Goal: Information Seeking & Learning: Learn about a topic

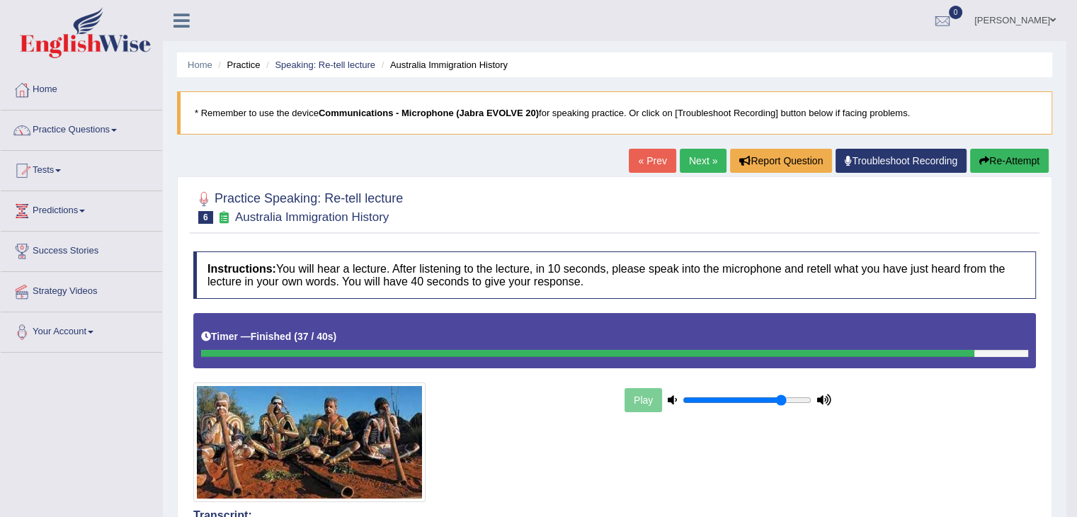
click at [691, 168] on link "Next »" at bounding box center [703, 161] width 47 height 24
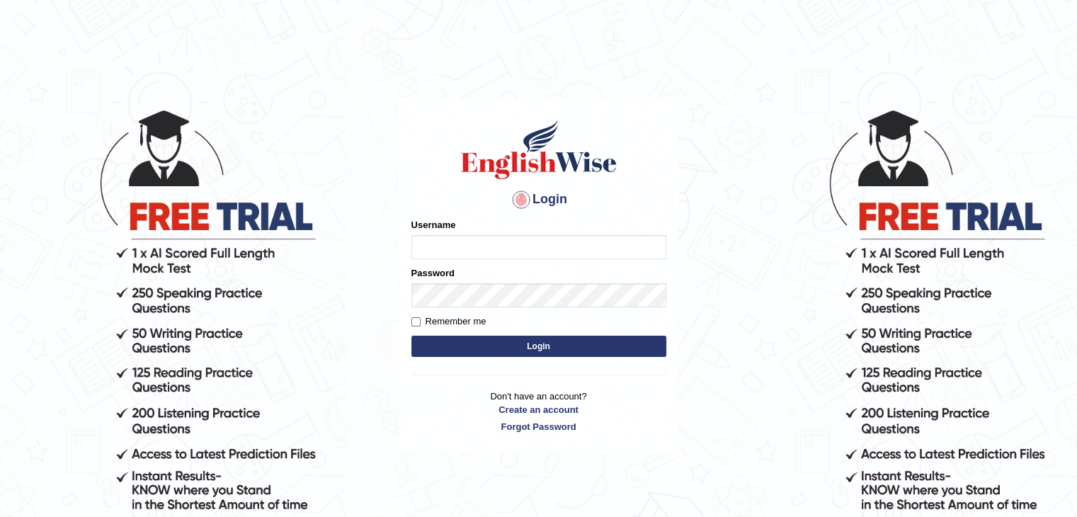
type input "sanjayagrahari_parramatta"
click at [525, 353] on button "Login" at bounding box center [538, 346] width 255 height 21
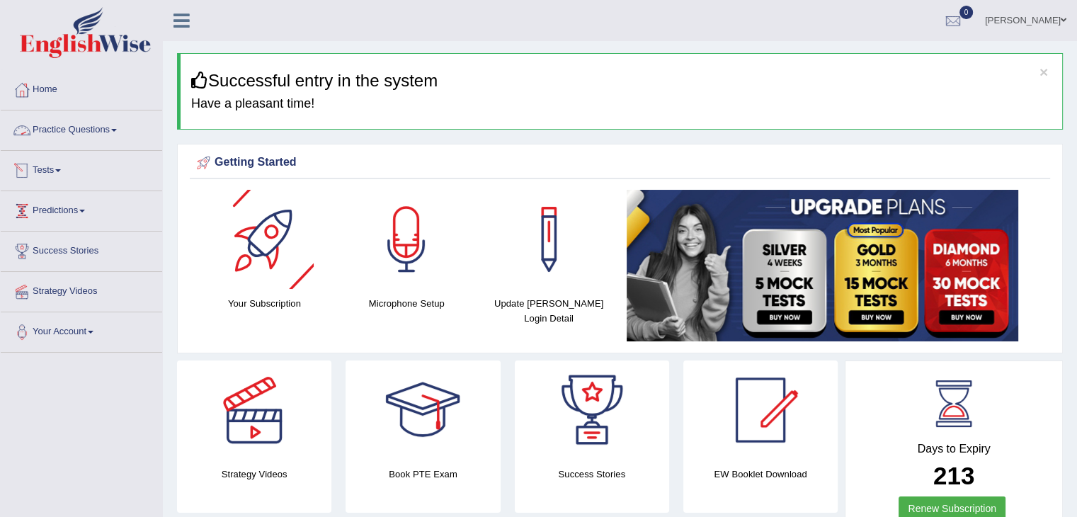
click at [94, 130] on link "Practice Questions" at bounding box center [81, 127] width 161 height 35
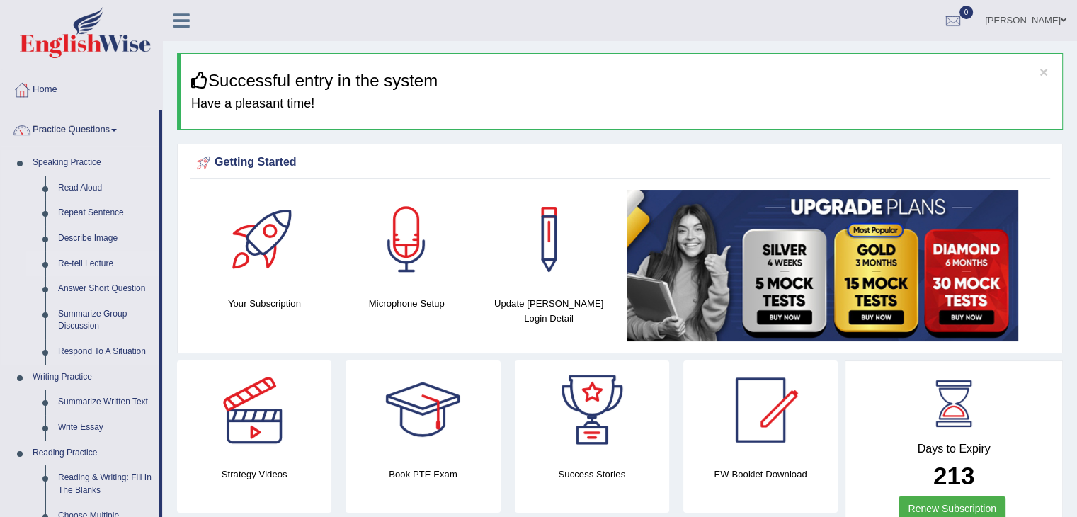
click at [69, 261] on link "Re-tell Lecture" at bounding box center [105, 263] width 107 height 25
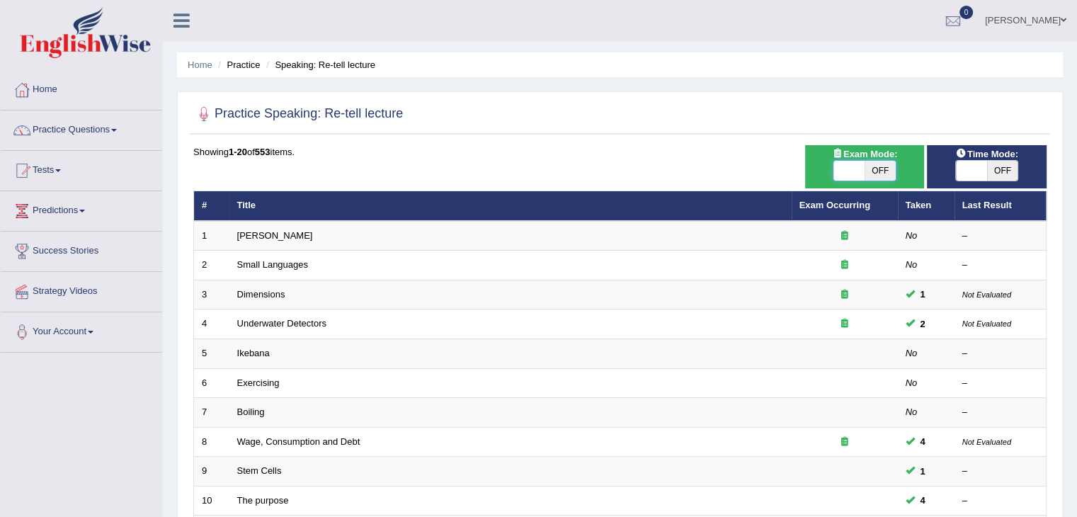
click at [841, 171] on span at bounding box center [849, 171] width 31 height 20
checkbox input "true"
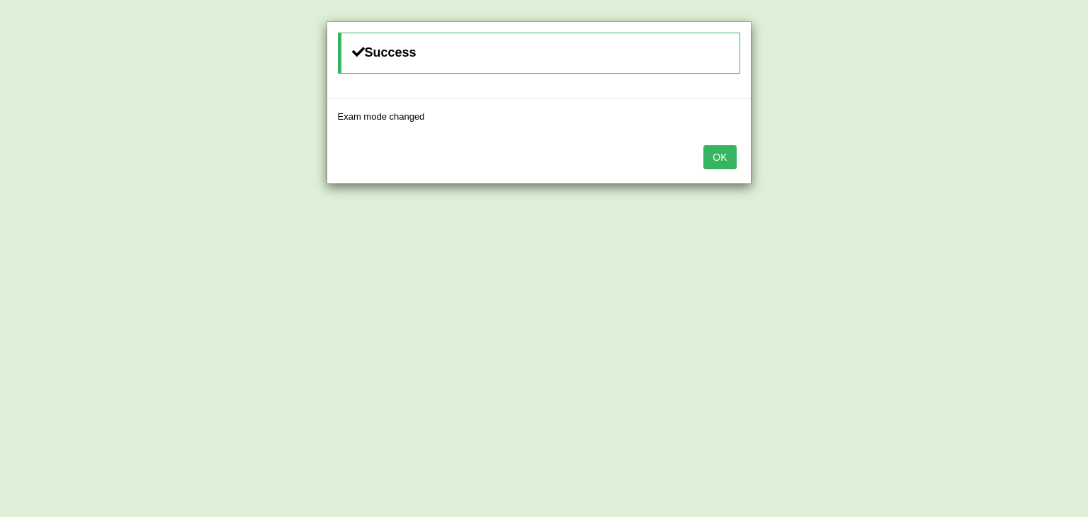
click at [729, 153] on button "OK" at bounding box center [719, 157] width 33 height 24
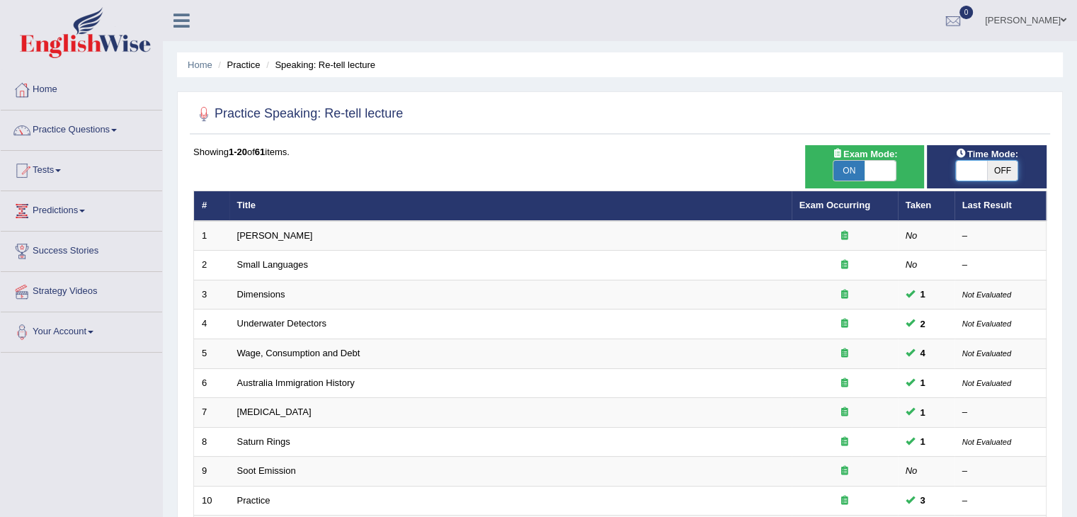
click at [963, 171] on span at bounding box center [971, 171] width 31 height 20
checkbox input "true"
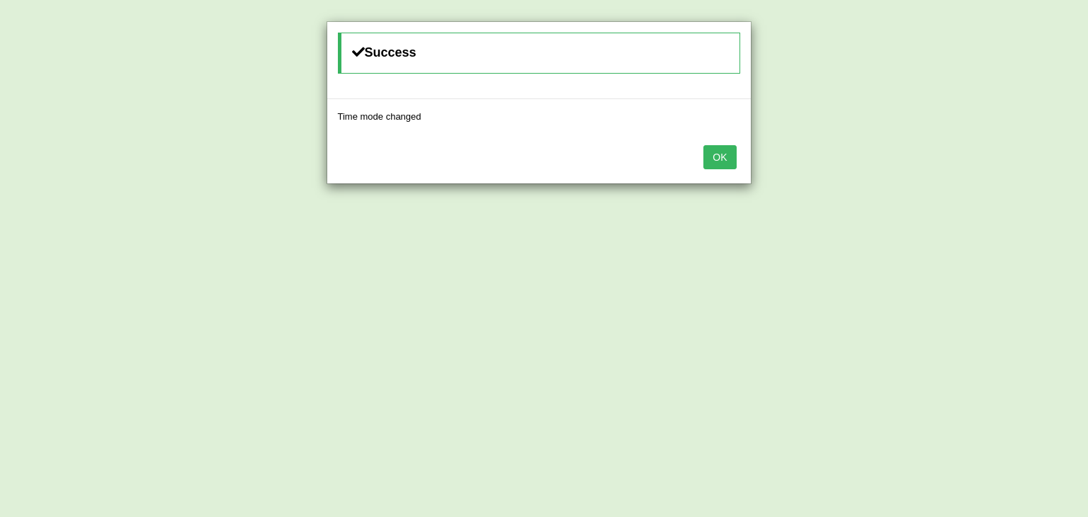
click at [731, 152] on button "OK" at bounding box center [719, 157] width 33 height 24
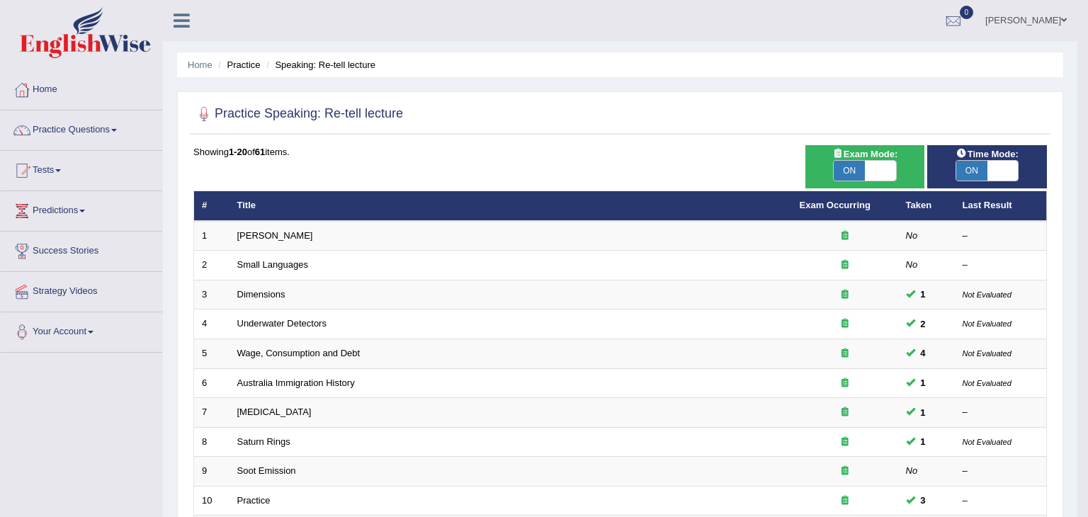
click at [731, 152] on body "Toggle navigation Home Practice Questions Speaking Practice Read Aloud Repeat S…" at bounding box center [544, 258] width 1088 height 517
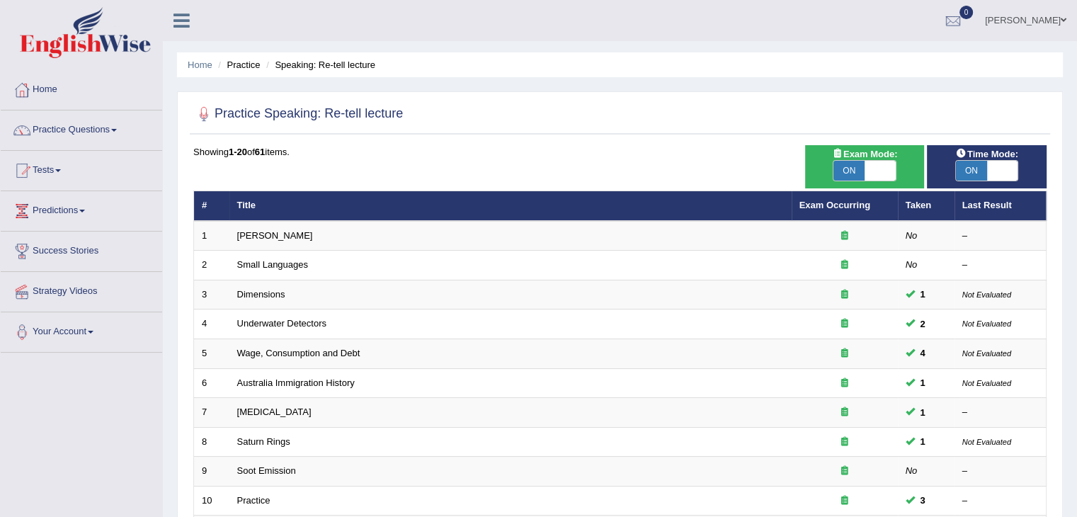
scroll to position [416, 0]
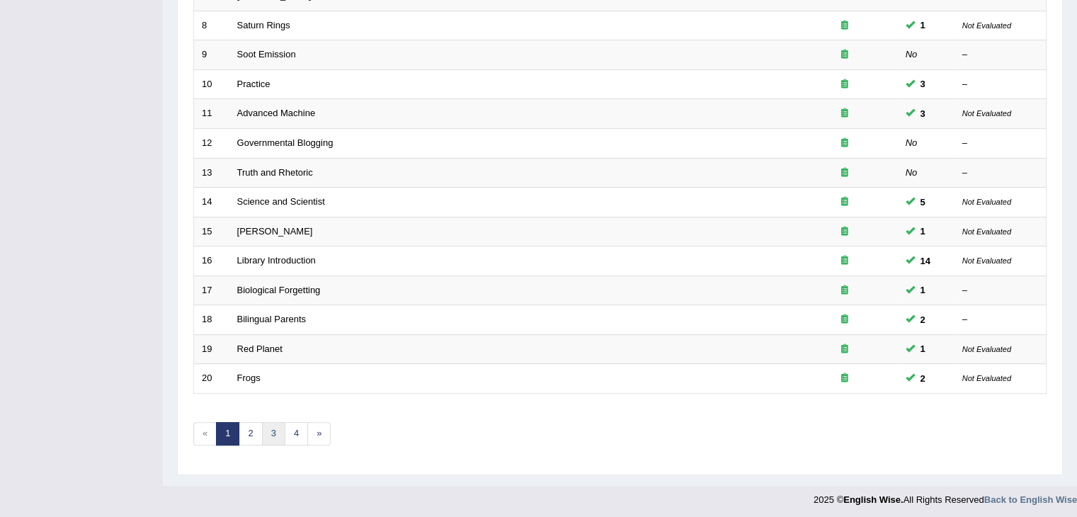
click at [279, 422] on link "3" at bounding box center [273, 433] width 23 height 23
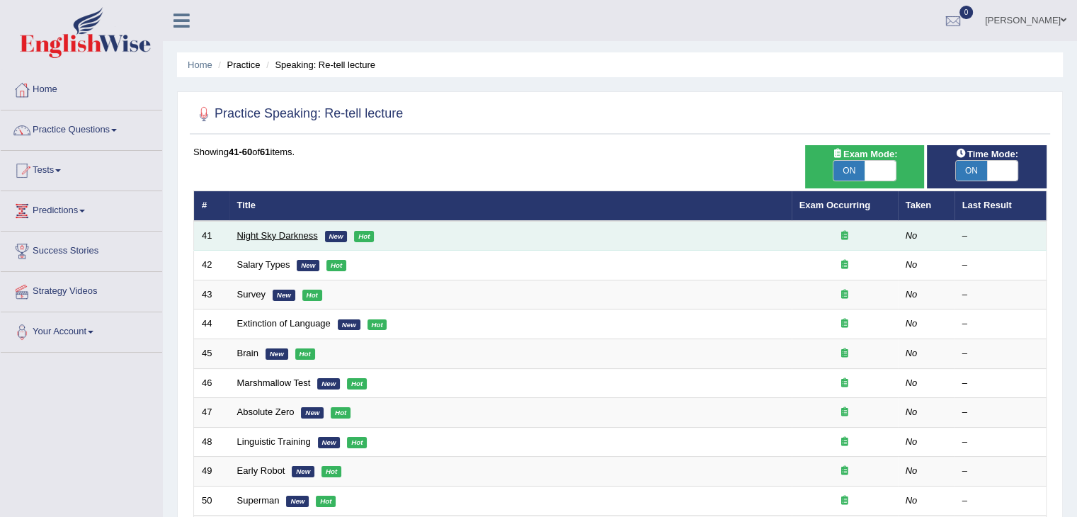
click at [258, 239] on link "Night Sky Darkness" at bounding box center [277, 235] width 81 height 11
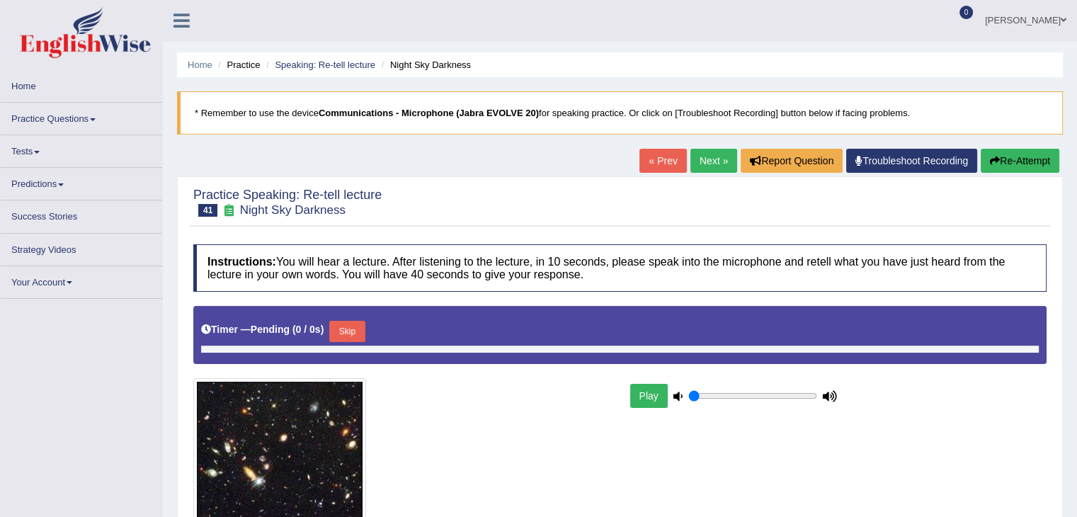
type input "0.8"
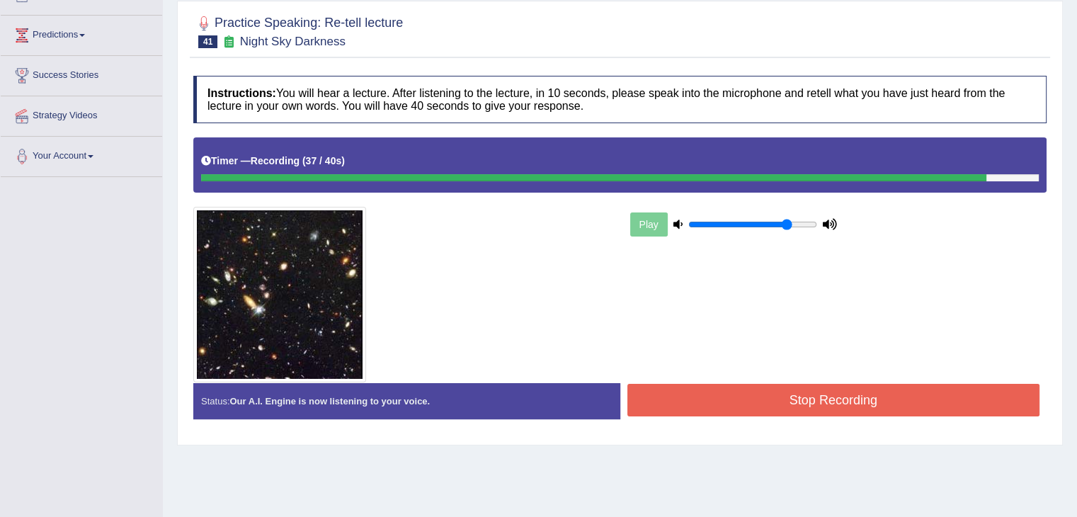
scroll to position [179, 0]
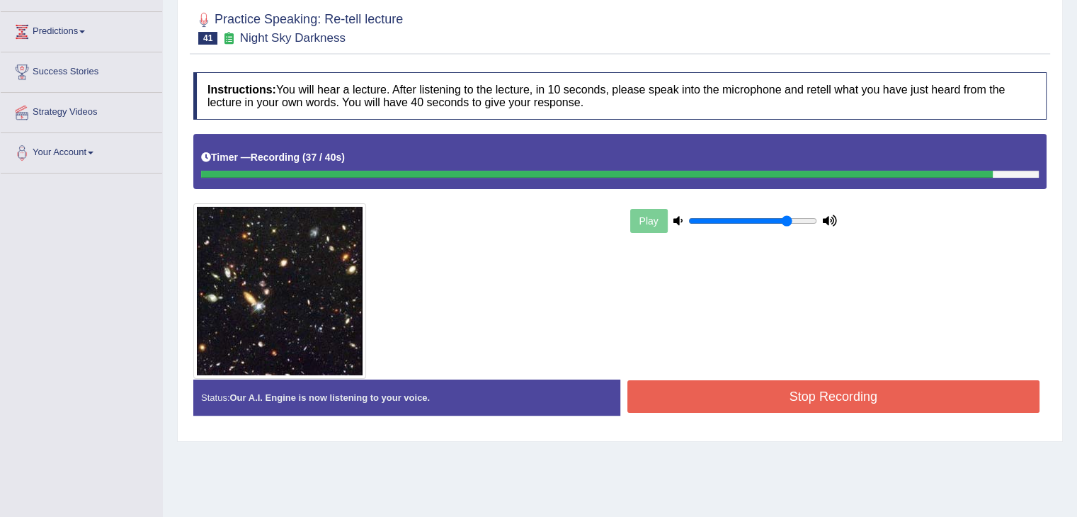
click at [798, 385] on button "Stop Recording" at bounding box center [833, 396] width 413 height 33
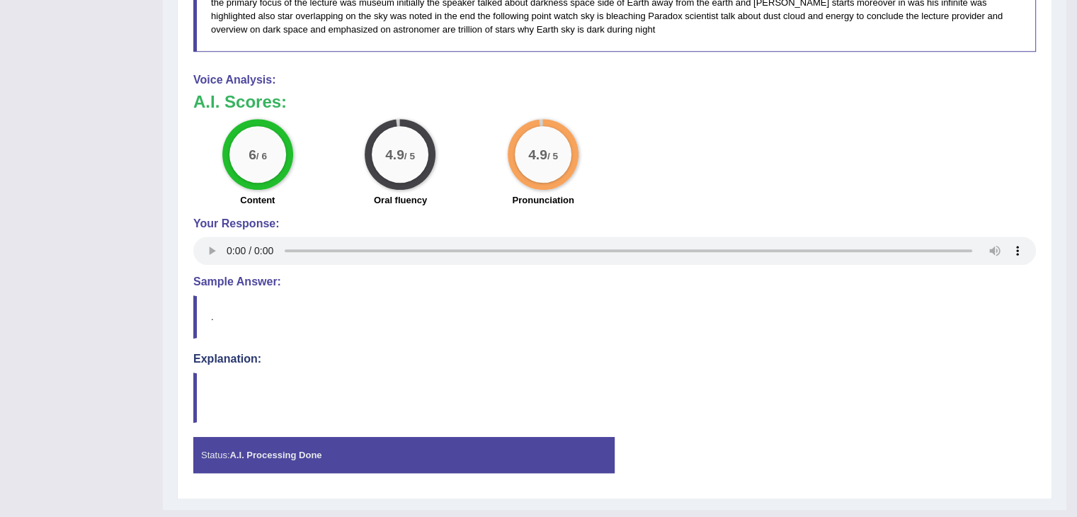
scroll to position [828, 0]
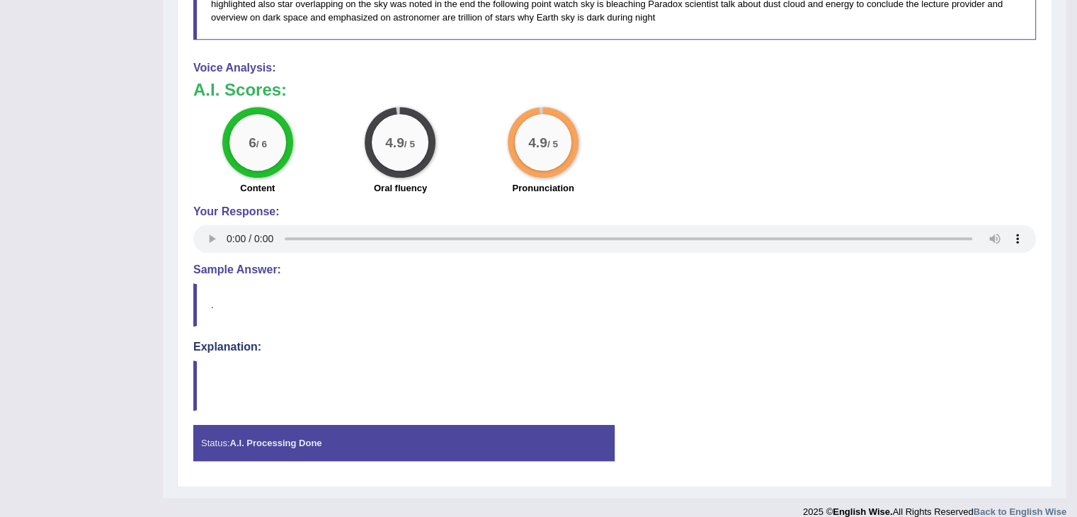
click at [249, 438] on strong "A.I. Processing Done" at bounding box center [275, 443] width 92 height 11
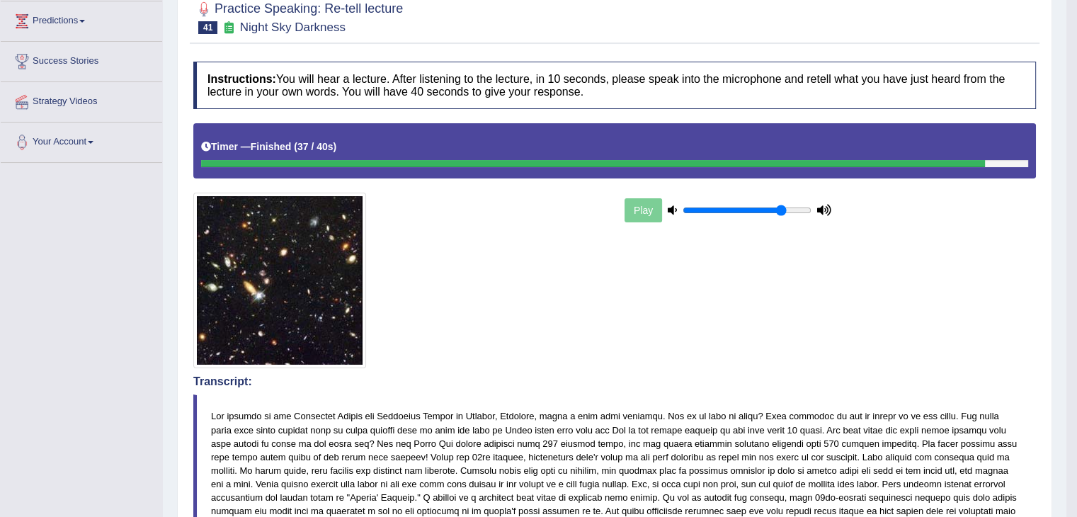
scroll to position [0, 0]
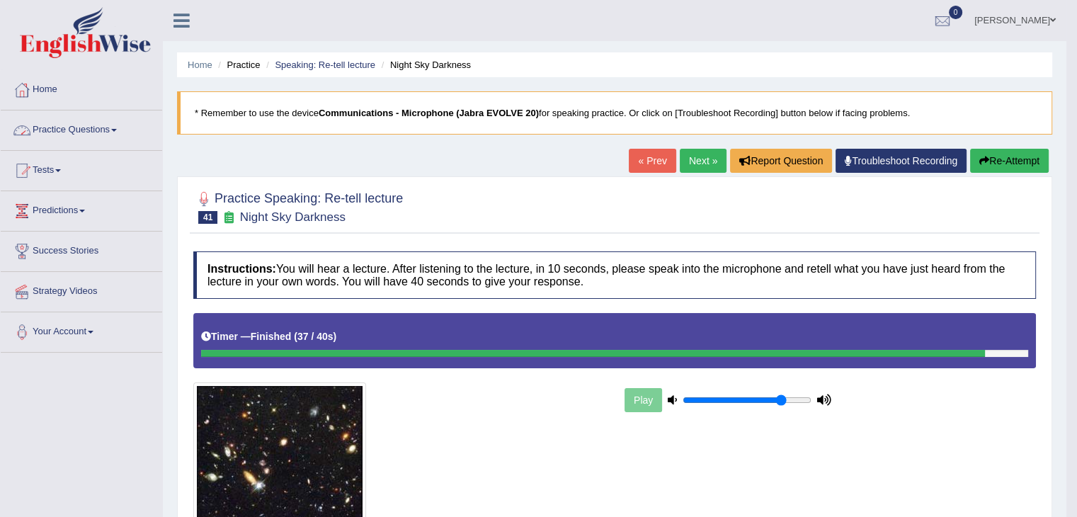
click at [120, 133] on link "Practice Questions" at bounding box center [81, 127] width 161 height 35
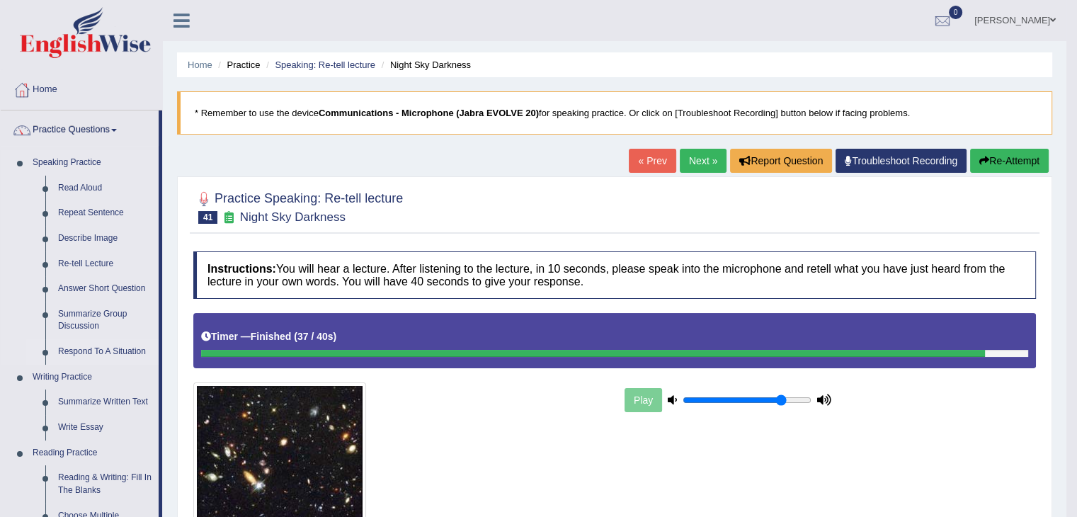
click at [99, 351] on link "Respond To A Situation" at bounding box center [105, 351] width 107 height 25
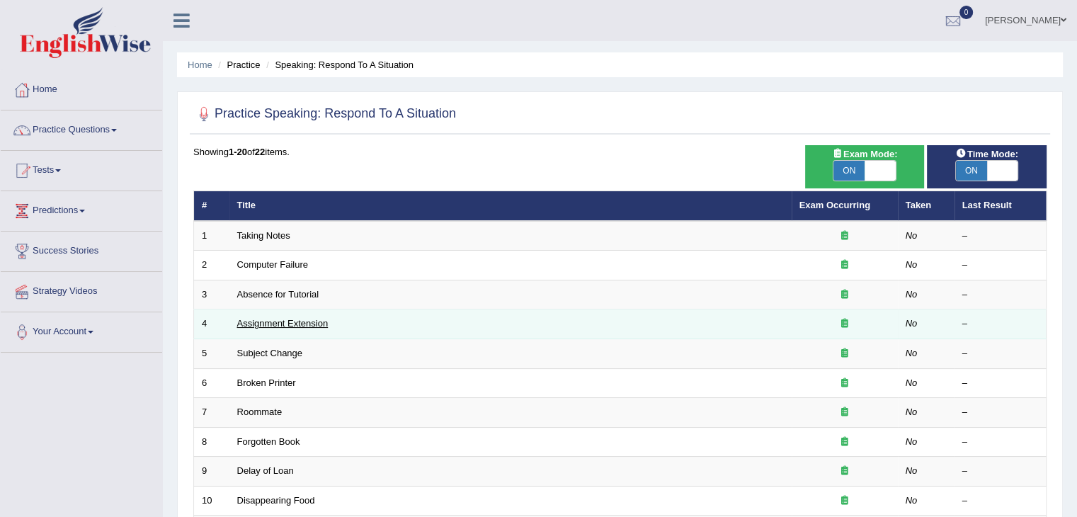
click at [295, 326] on link "Assignment Extension" at bounding box center [282, 323] width 91 height 11
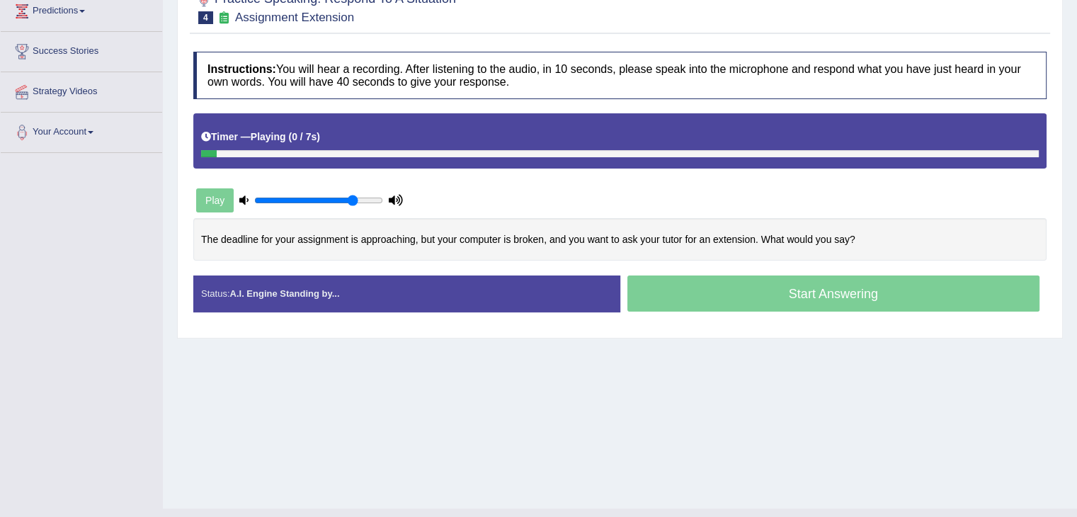
scroll to position [204, 0]
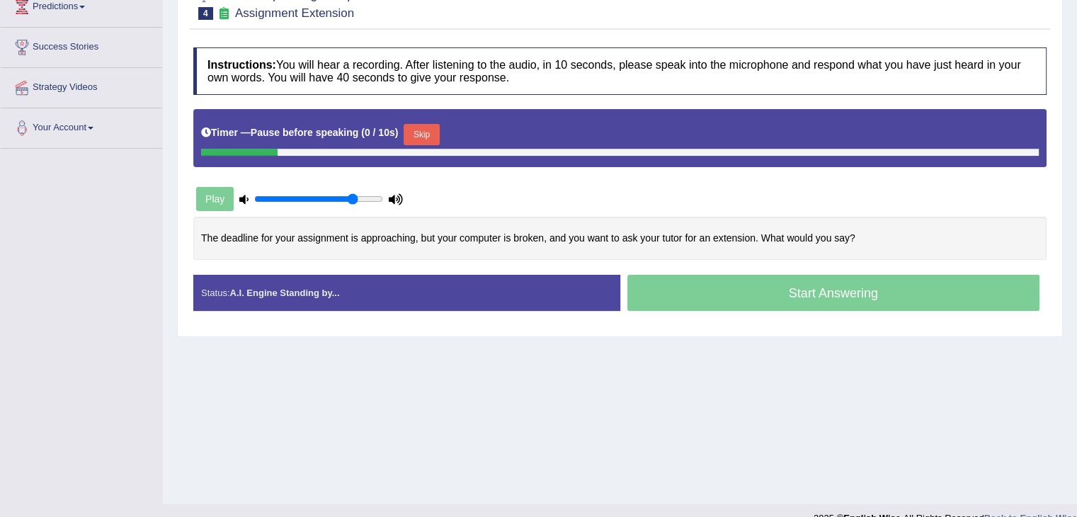
drag, startPoint x: 350, startPoint y: 213, endPoint x: 442, endPoint y: 122, distance: 129.7
click at [442, 122] on div "Instructions: You will hear a recording. After listening to the audio, in 10 se…" at bounding box center [620, 184] width 860 height 289
click at [438, 131] on button "Skip" at bounding box center [421, 134] width 35 height 21
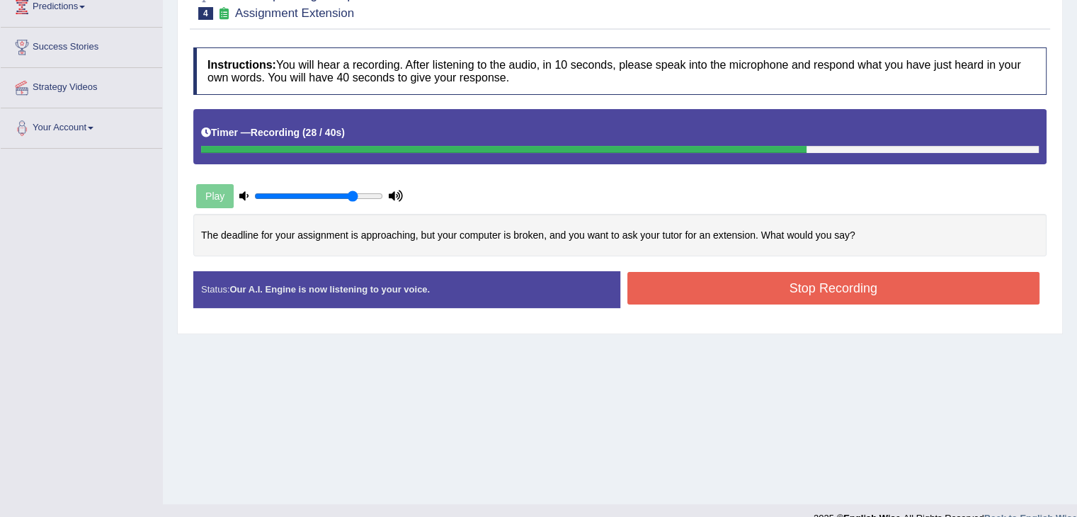
click at [794, 299] on button "Stop Recording" at bounding box center [833, 288] width 413 height 33
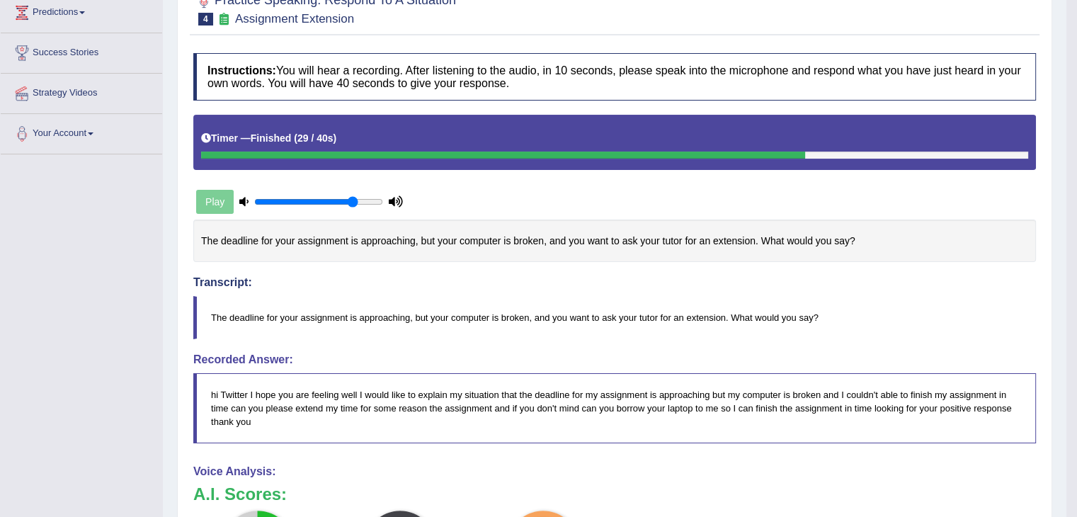
scroll to position [0, 0]
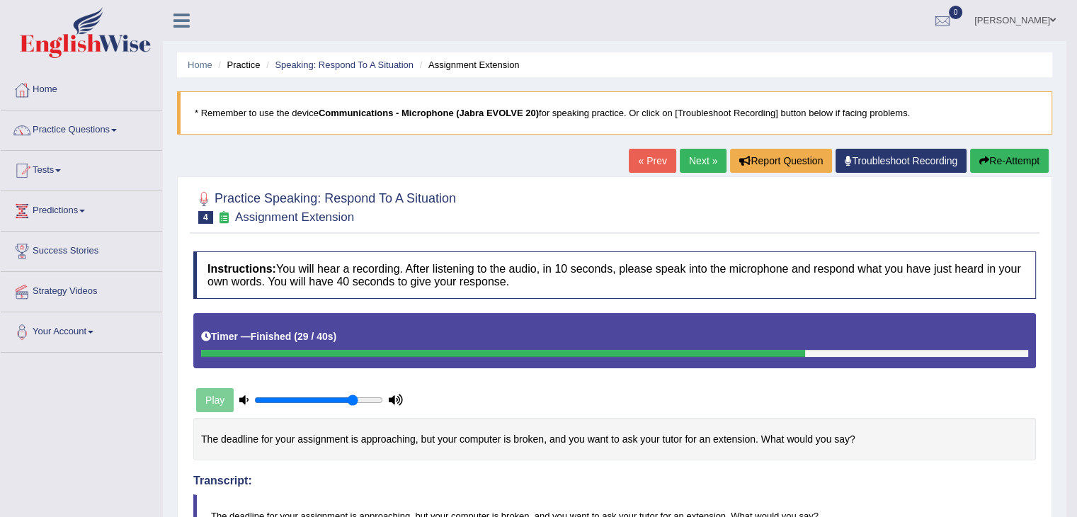
click at [1012, 167] on button "Re-Attempt" at bounding box center [1009, 161] width 79 height 24
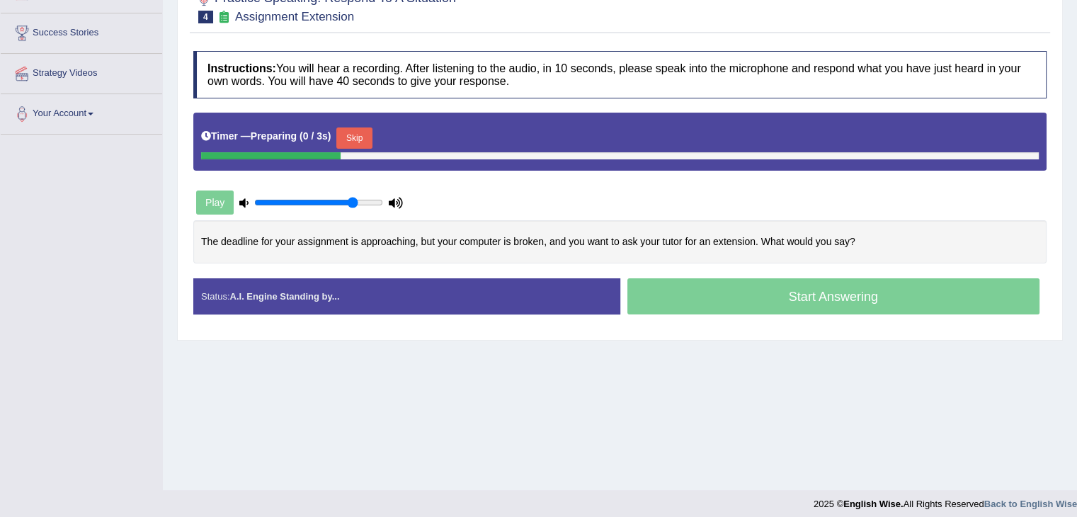
scroll to position [227, 0]
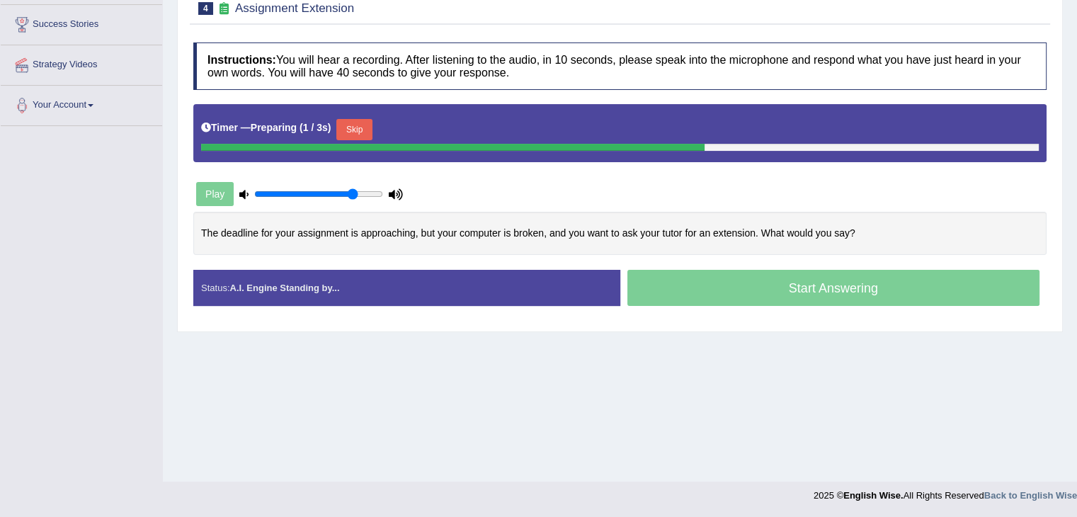
click at [368, 134] on button "Skip" at bounding box center [353, 129] width 35 height 21
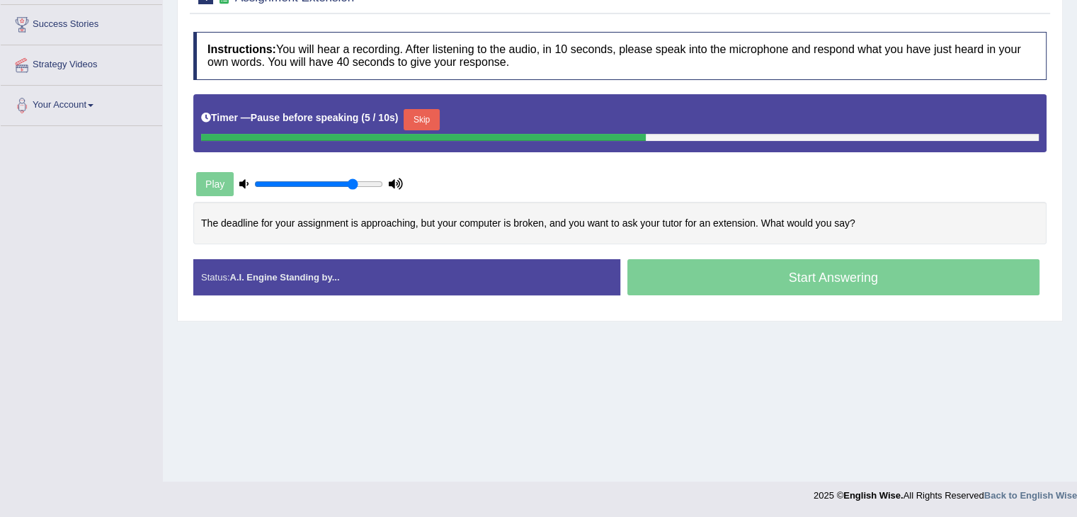
click at [432, 116] on button "Skip" at bounding box center [421, 119] width 35 height 21
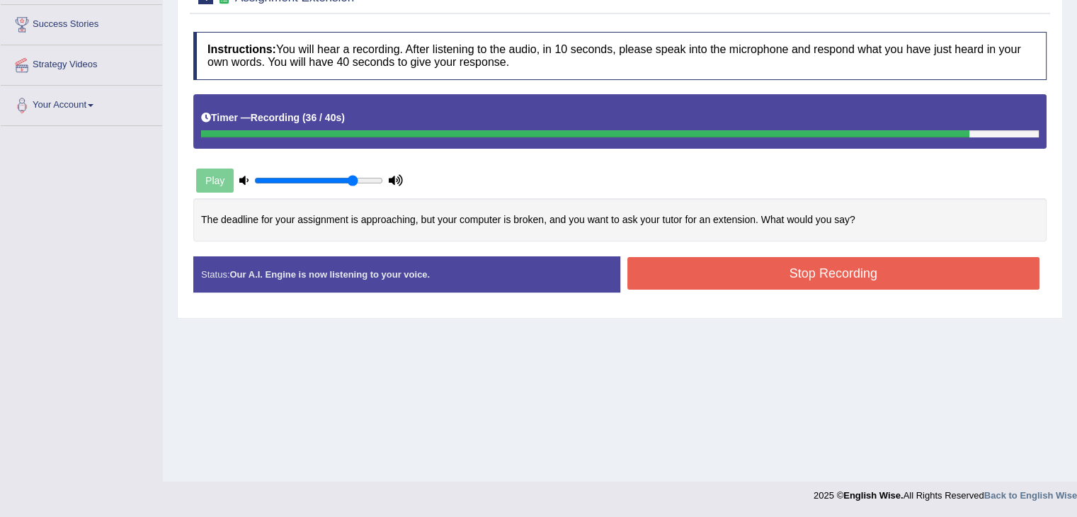
click at [780, 275] on button "Stop Recording" at bounding box center [833, 273] width 413 height 33
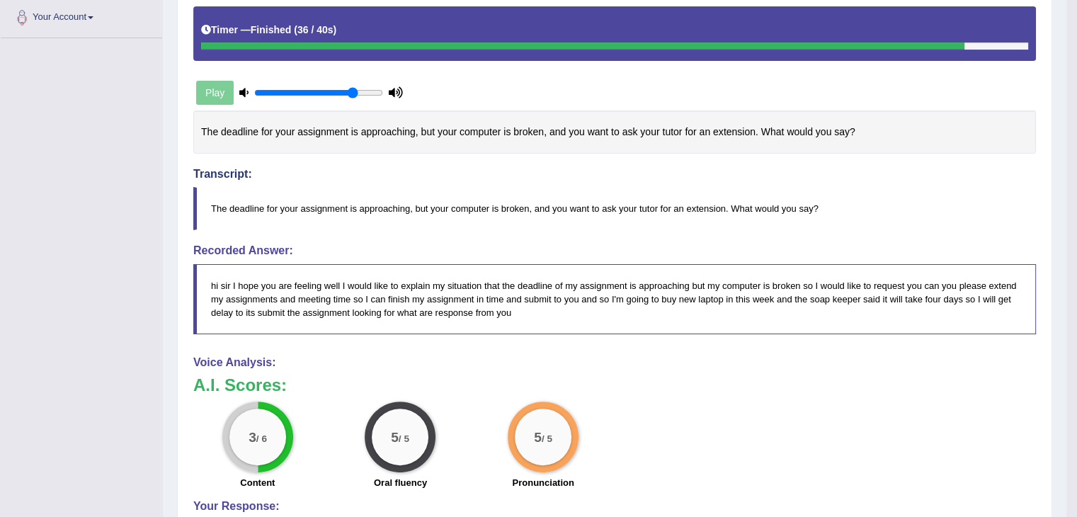
scroll to position [0, 0]
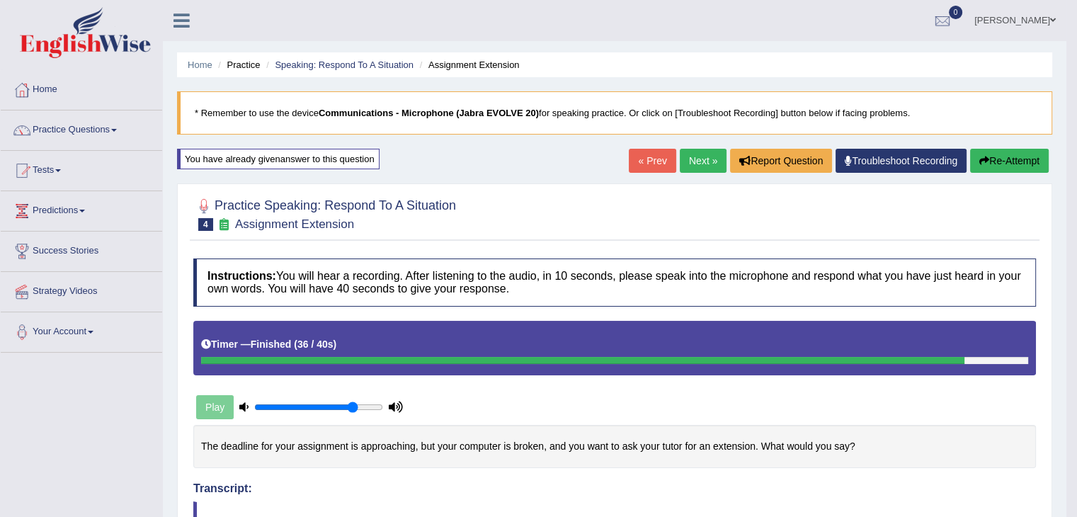
click at [688, 161] on link "Next »" at bounding box center [703, 161] width 47 height 24
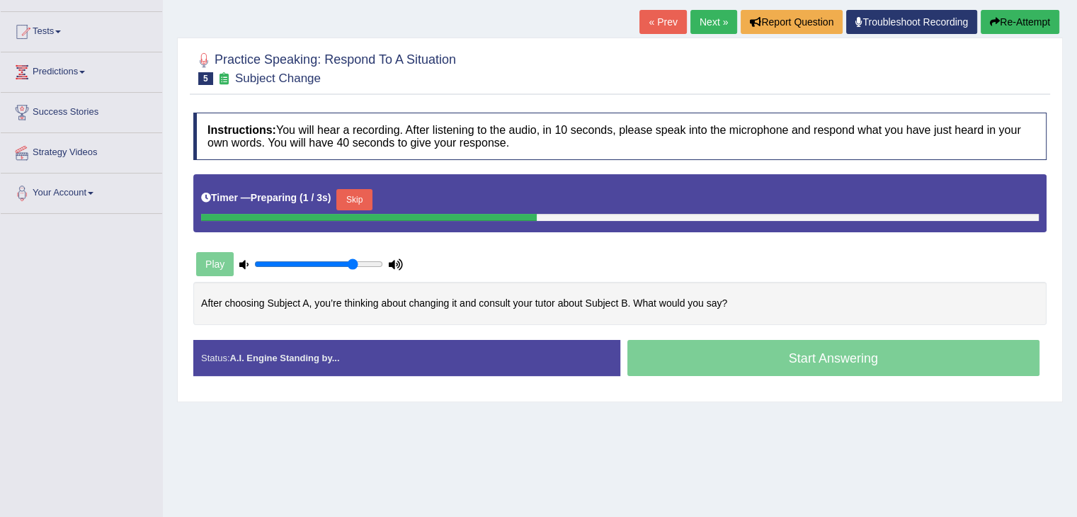
scroll to position [147, 0]
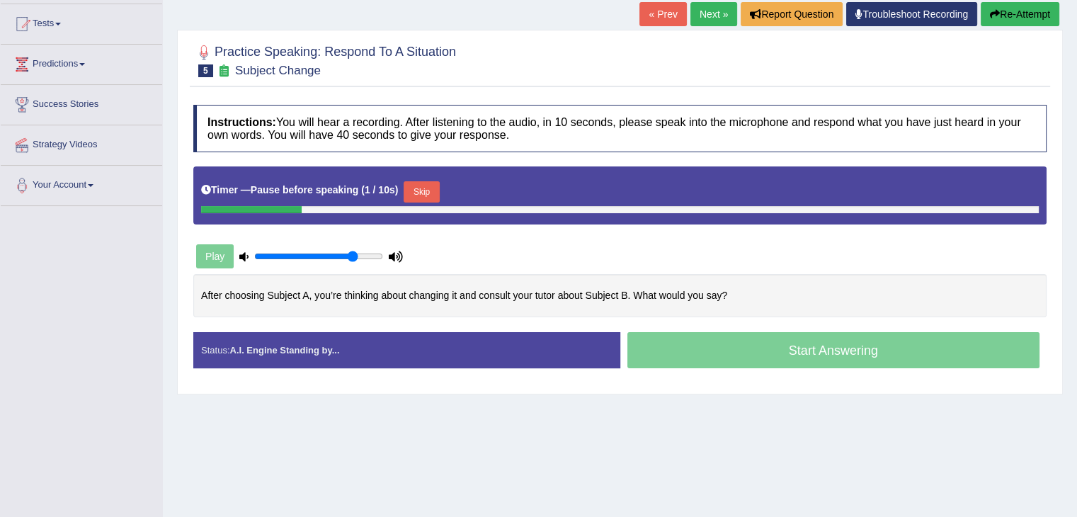
click at [425, 195] on button "Skip" at bounding box center [421, 191] width 35 height 21
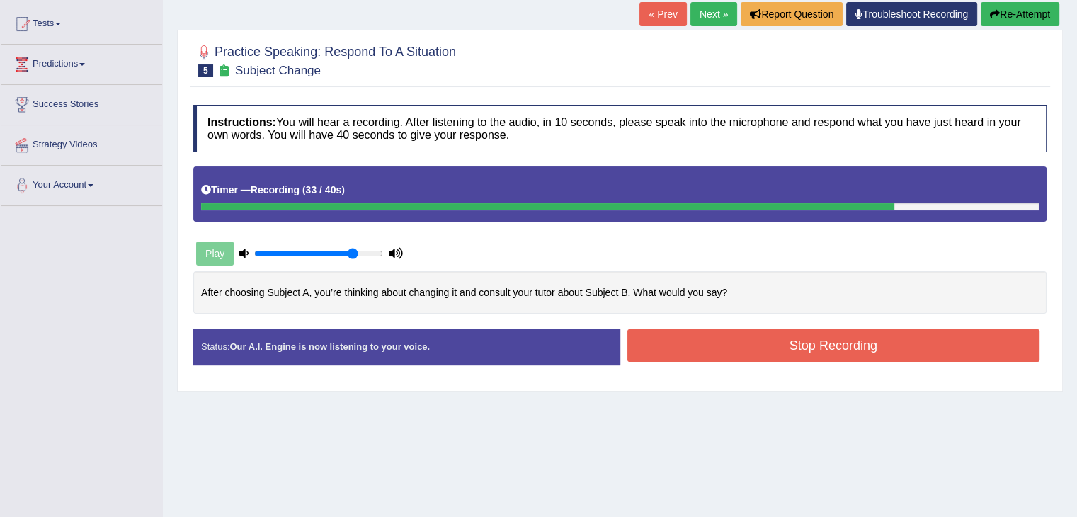
click at [810, 336] on button "Stop Recording" at bounding box center [833, 345] width 413 height 33
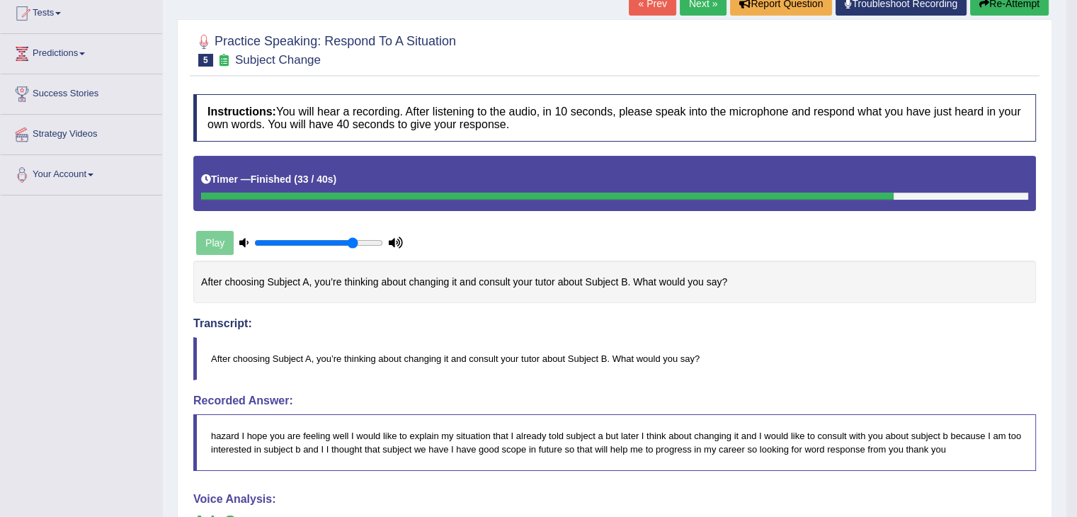
scroll to position [0, 0]
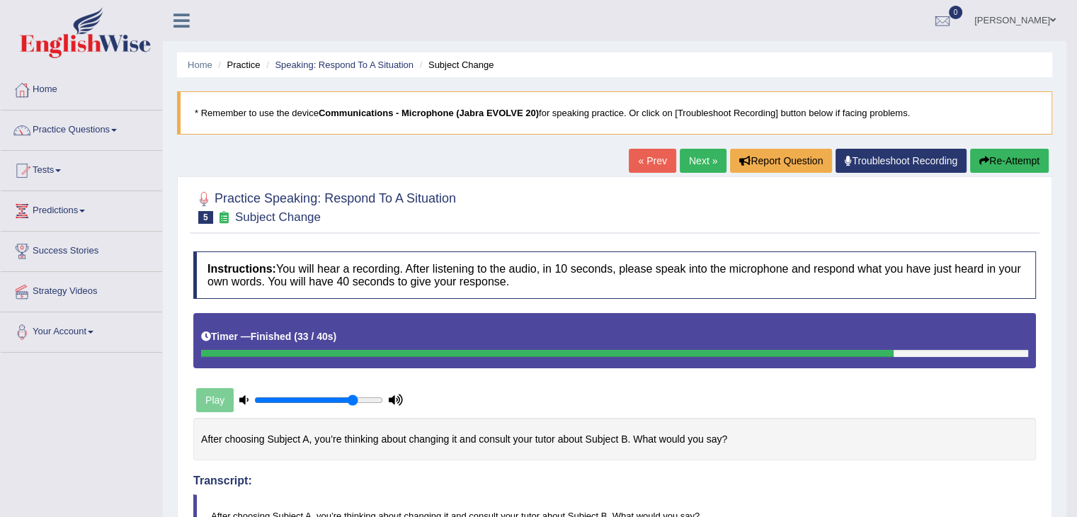
click at [1014, 156] on button "Re-Attempt" at bounding box center [1009, 161] width 79 height 24
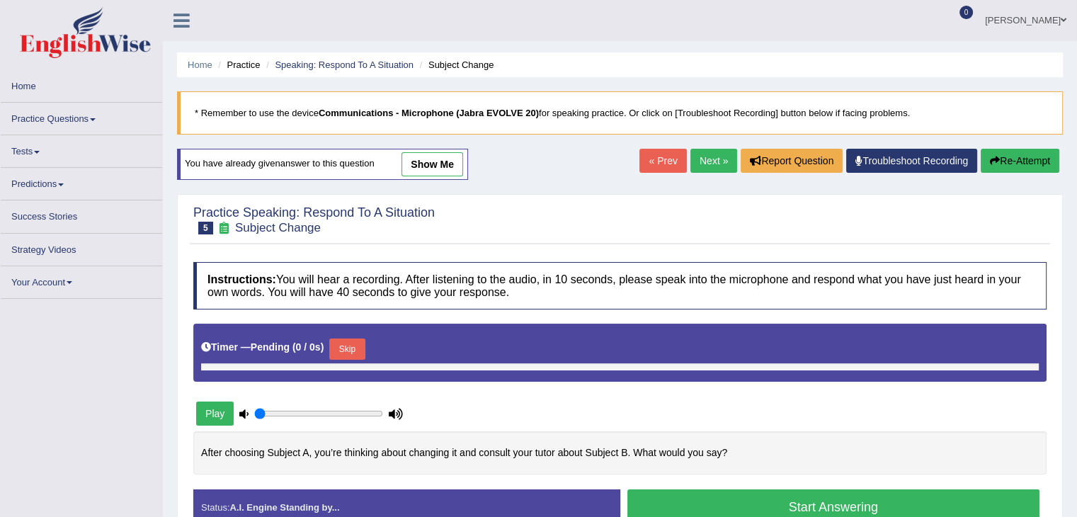
type input "0.8"
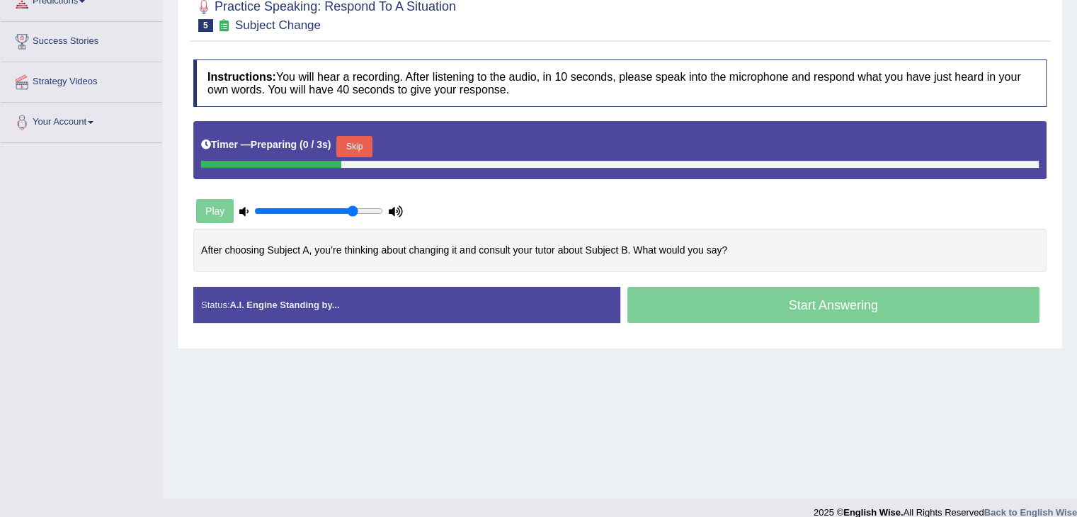
scroll to position [210, 0]
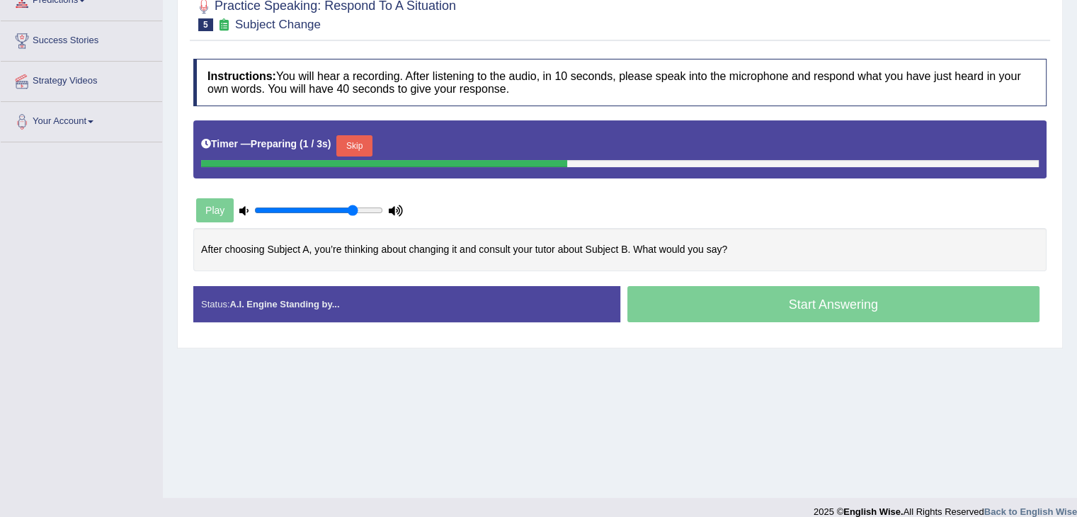
click at [372, 139] on button "Skip" at bounding box center [353, 145] width 35 height 21
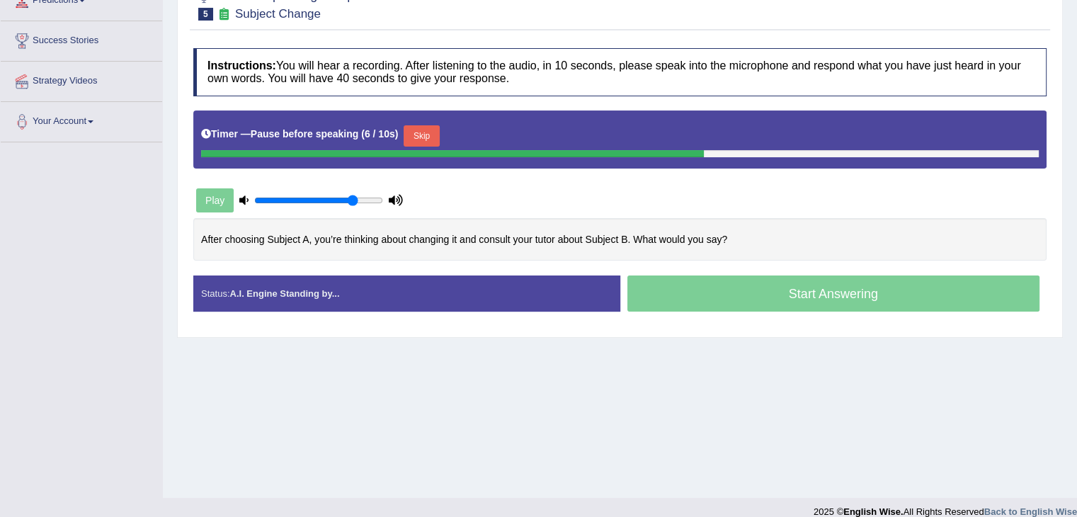
click at [428, 136] on button "Skip" at bounding box center [421, 135] width 35 height 21
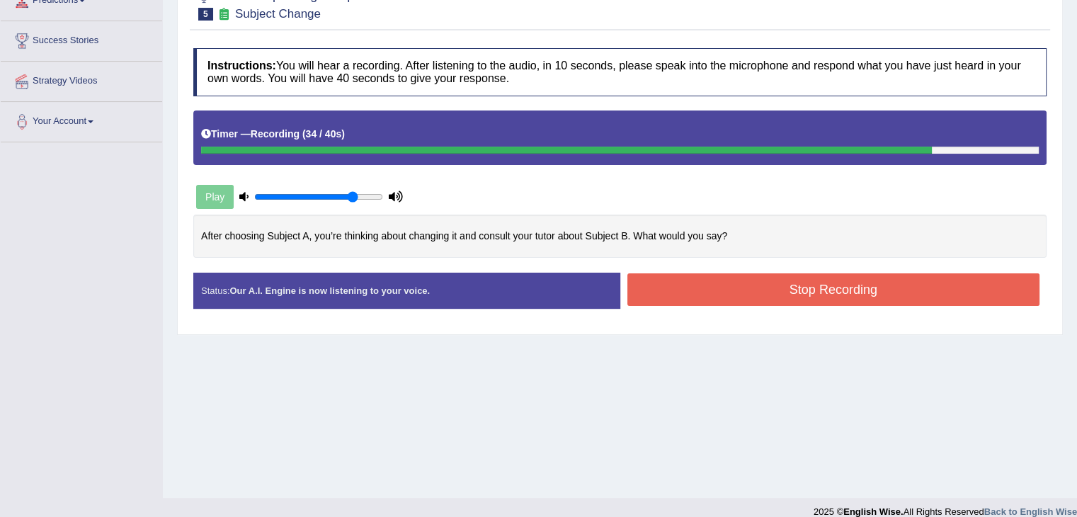
click at [755, 291] on button "Stop Recording" at bounding box center [833, 289] width 413 height 33
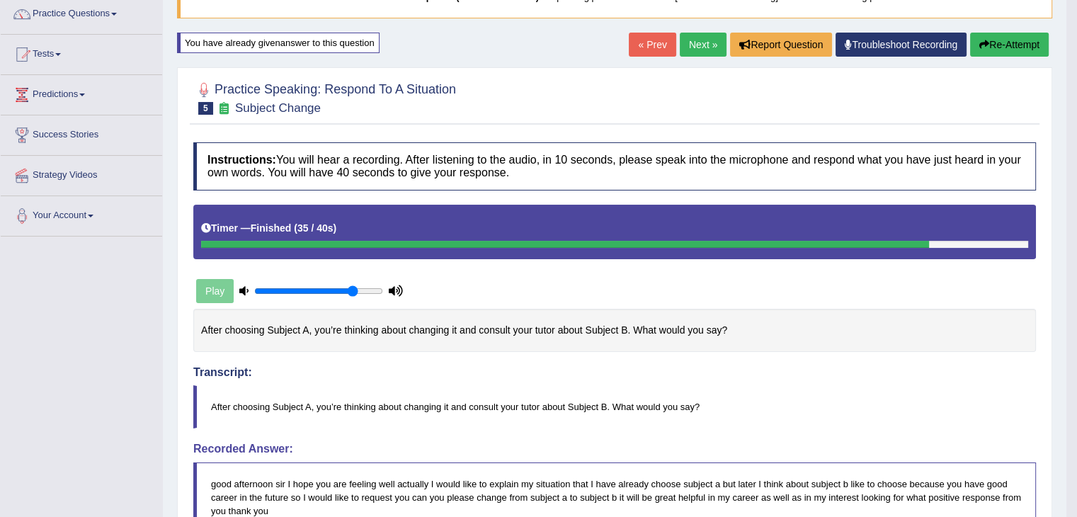
scroll to position [0, 0]
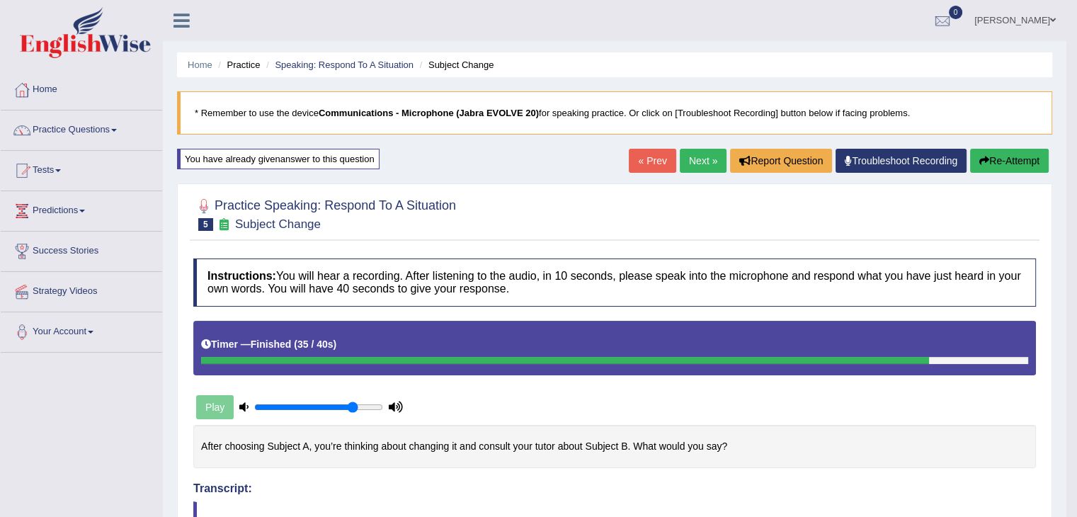
click at [700, 160] on link "Next »" at bounding box center [703, 161] width 47 height 24
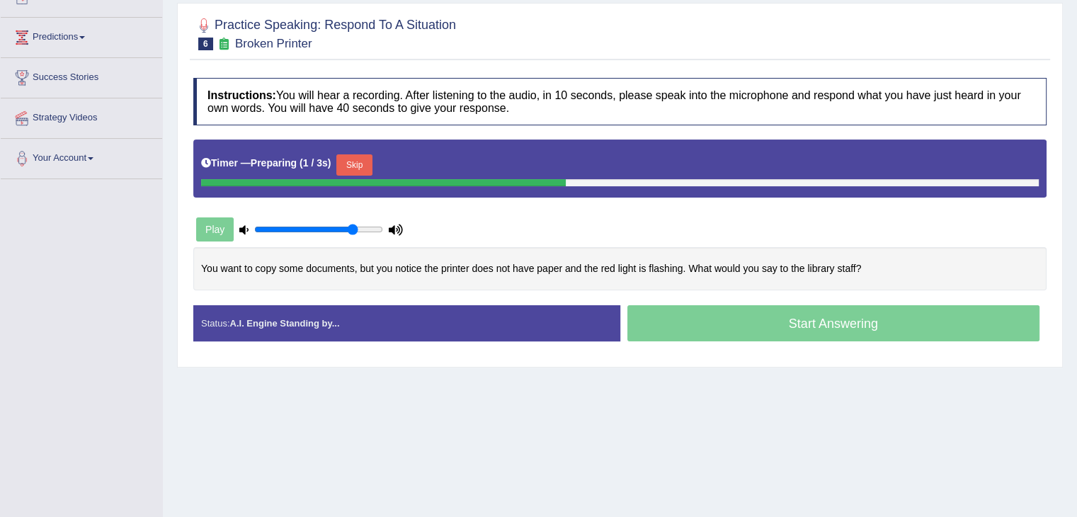
scroll to position [174, 0]
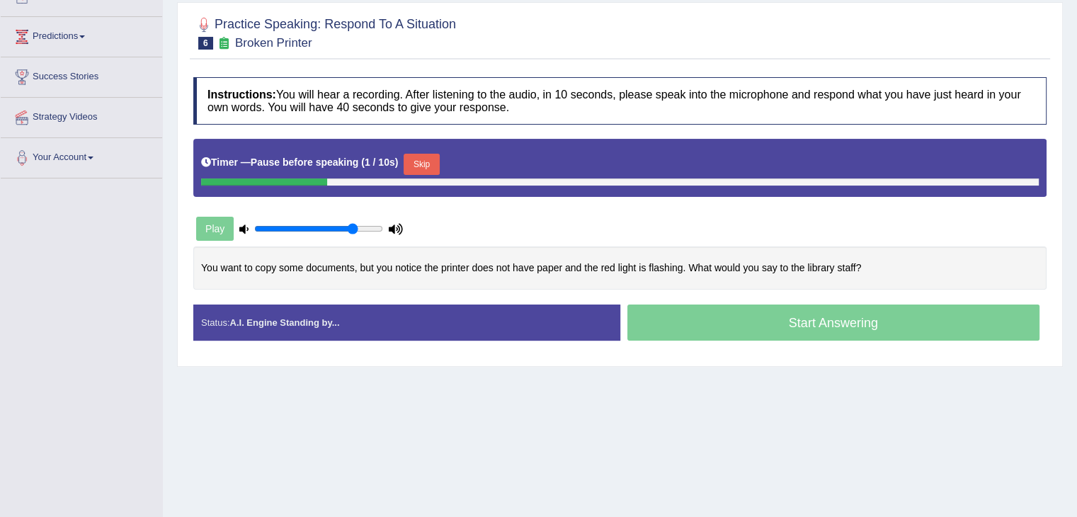
click at [423, 154] on button "Skip" at bounding box center [421, 164] width 35 height 21
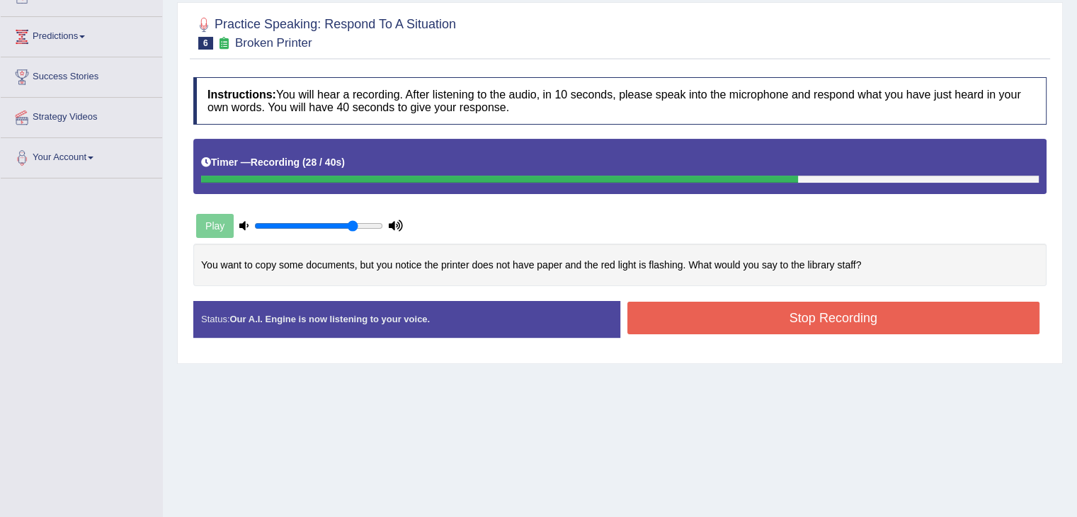
click at [707, 316] on button "Stop Recording" at bounding box center [833, 318] width 413 height 33
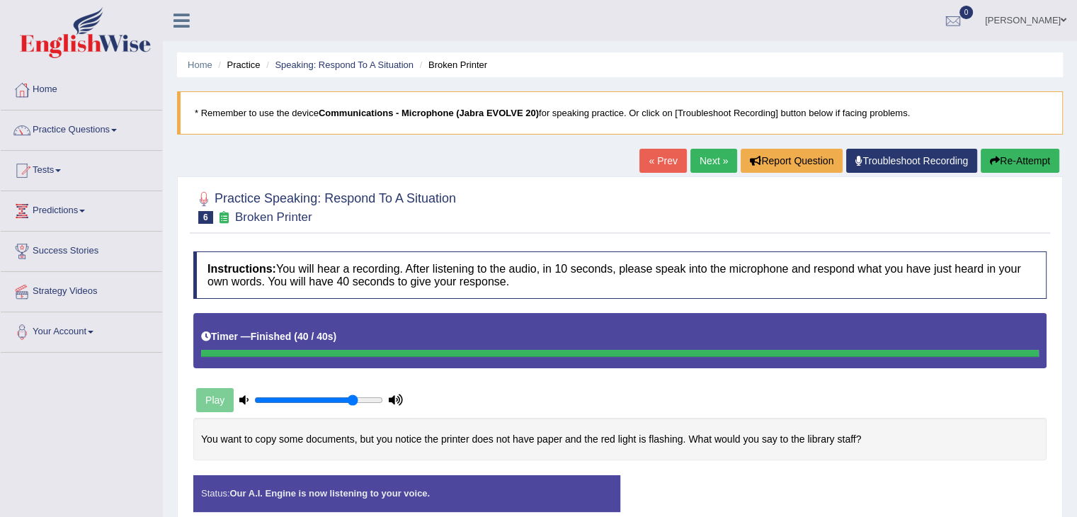
scroll to position [227, 0]
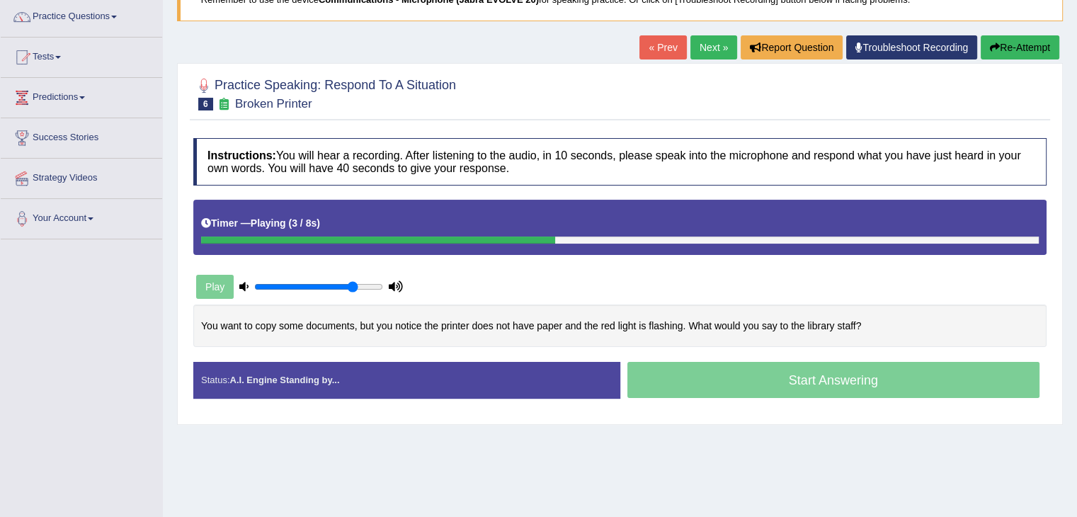
scroll to position [114, 0]
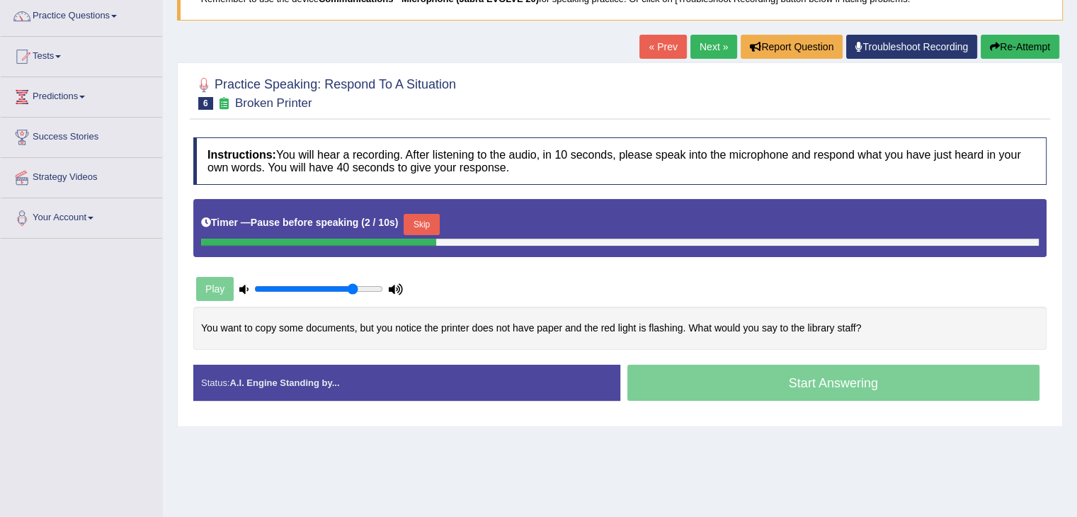
click at [427, 220] on button "Skip" at bounding box center [421, 224] width 35 height 21
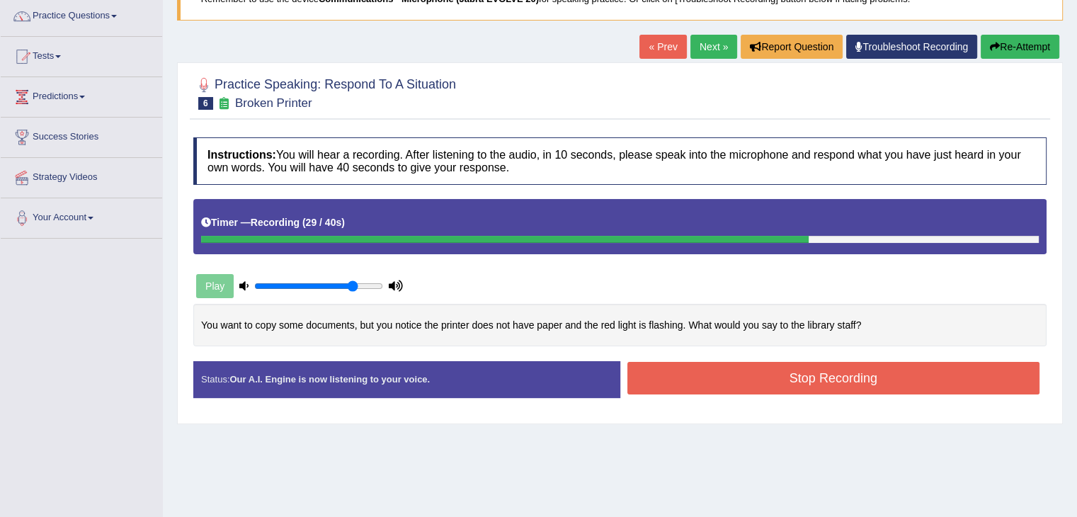
click at [774, 375] on button "Stop Recording" at bounding box center [833, 378] width 413 height 33
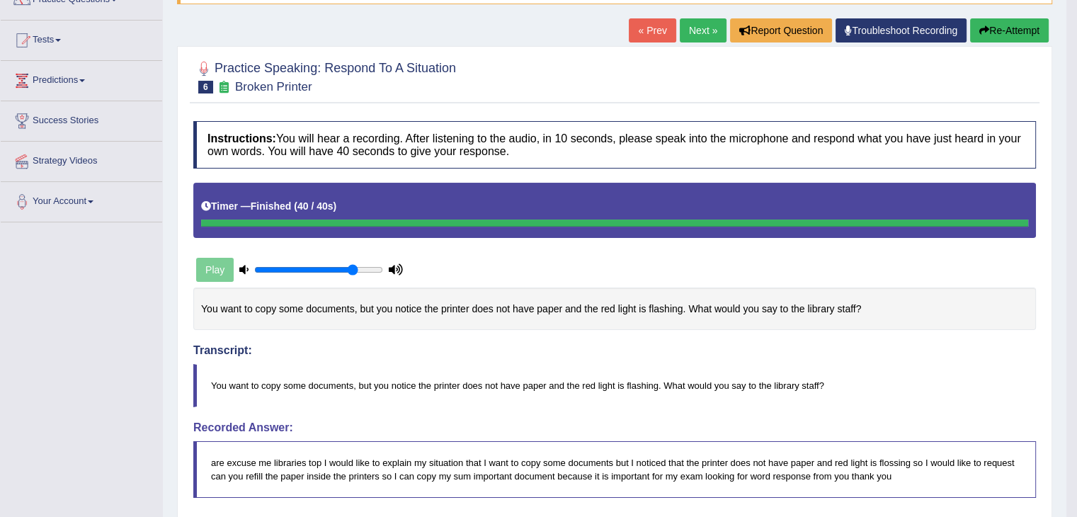
scroll to position [127, 0]
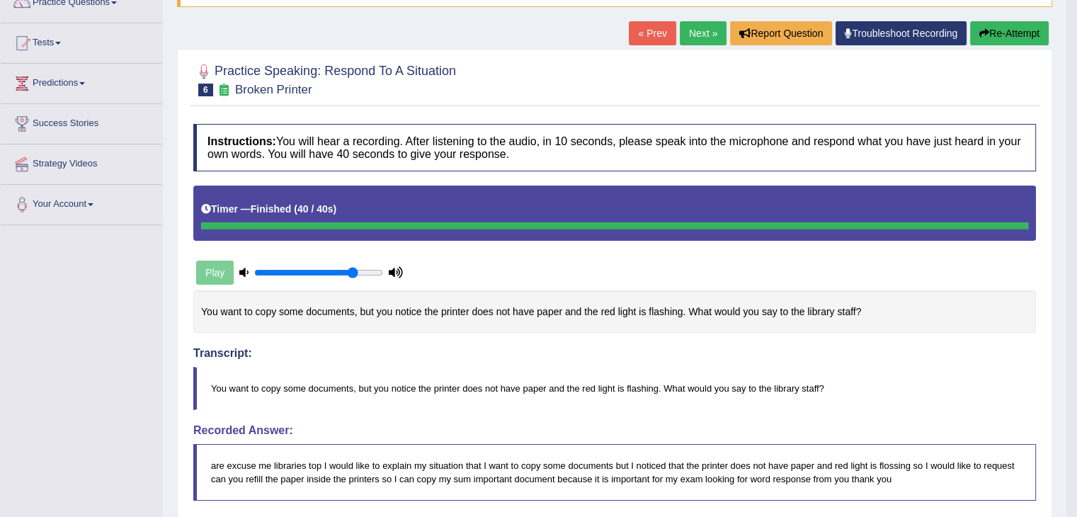
click at [708, 27] on link "Next »" at bounding box center [703, 33] width 47 height 24
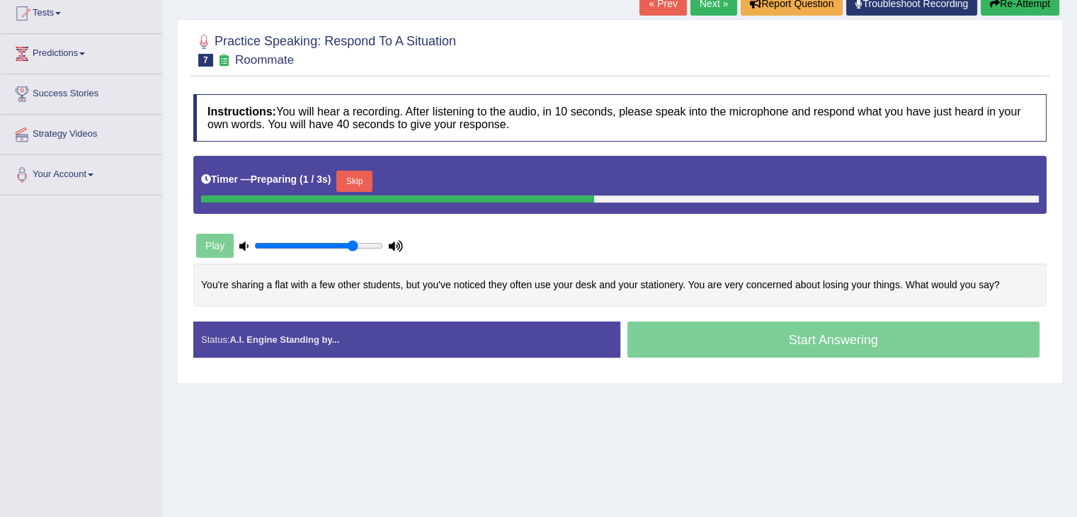
scroll to position [159, 0]
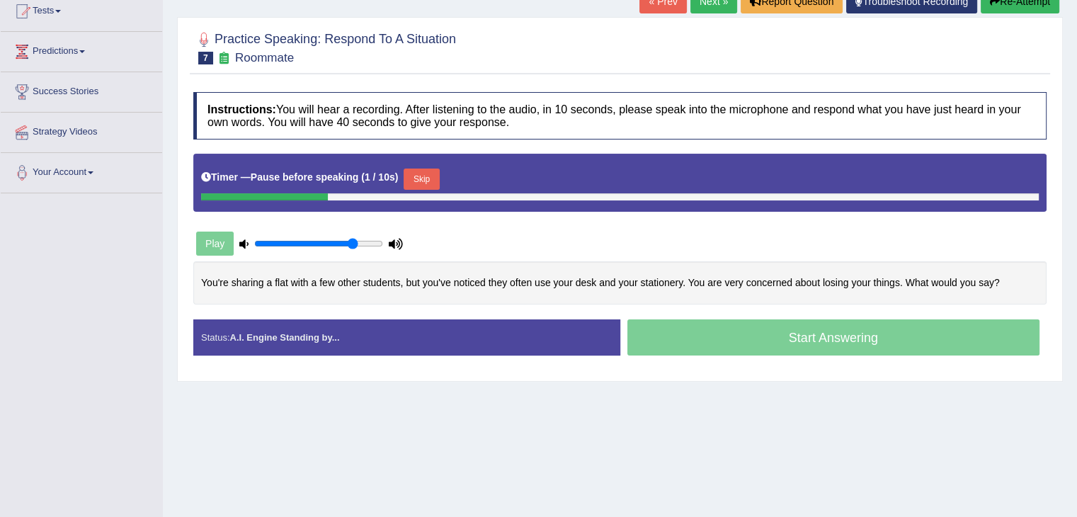
click at [442, 193] on div at bounding box center [620, 196] width 838 height 7
click at [431, 169] on button "Skip" at bounding box center [421, 179] width 35 height 21
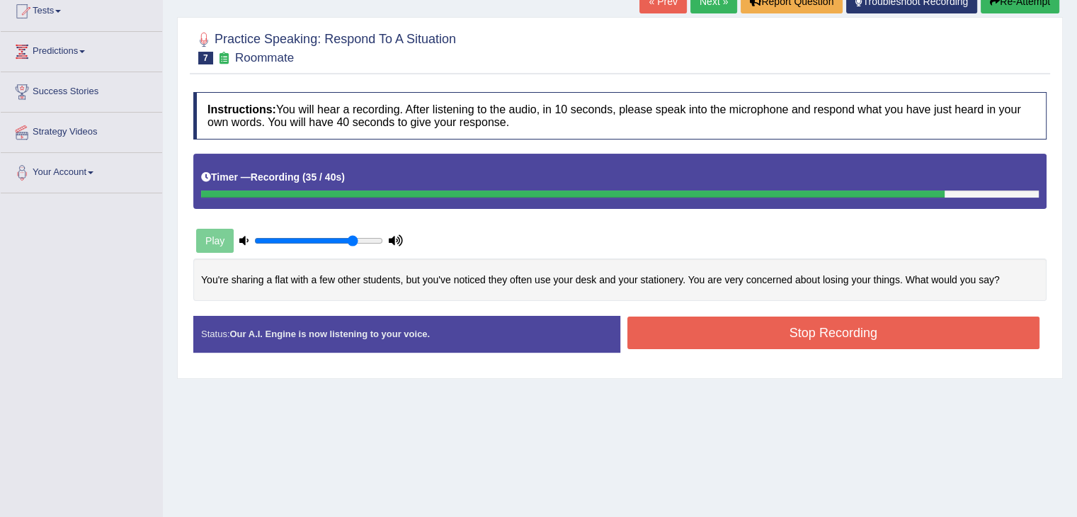
scroll to position [227, 0]
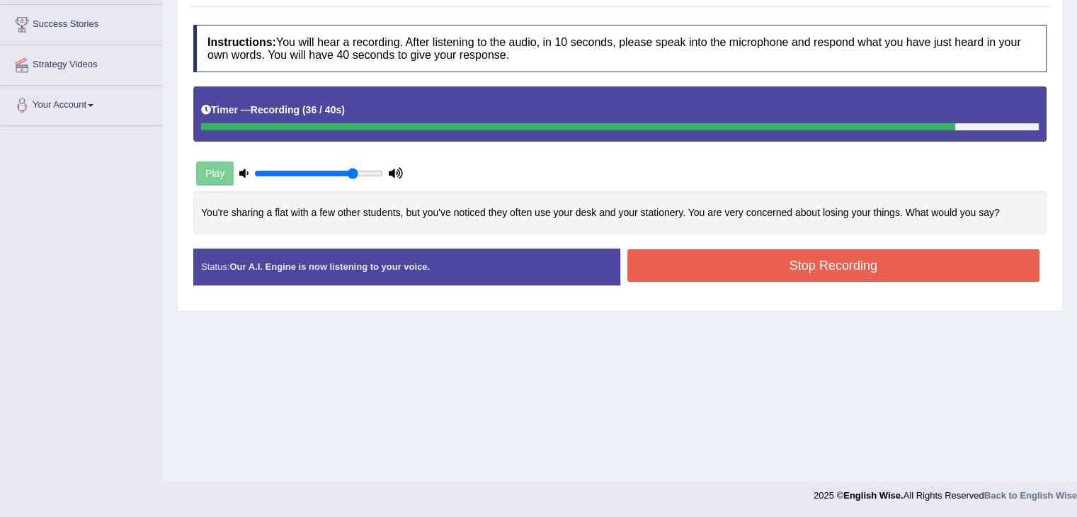
click at [778, 274] on button "Stop Recording" at bounding box center [833, 265] width 413 height 33
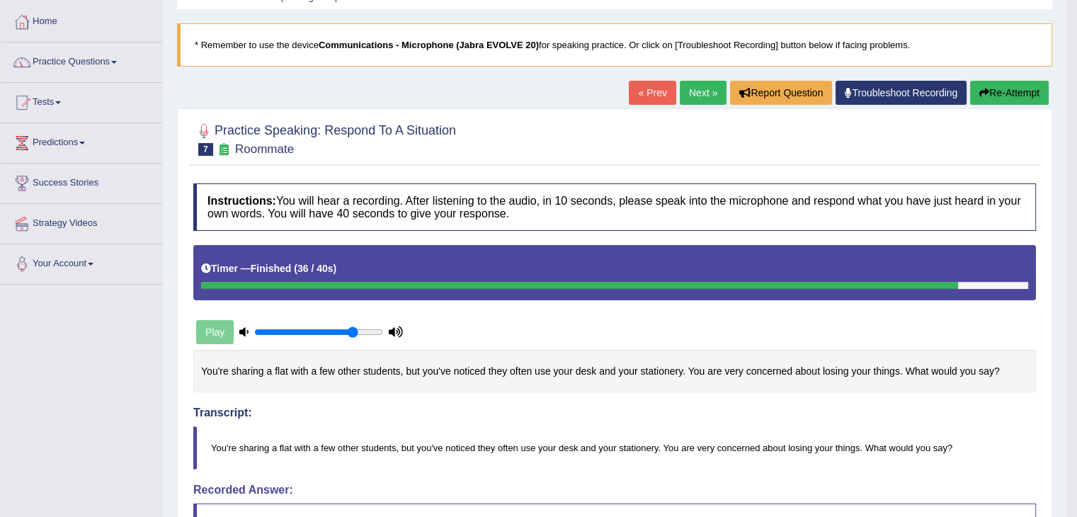
scroll to position [76, 0]
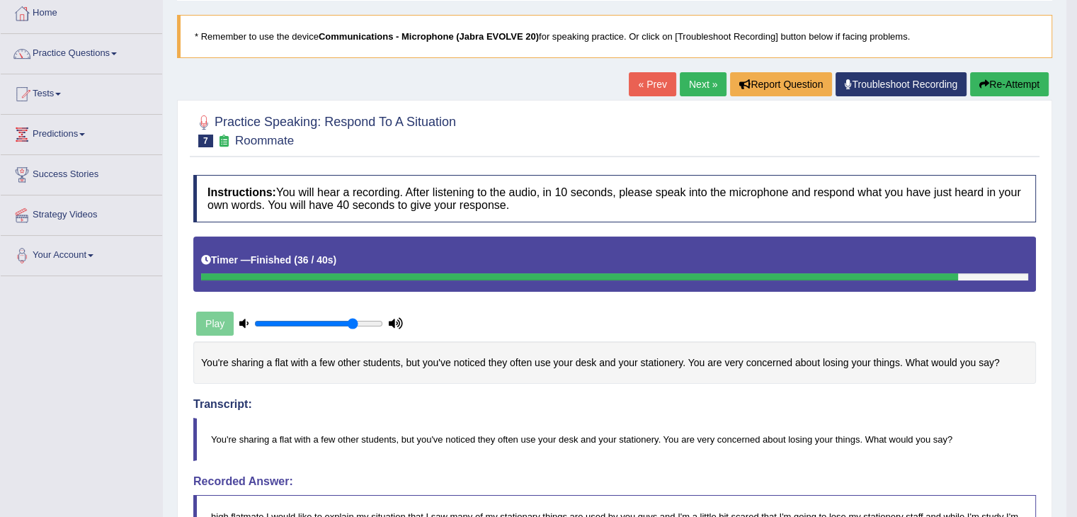
click at [1028, 76] on button "Re-Attempt" at bounding box center [1009, 84] width 79 height 24
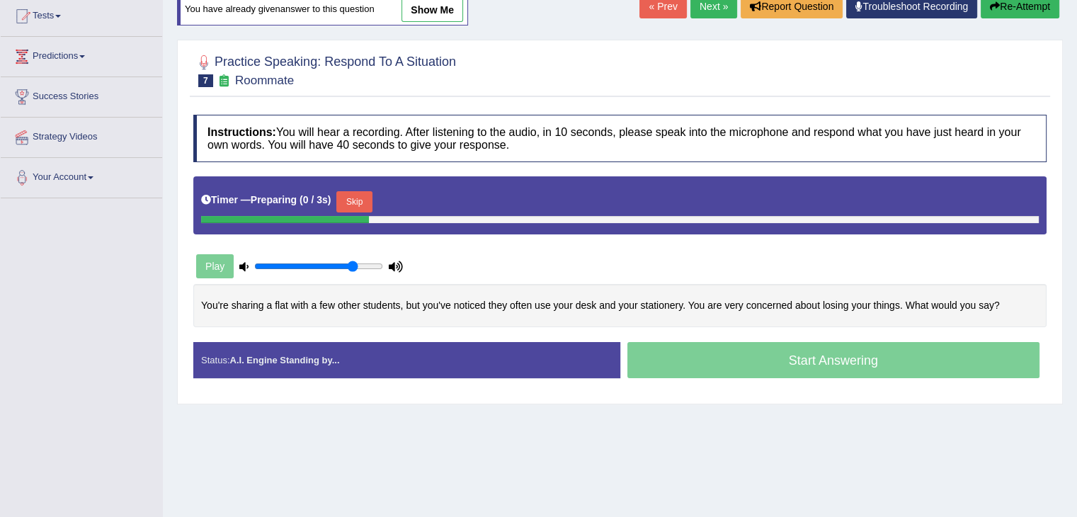
scroll to position [169, 0]
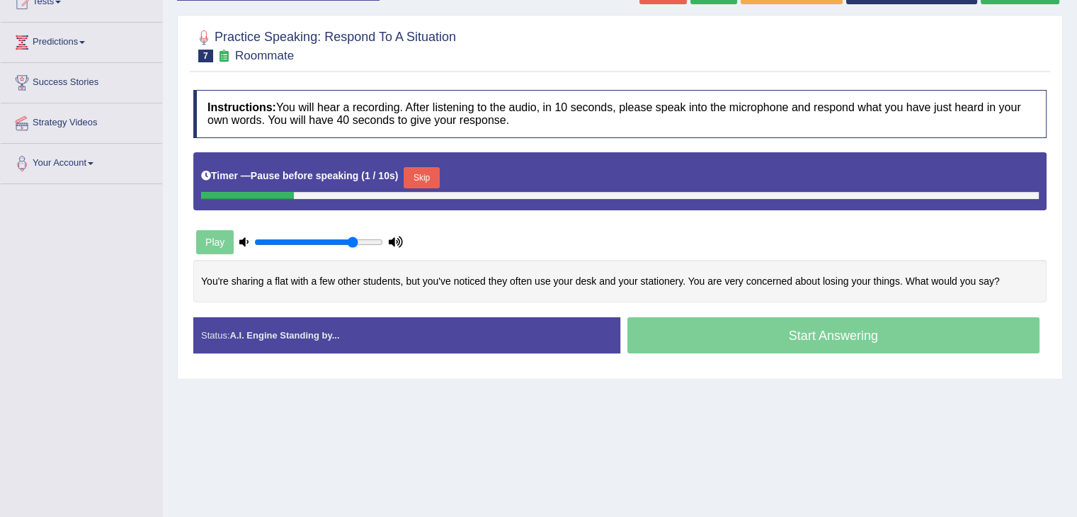
click at [433, 170] on button "Skip" at bounding box center [421, 177] width 35 height 21
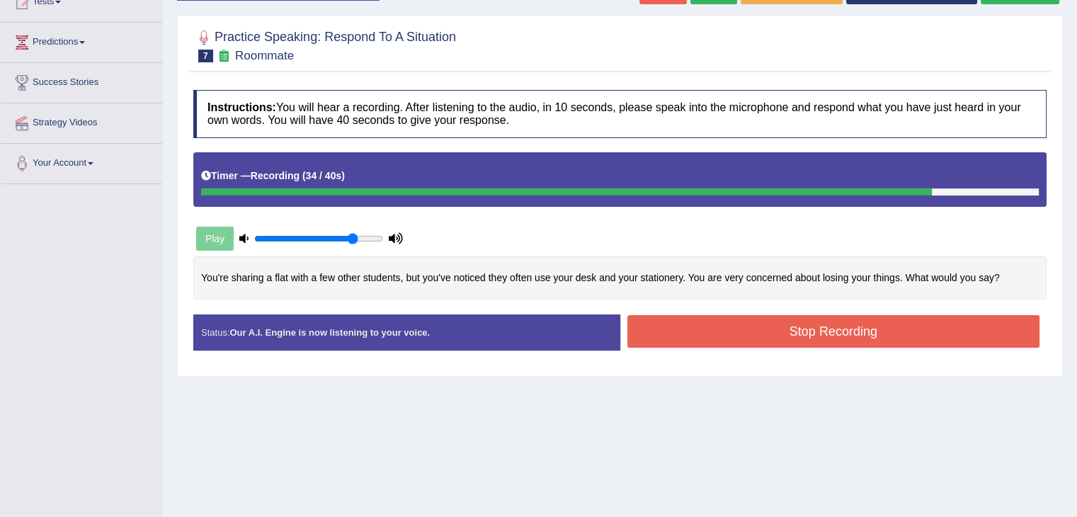
click at [840, 326] on button "Stop Recording" at bounding box center [833, 331] width 413 height 33
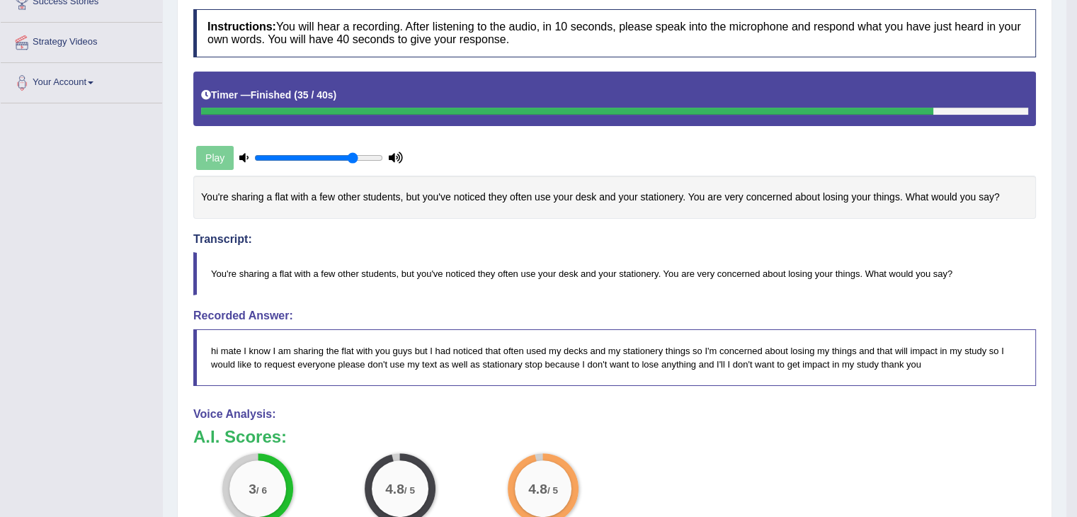
scroll to position [0, 0]
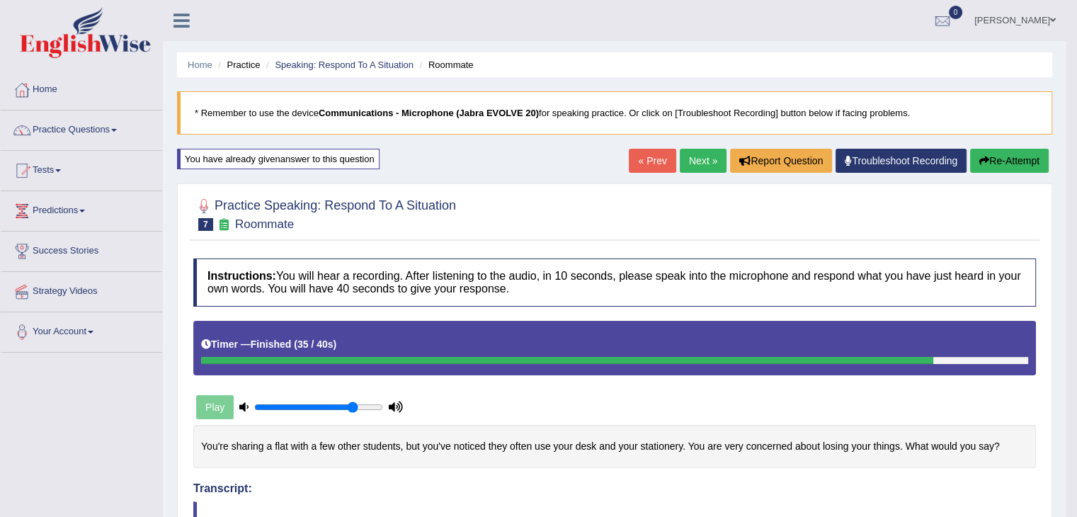
click at [717, 159] on link "Next »" at bounding box center [703, 161] width 47 height 24
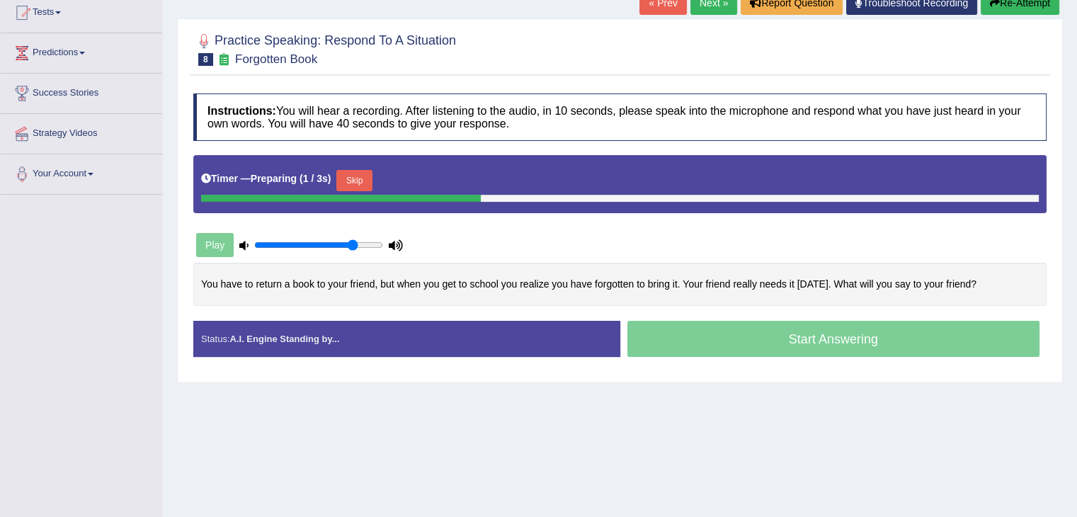
scroll to position [170, 0]
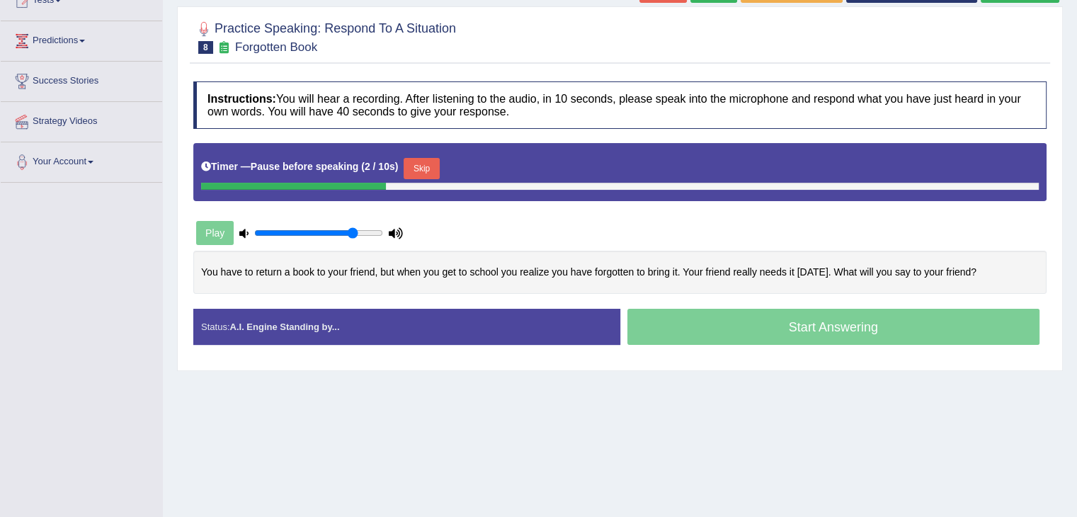
click at [433, 158] on button "Skip" at bounding box center [421, 168] width 35 height 21
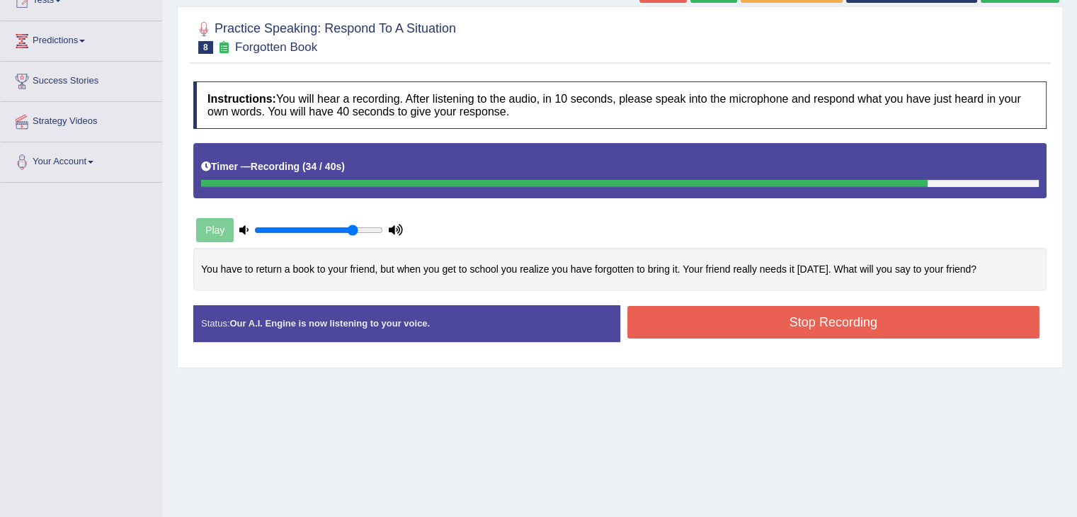
click at [810, 329] on button "Stop Recording" at bounding box center [833, 322] width 413 height 33
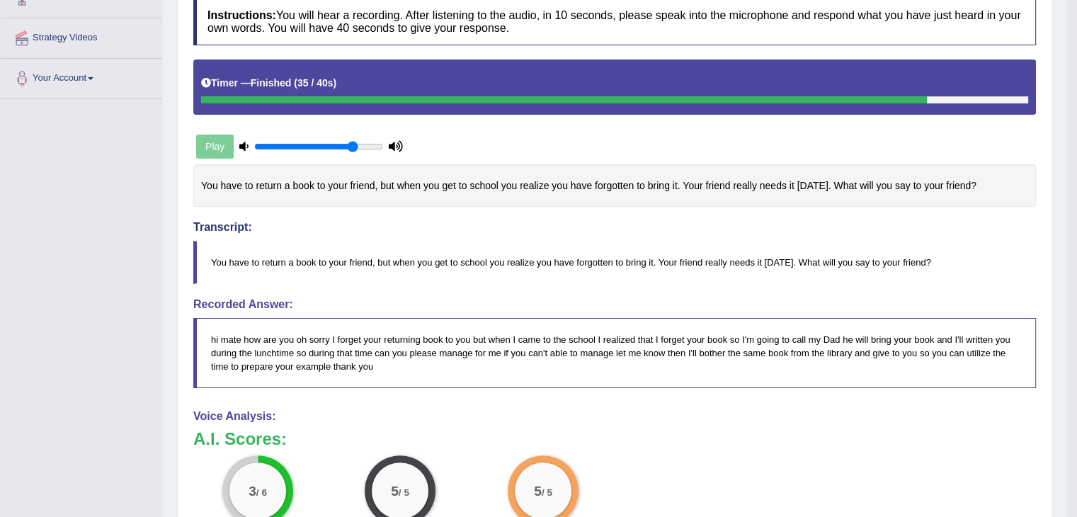
scroll to position [0, 0]
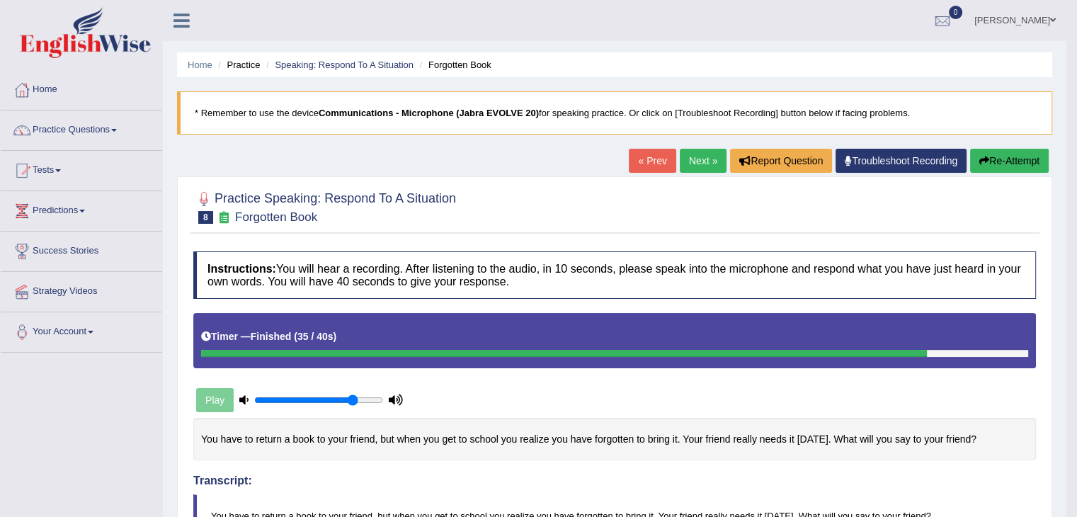
click at [688, 161] on link "Next »" at bounding box center [703, 161] width 47 height 24
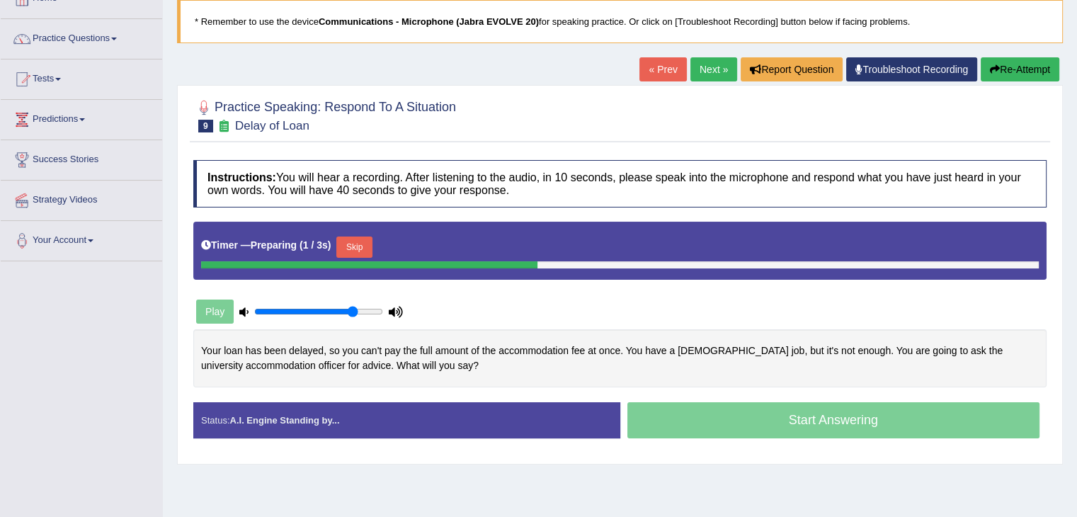
scroll to position [151, 0]
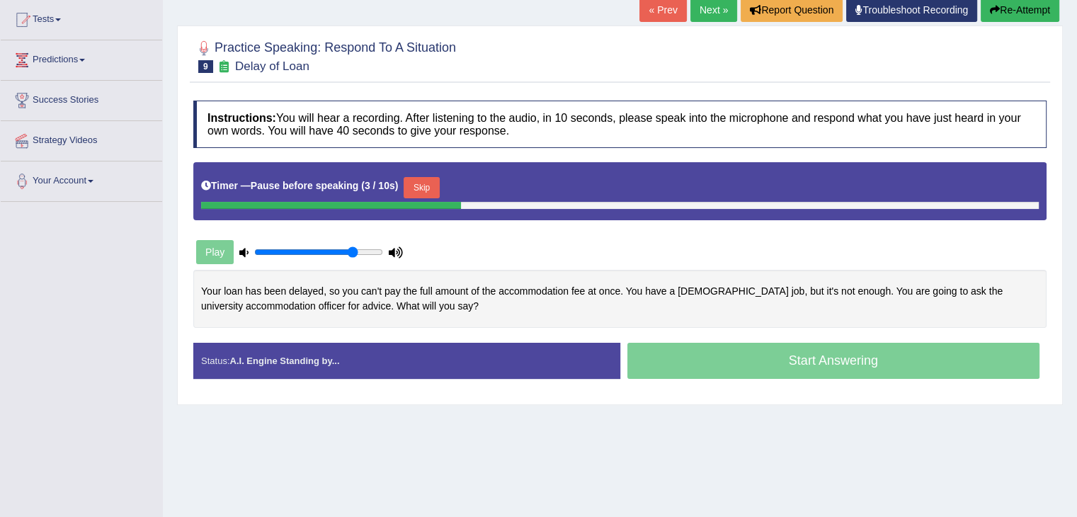
click at [431, 184] on button "Skip" at bounding box center [421, 187] width 35 height 21
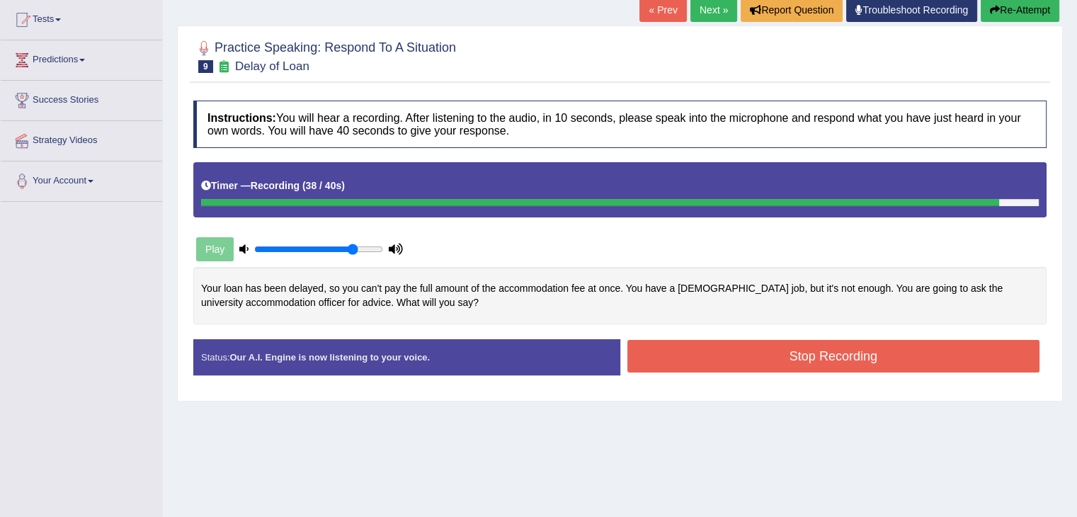
click at [777, 360] on button "Stop Recording" at bounding box center [833, 356] width 413 height 33
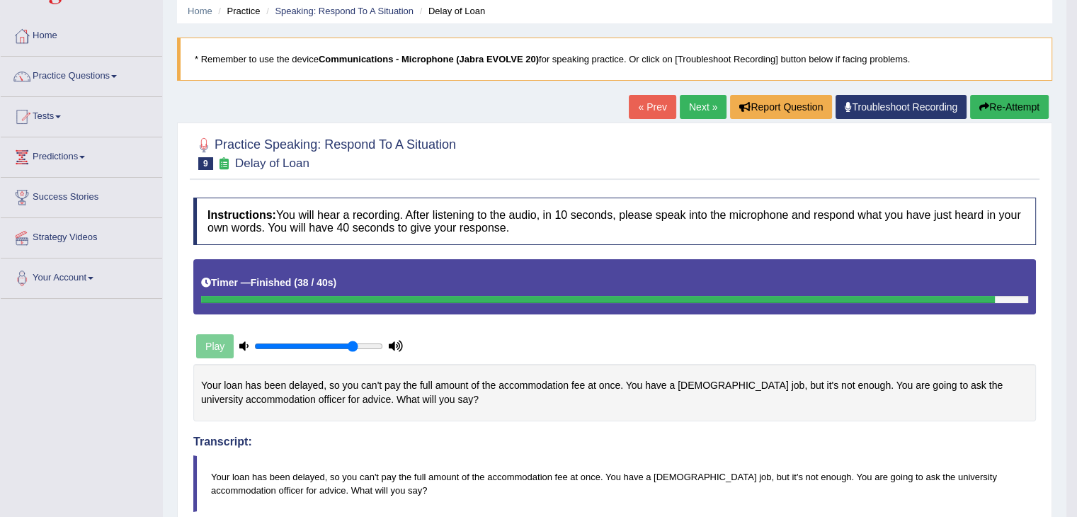
scroll to position [0, 0]
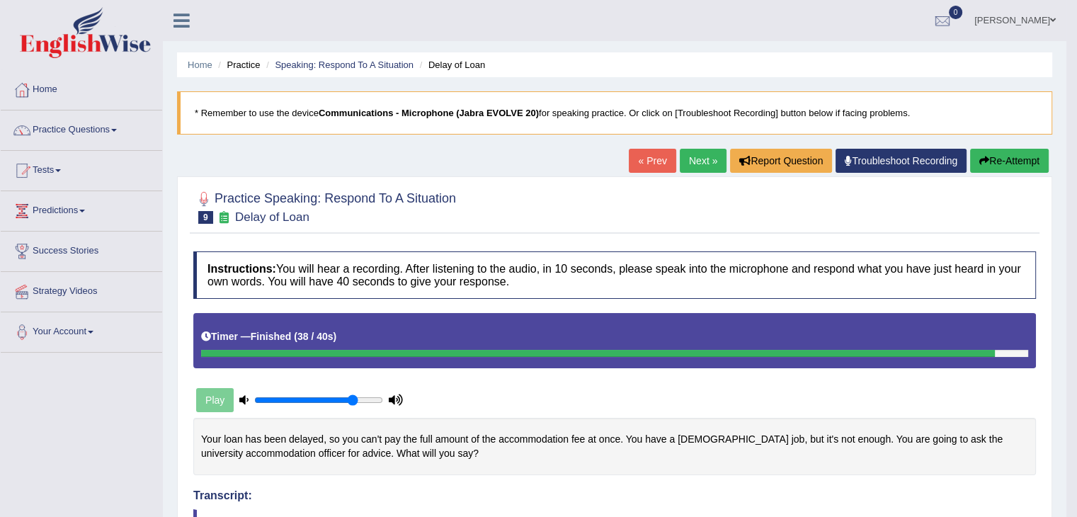
click at [689, 156] on link "Next »" at bounding box center [703, 161] width 47 height 24
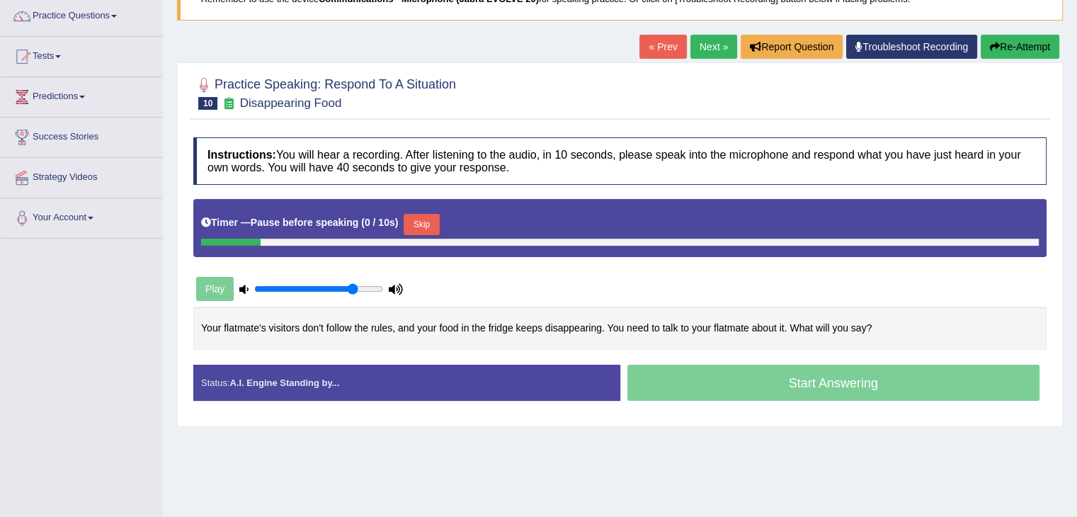
scroll to position [115, 0]
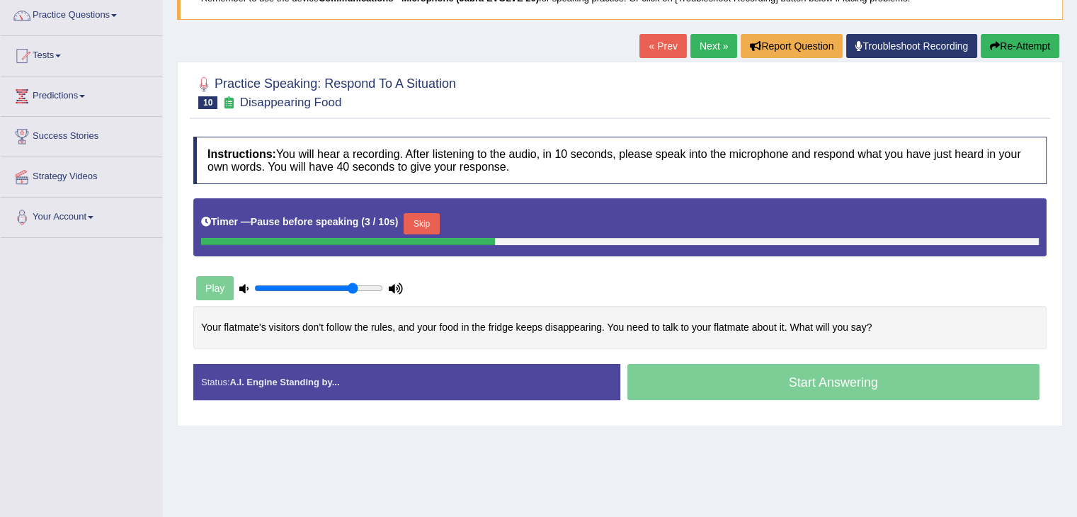
click at [426, 220] on button "Skip" at bounding box center [421, 223] width 35 height 21
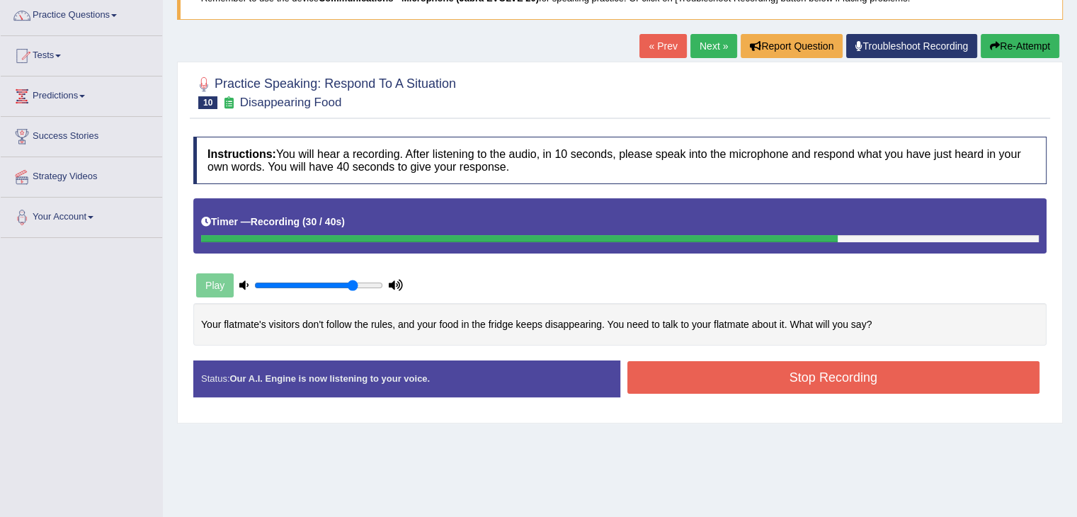
click at [855, 374] on button "Stop Recording" at bounding box center [833, 377] width 413 height 33
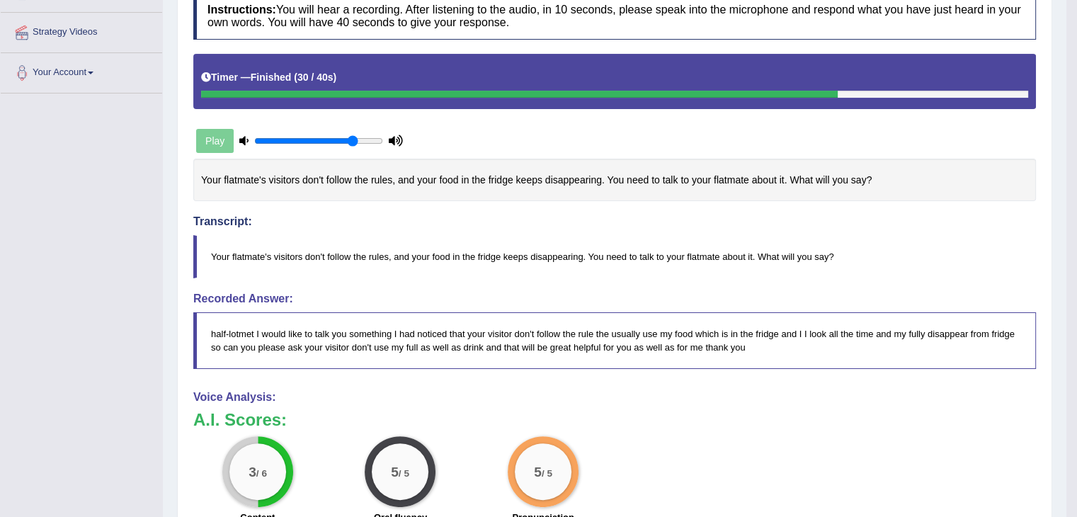
scroll to position [0, 0]
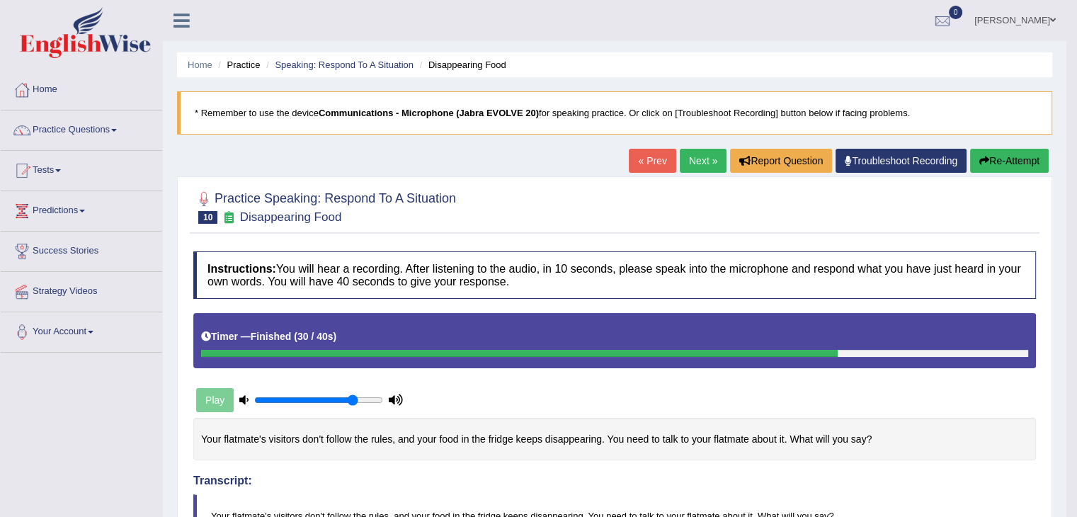
click at [703, 149] on link "Next »" at bounding box center [703, 161] width 47 height 24
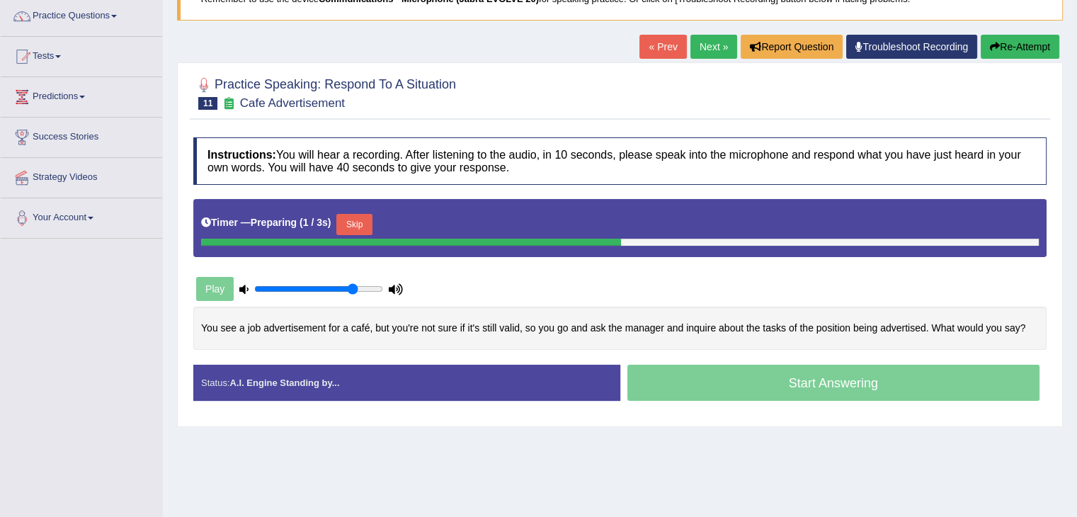
scroll to position [115, 0]
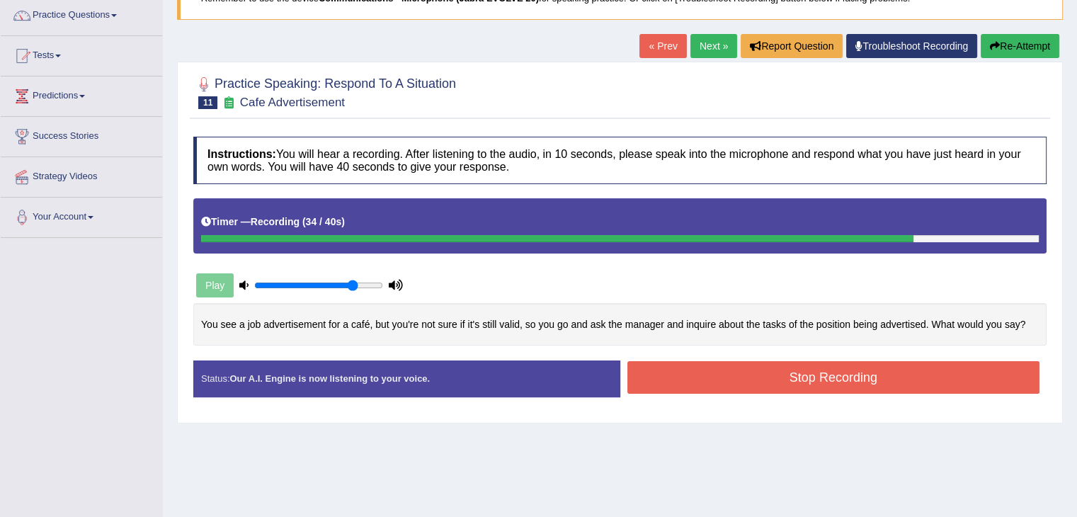
click at [758, 381] on button "Stop Recording" at bounding box center [833, 377] width 413 height 33
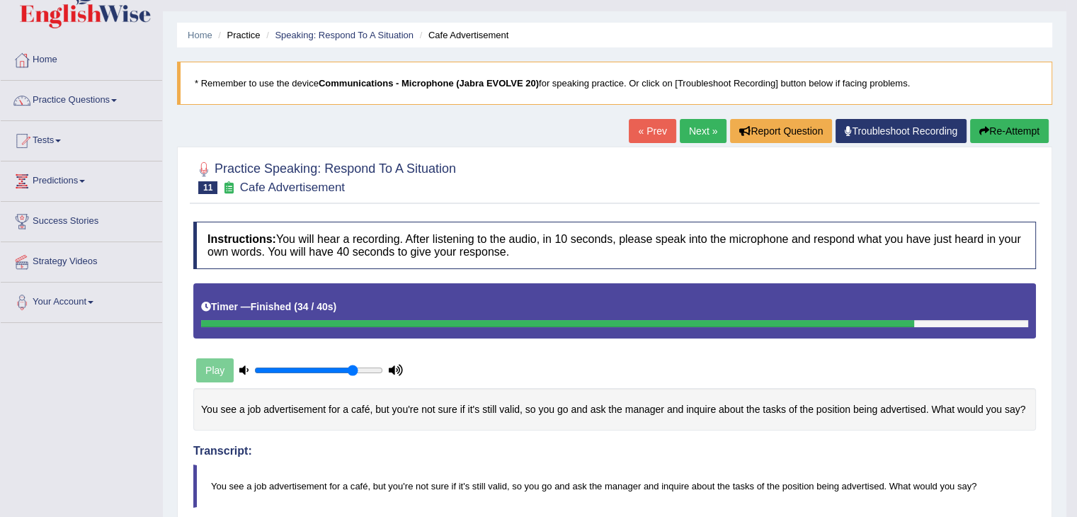
scroll to position [0, 0]
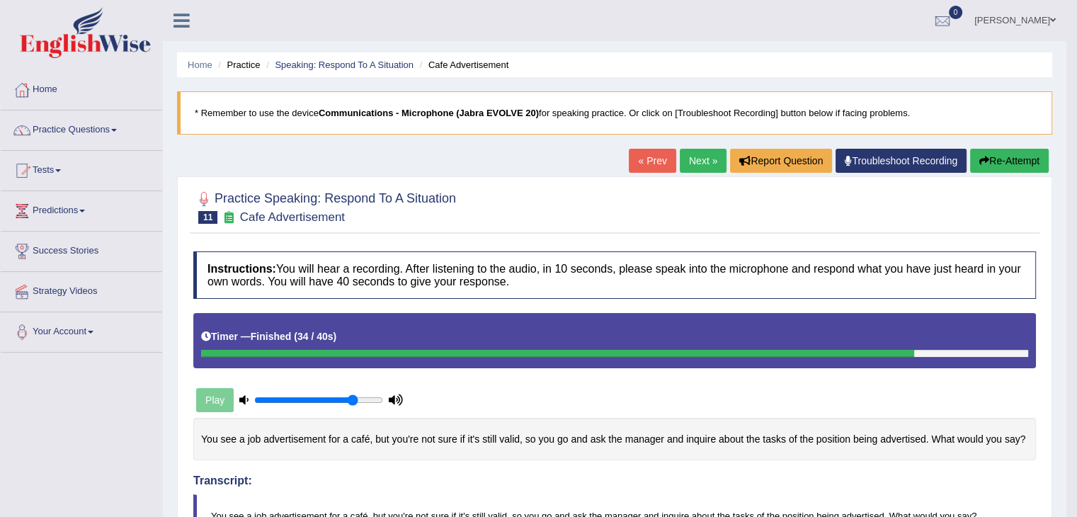
click at [689, 149] on link "Next »" at bounding box center [703, 161] width 47 height 24
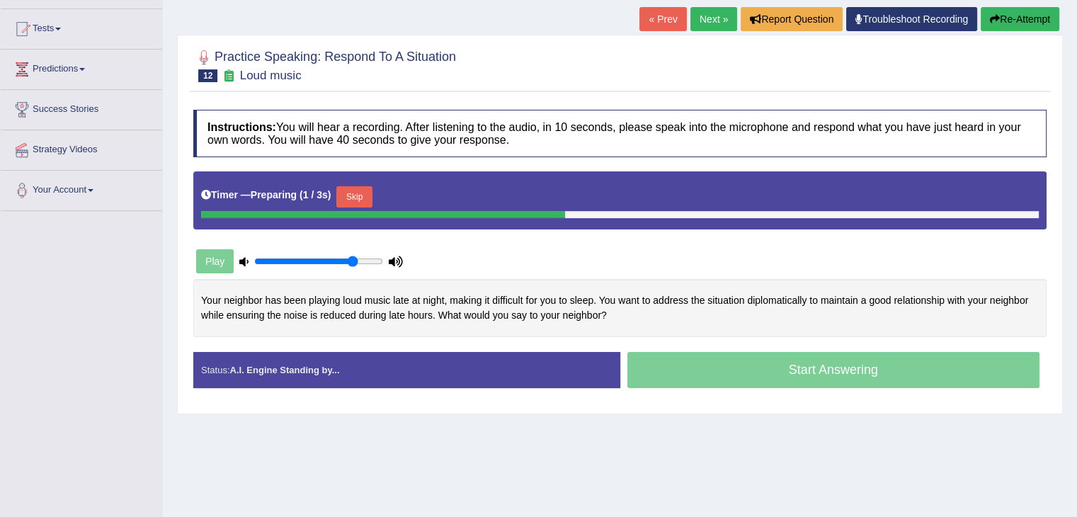
scroll to position [147, 0]
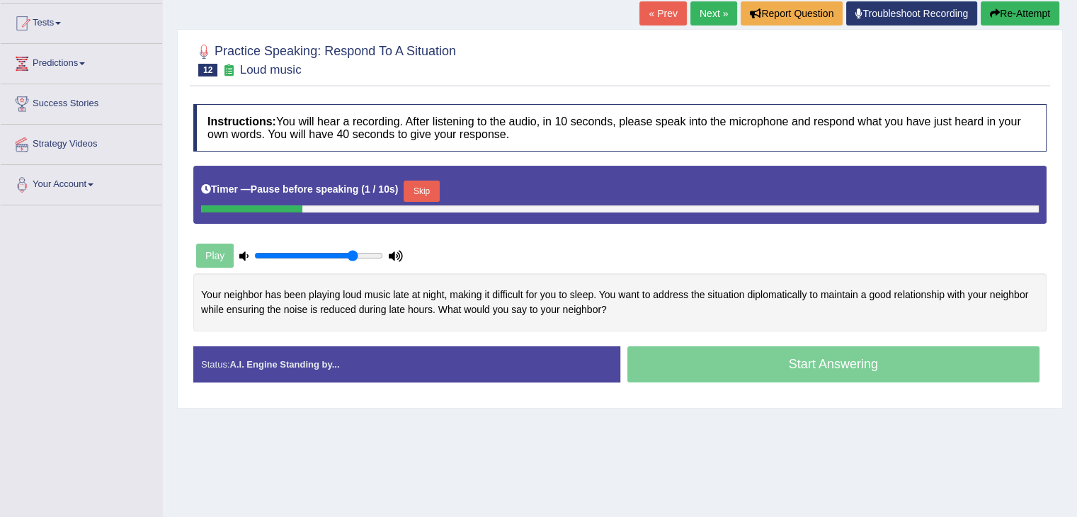
click at [430, 187] on button "Skip" at bounding box center [421, 191] width 35 height 21
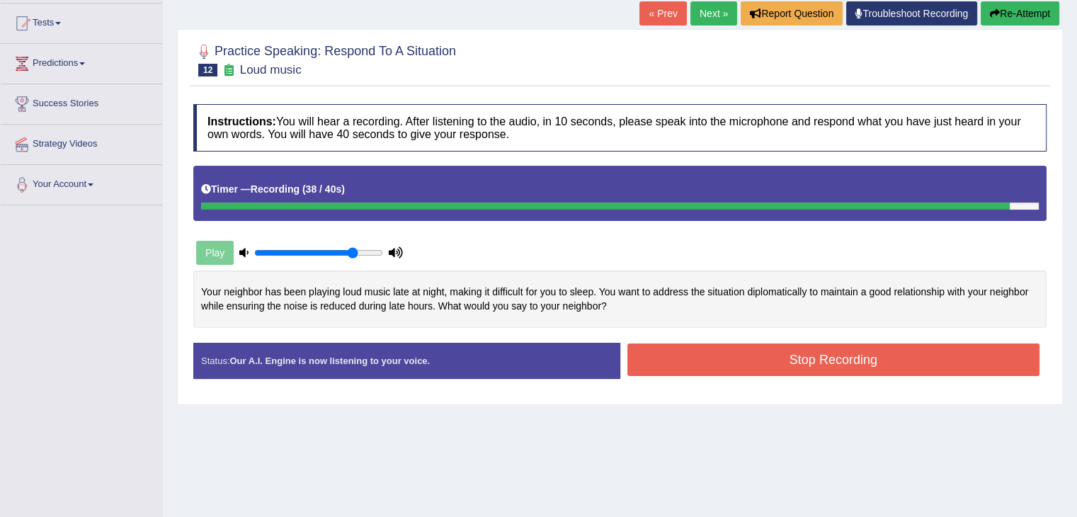
click at [770, 363] on button "Stop Recording" at bounding box center [833, 359] width 413 height 33
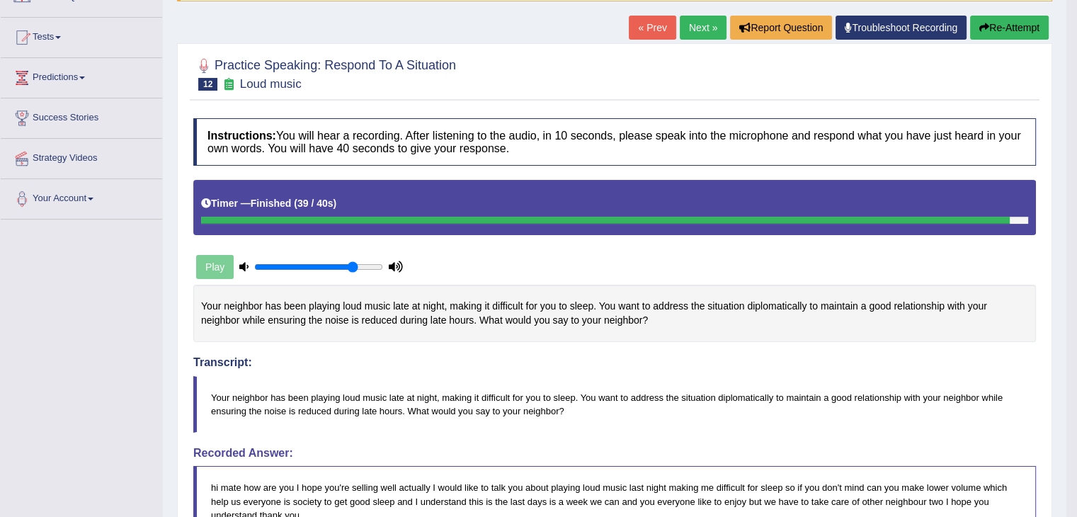
scroll to position [0, 0]
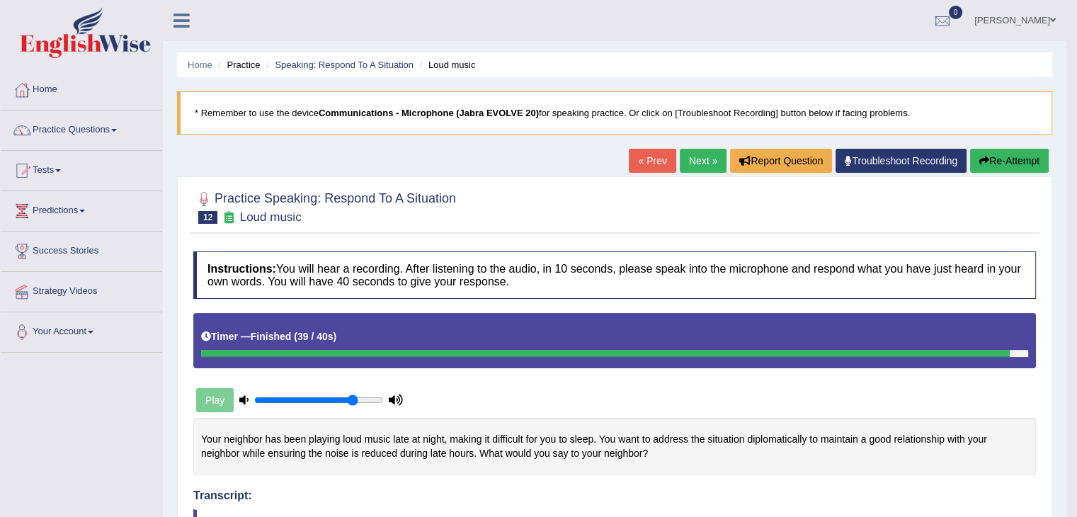
click at [694, 159] on link "Next »" at bounding box center [703, 161] width 47 height 24
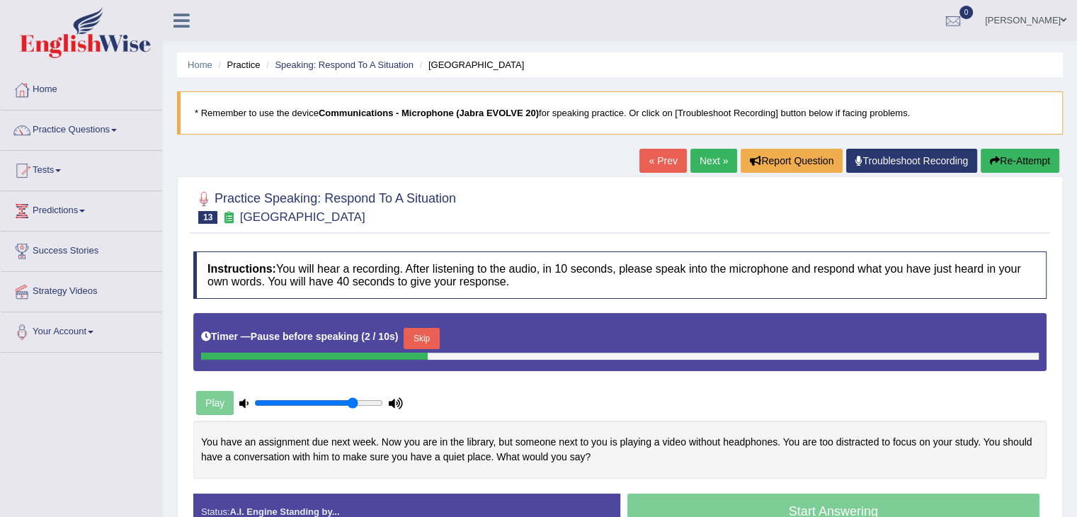
click at [421, 328] on button "Skip" at bounding box center [421, 338] width 35 height 21
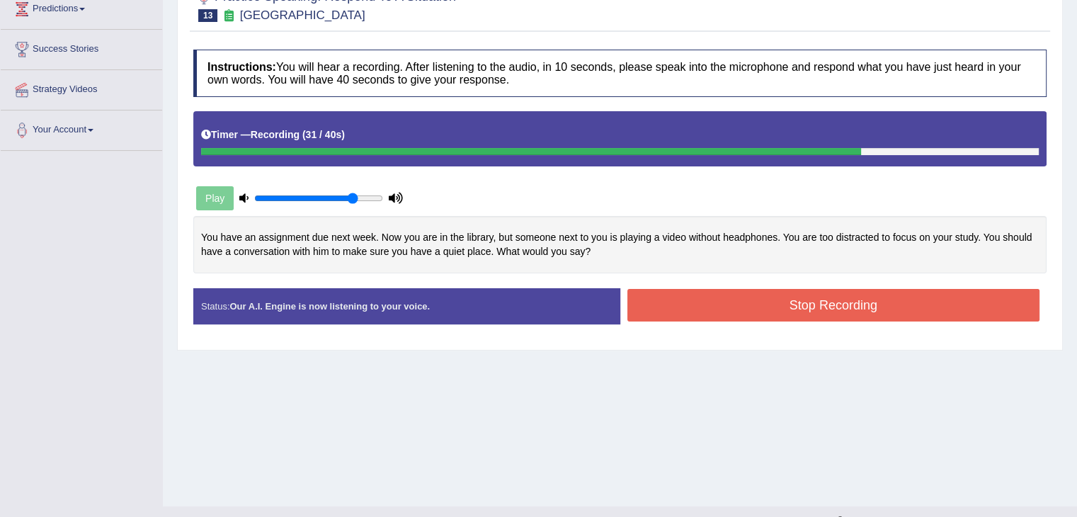
scroll to position [204, 0]
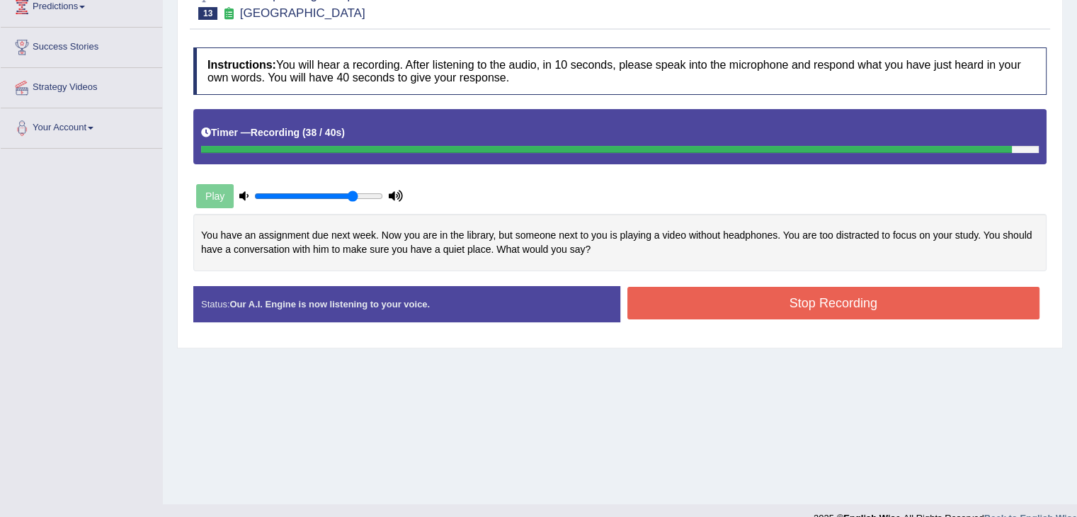
click at [751, 314] on button "Stop Recording" at bounding box center [833, 303] width 413 height 33
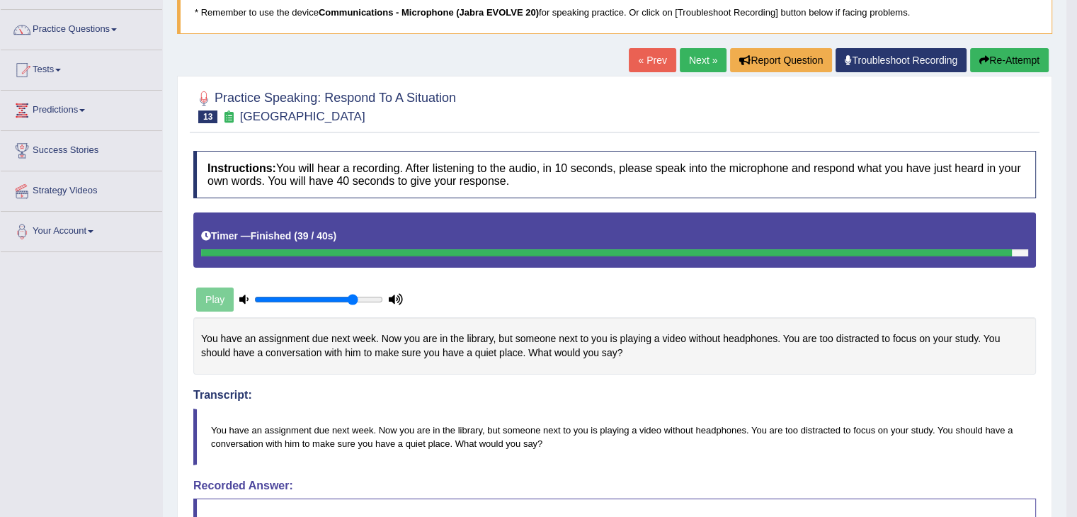
scroll to position [0, 0]
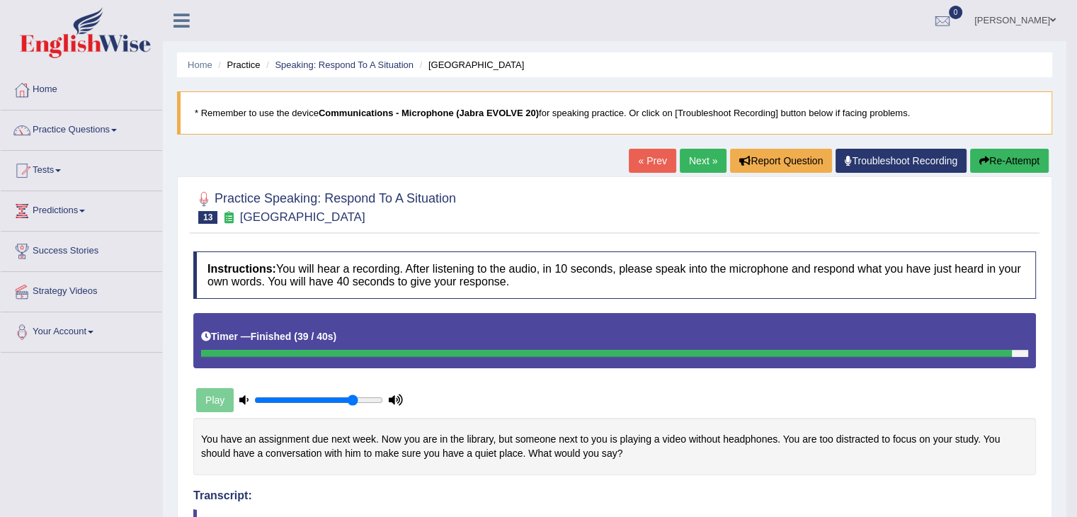
click at [684, 156] on link "Next »" at bounding box center [703, 161] width 47 height 24
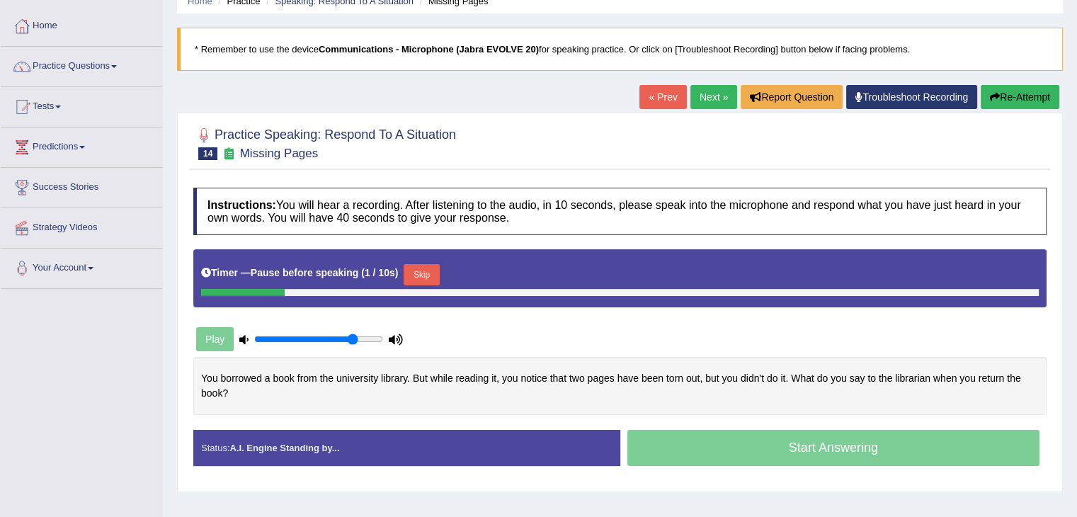
scroll to position [136, 0]
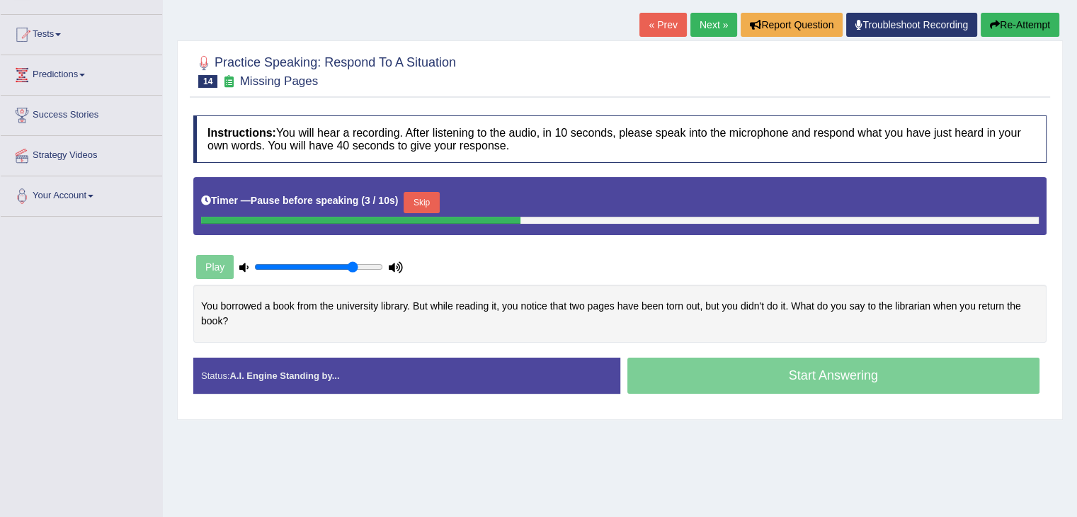
click at [433, 208] on button "Skip" at bounding box center [421, 202] width 35 height 21
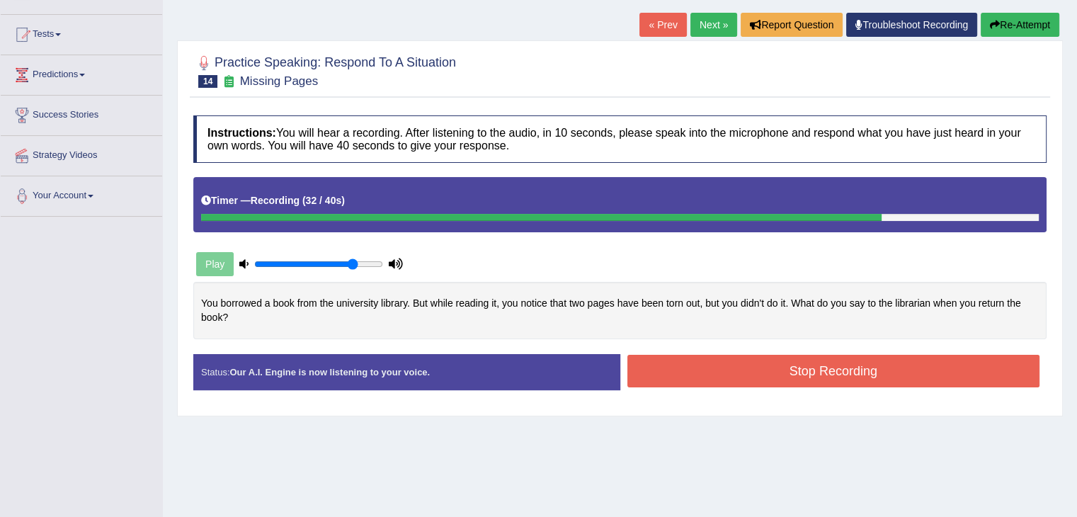
click at [783, 377] on button "Stop Recording" at bounding box center [833, 371] width 413 height 33
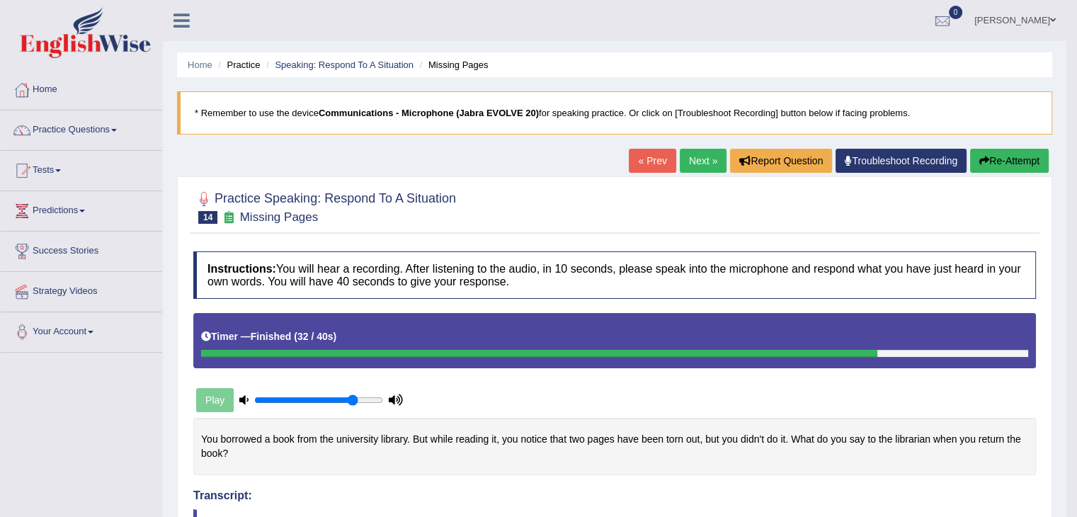
scroll to position [4, 0]
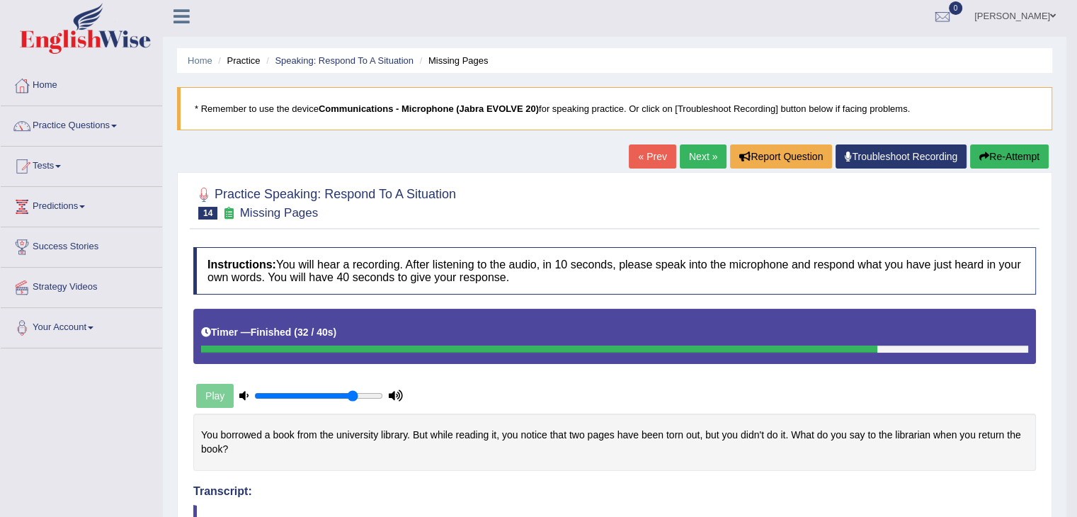
click at [705, 159] on link "Next »" at bounding box center [703, 156] width 47 height 24
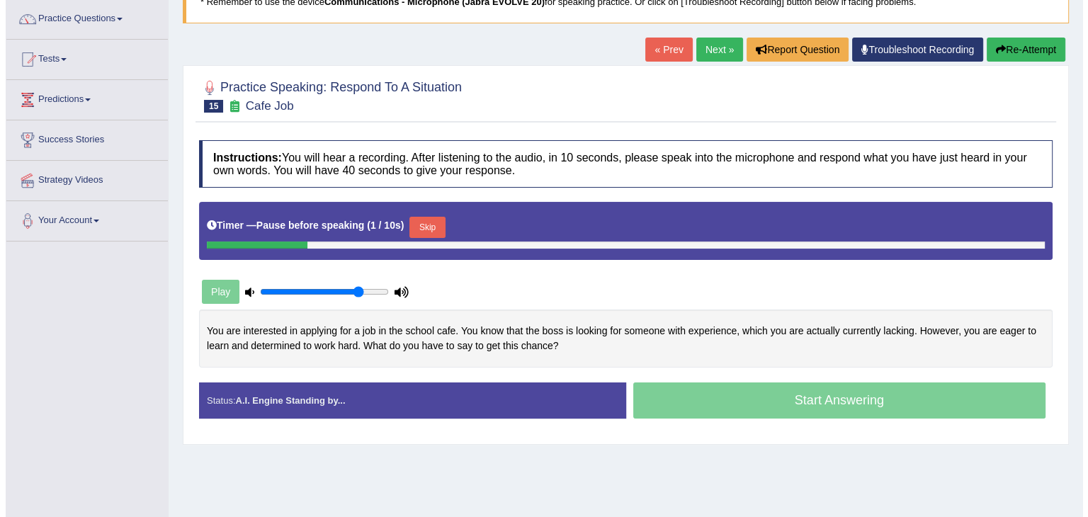
scroll to position [116, 0]
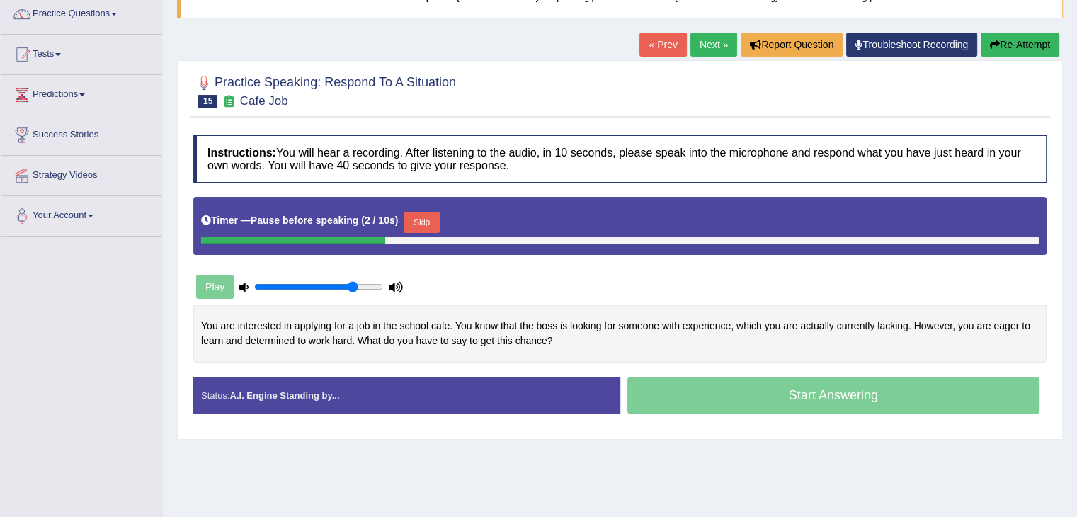
click at [426, 224] on button "Skip" at bounding box center [421, 222] width 35 height 21
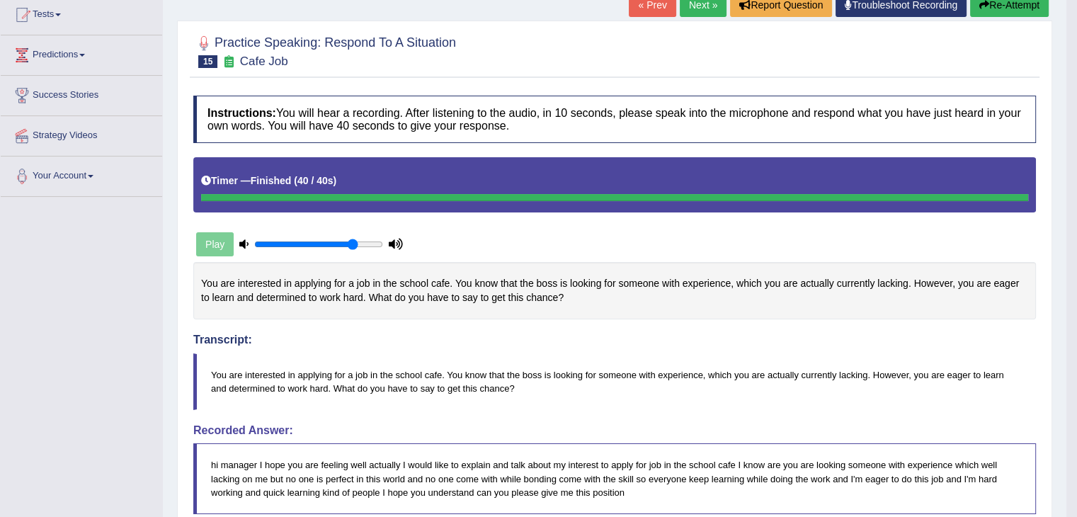
scroll to position [0, 0]
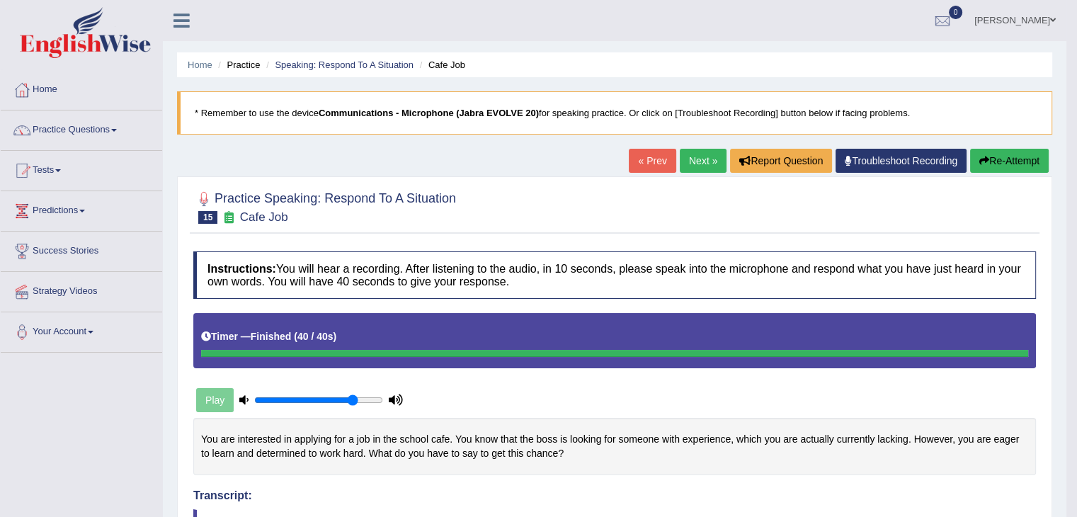
click at [117, 130] on span at bounding box center [114, 130] width 6 height 3
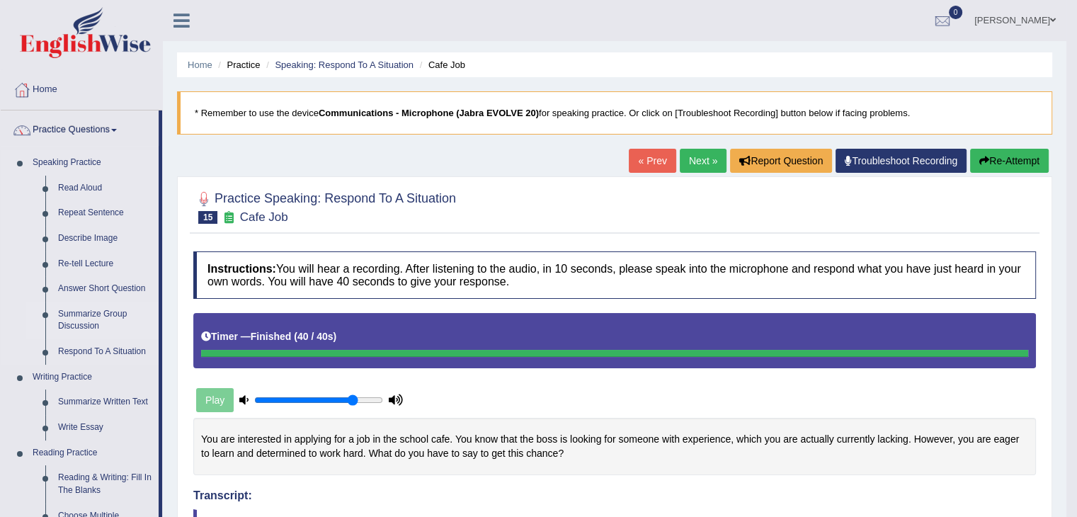
click at [91, 330] on link "Summarize Group Discussion" at bounding box center [105, 321] width 107 height 38
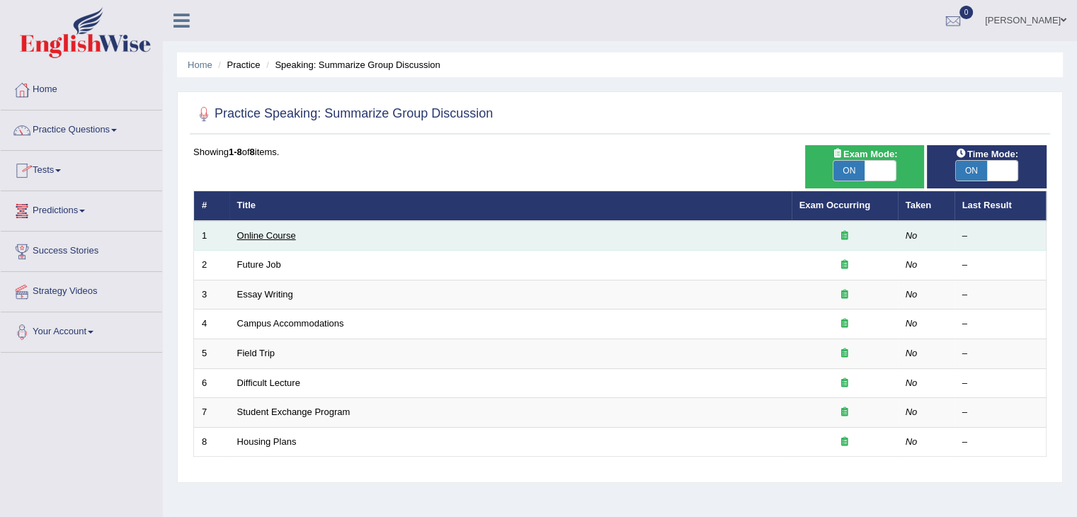
click at [249, 230] on link "Online Course" at bounding box center [266, 235] width 59 height 11
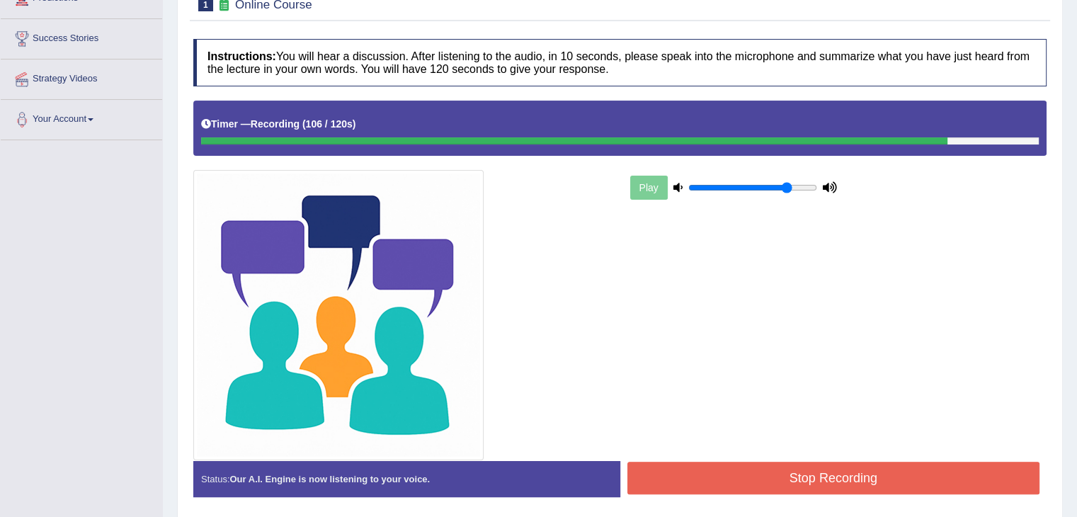
scroll to position [212, 0]
click at [783, 470] on button "Stop Recording" at bounding box center [833, 478] width 413 height 33
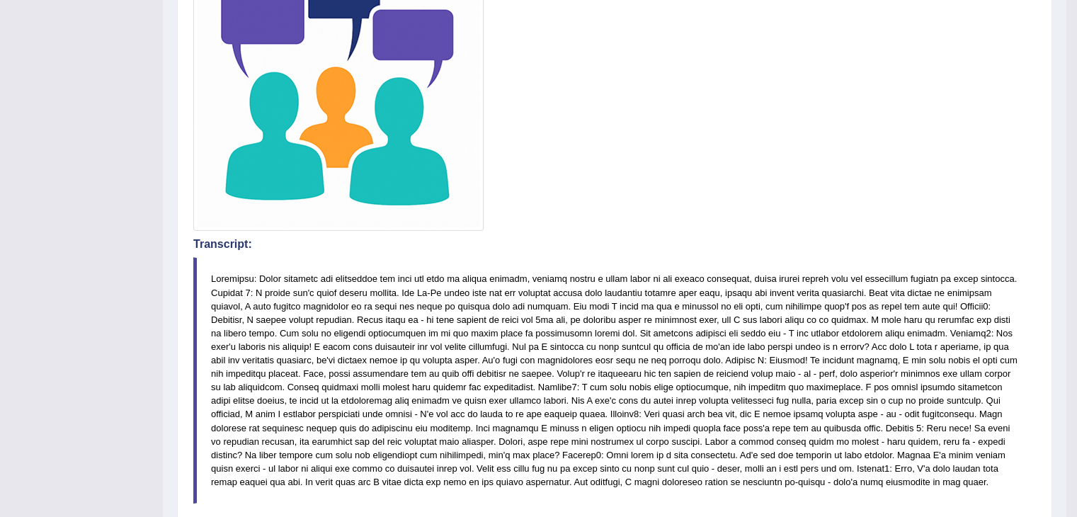
scroll to position [0, 0]
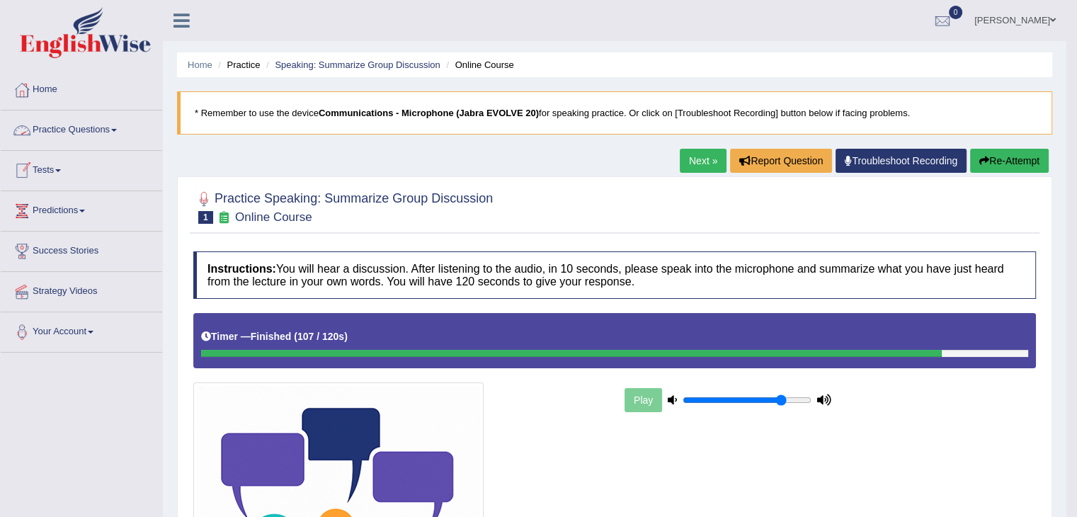
click at [69, 134] on link "Practice Questions" at bounding box center [81, 127] width 161 height 35
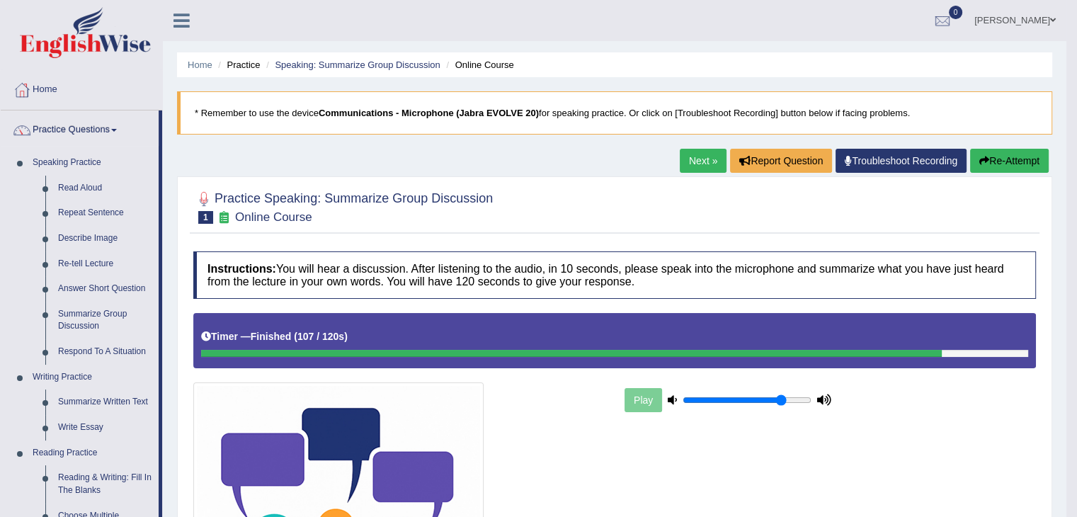
click at [695, 165] on link "Next »" at bounding box center [703, 161] width 47 height 24
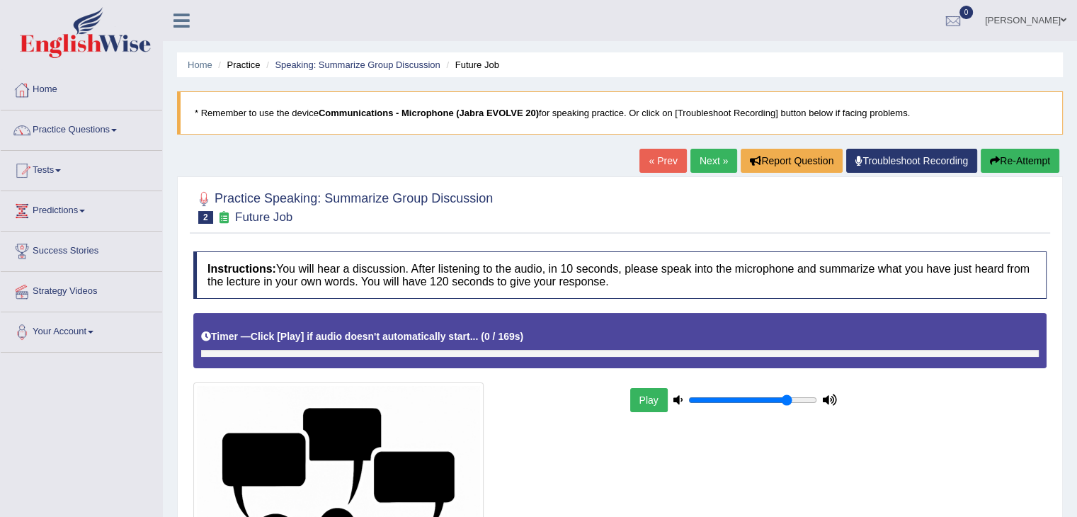
click at [44, 89] on link "Home" at bounding box center [81, 87] width 161 height 35
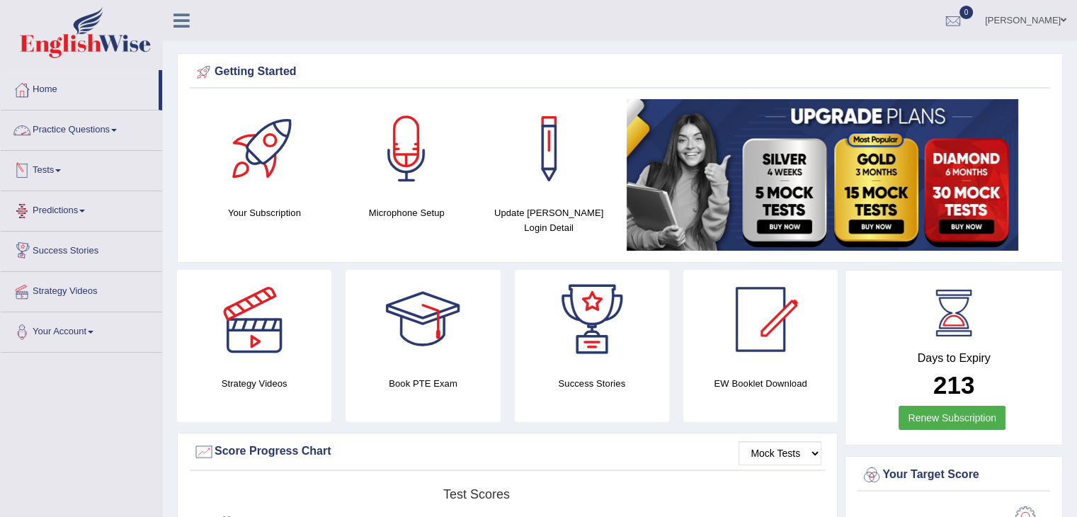
click at [103, 134] on link "Practice Questions" at bounding box center [81, 127] width 161 height 35
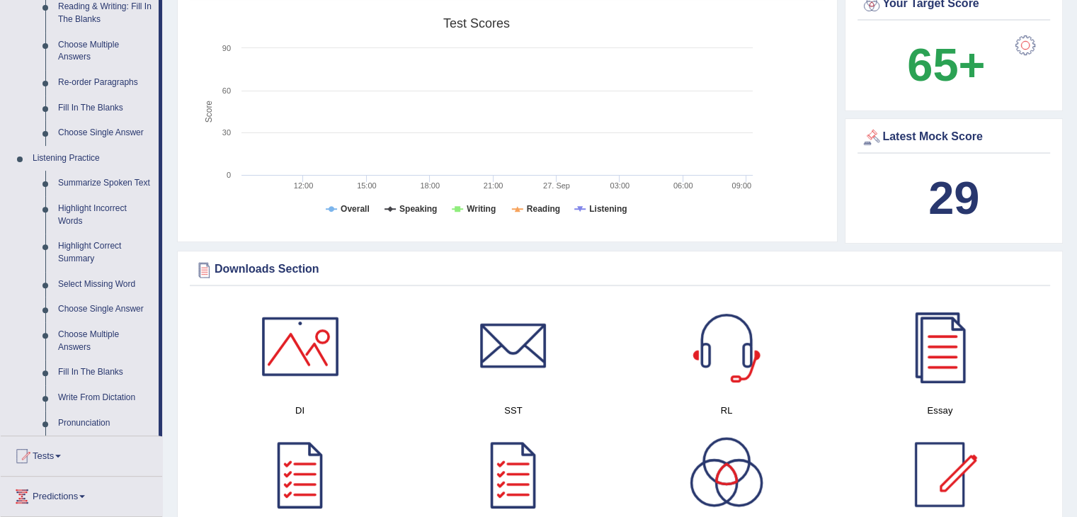
scroll to position [472, 0]
click at [75, 399] on link "Write From Dictation" at bounding box center [105, 397] width 107 height 25
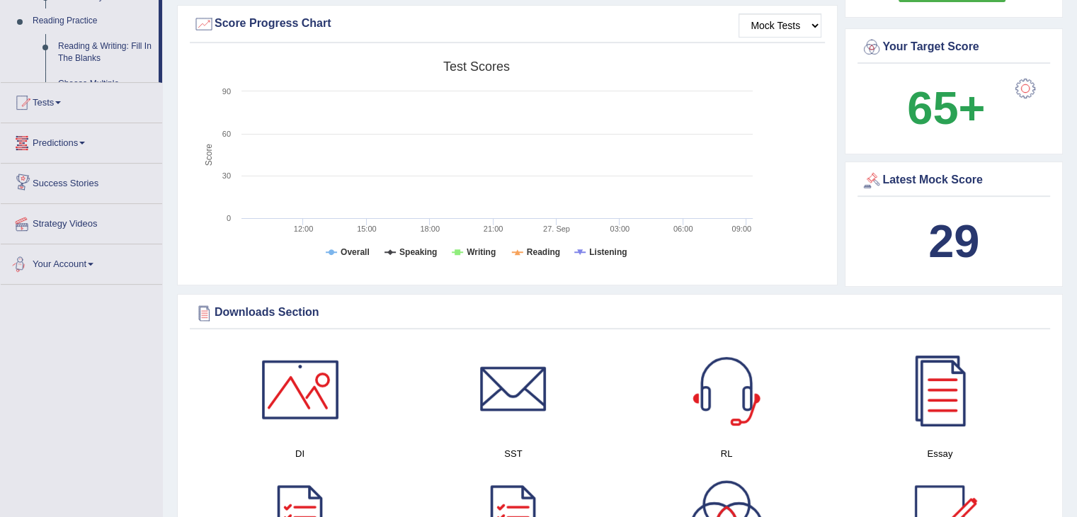
scroll to position [516, 0]
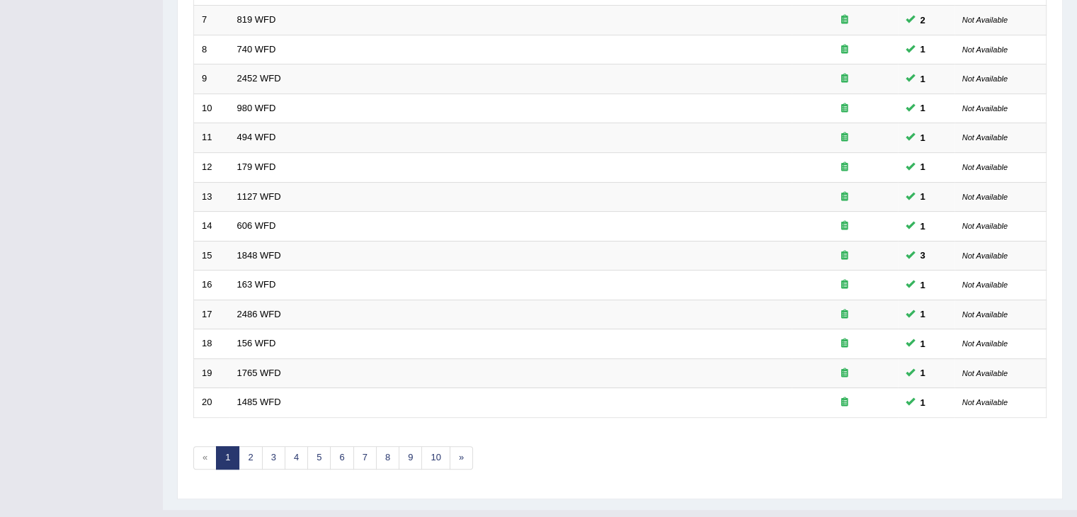
scroll to position [394, 0]
click at [307, 456] on link "5" at bounding box center [318, 456] width 23 height 23
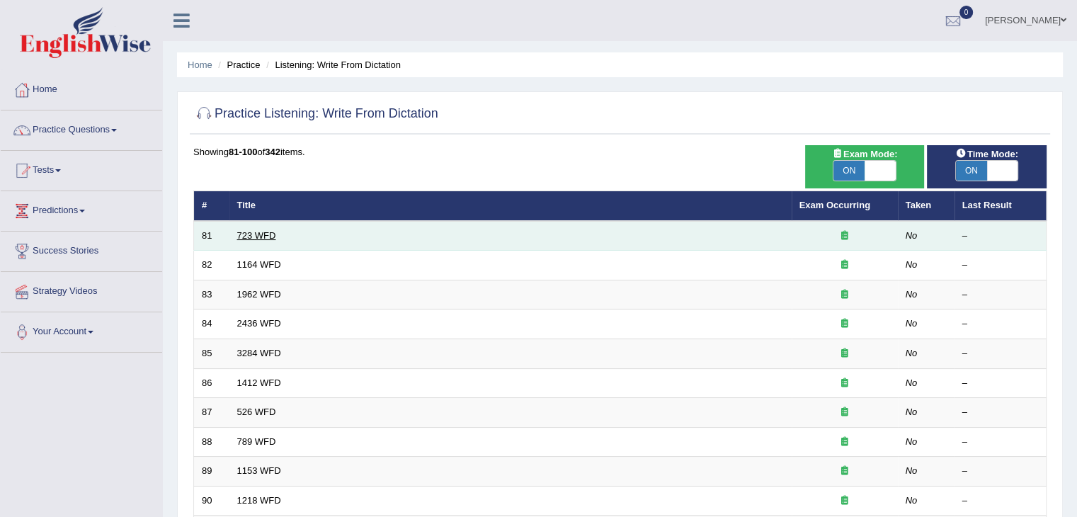
click at [256, 230] on link "723 WFD" at bounding box center [256, 235] width 39 height 11
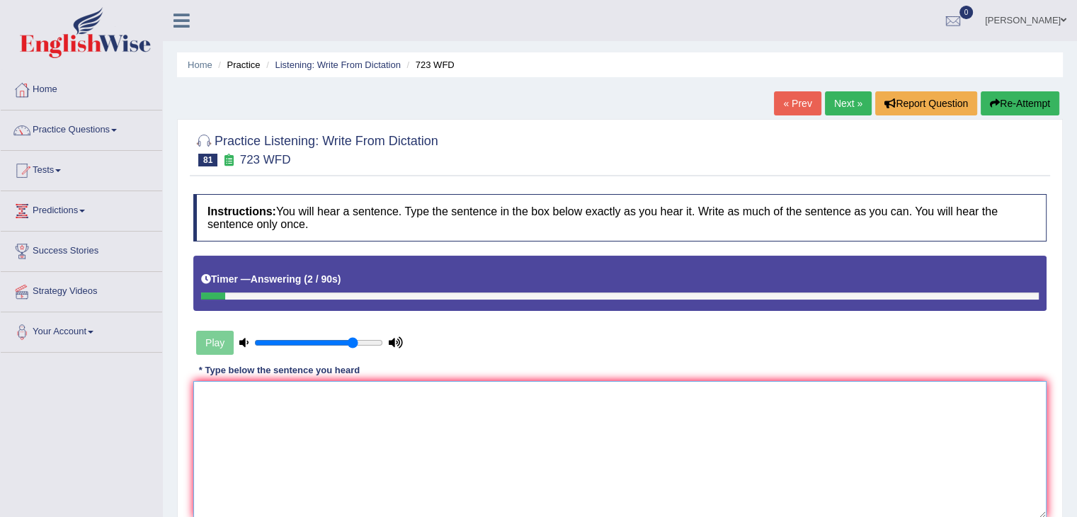
click at [278, 428] on textarea at bounding box center [619, 449] width 853 height 137
type textarea "g"
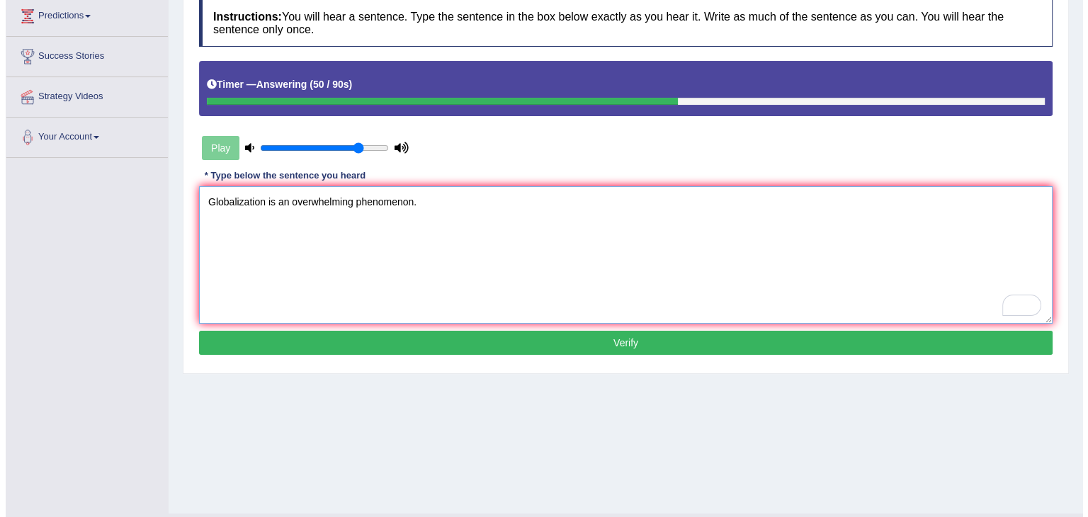
scroll to position [198, 0]
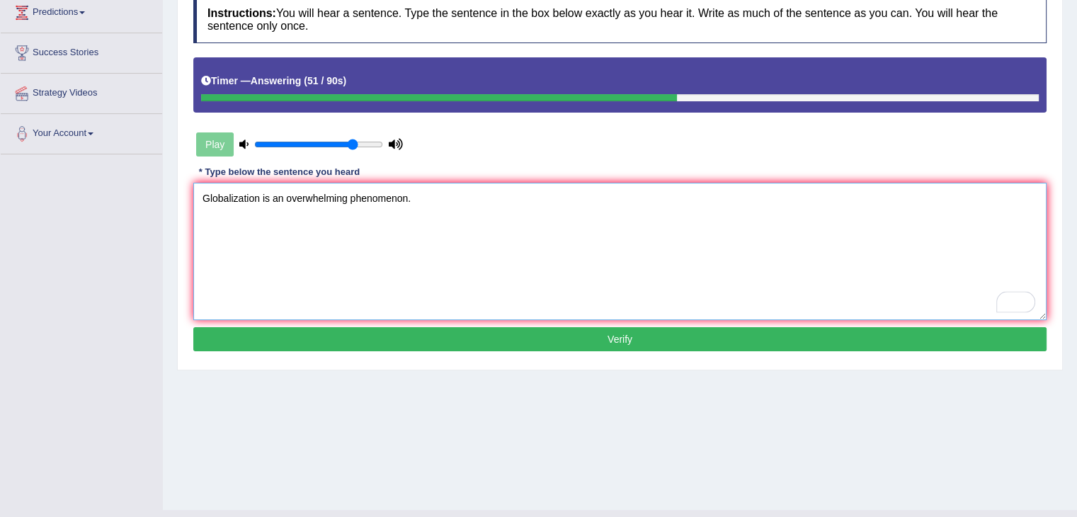
type textarea "Globalization is an overwhelming phenomenon."
click at [567, 345] on button "Verify" at bounding box center [619, 339] width 853 height 24
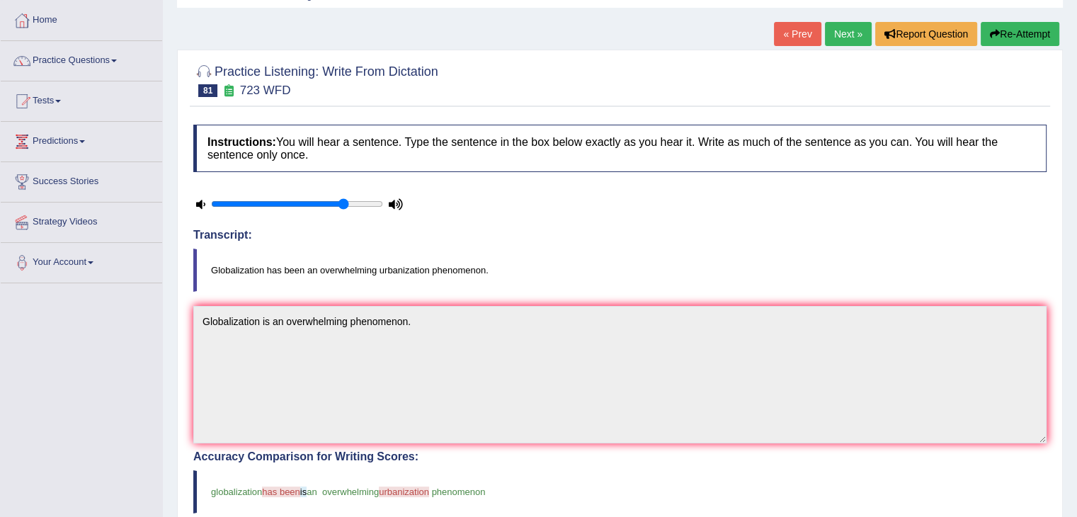
scroll to position [0, 0]
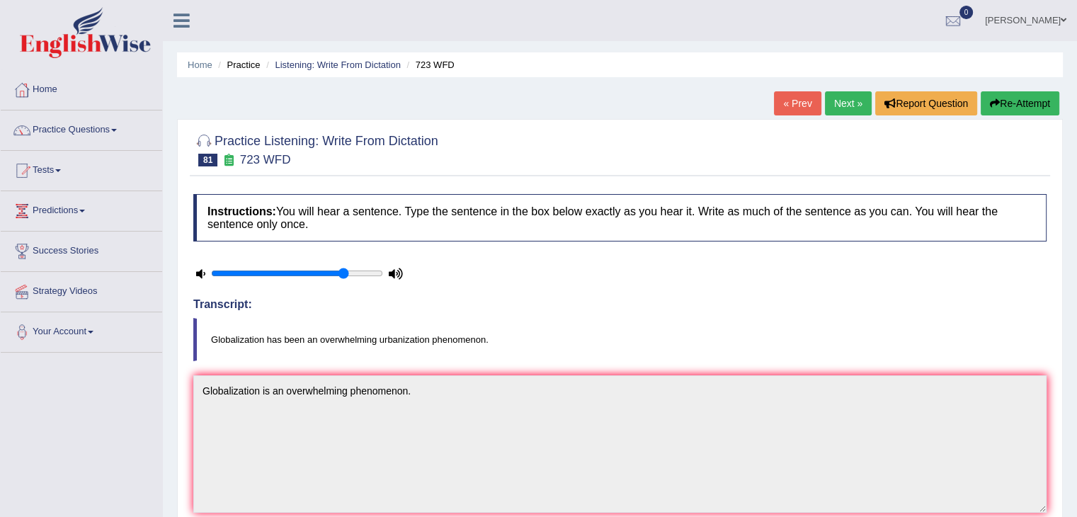
click at [834, 108] on link "Next »" at bounding box center [848, 103] width 47 height 24
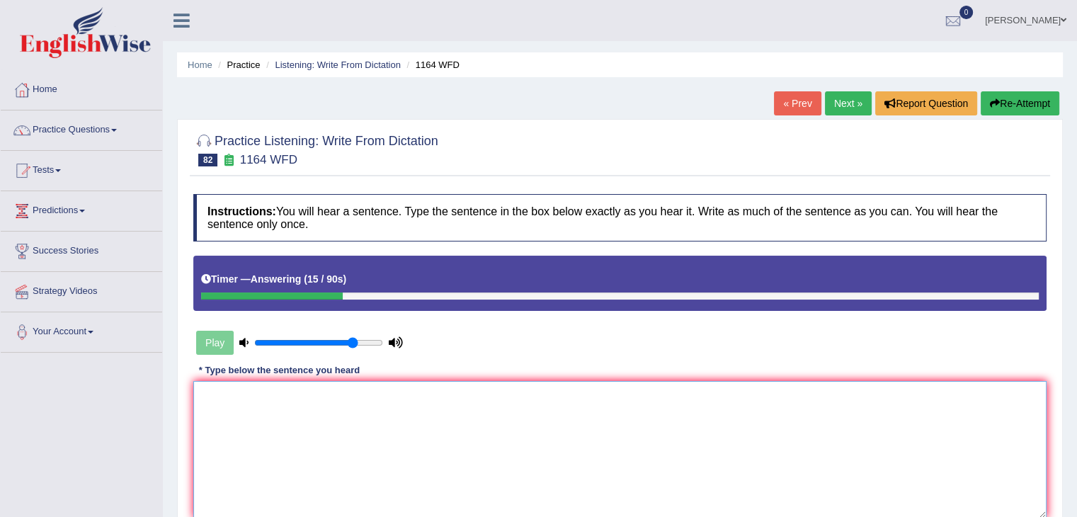
click at [231, 405] on textarea at bounding box center [619, 449] width 853 height 137
type textarea "A"
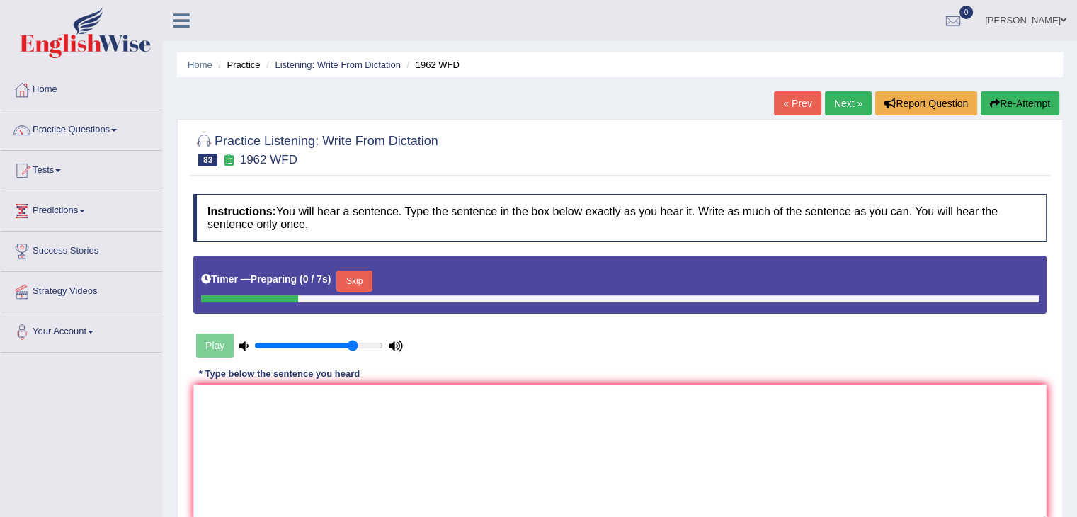
click at [360, 286] on button "Skip" at bounding box center [353, 281] width 35 height 21
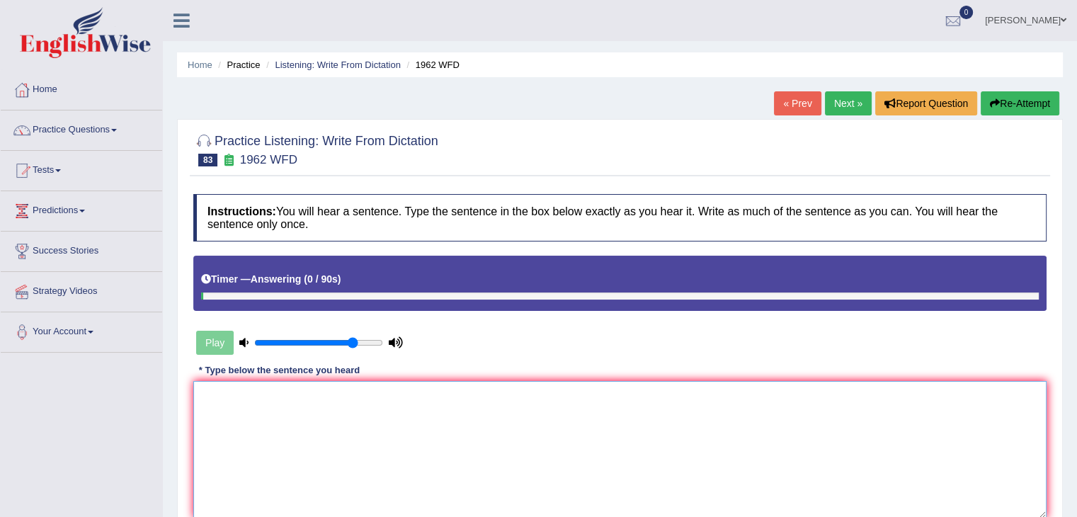
click at [238, 399] on textarea at bounding box center [619, 449] width 853 height 137
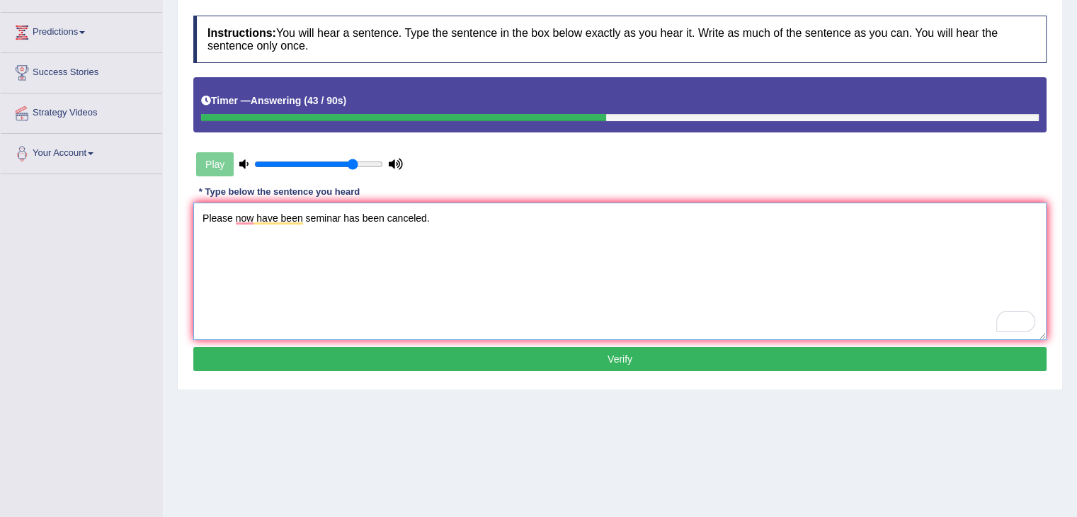
scroll to position [181, 0]
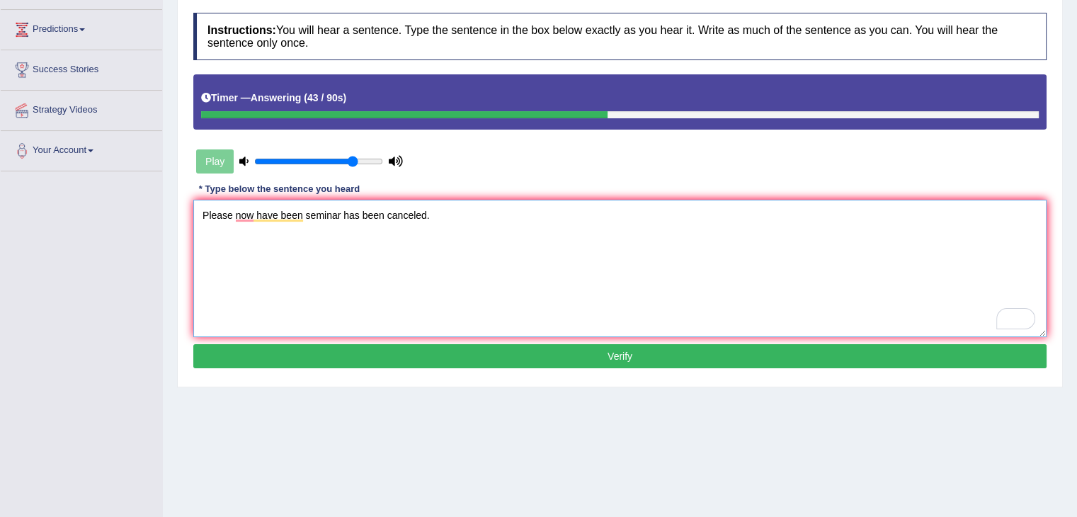
type textarea "Please now have been seminar has been canceled."
click at [279, 354] on button "Verify" at bounding box center [619, 356] width 853 height 24
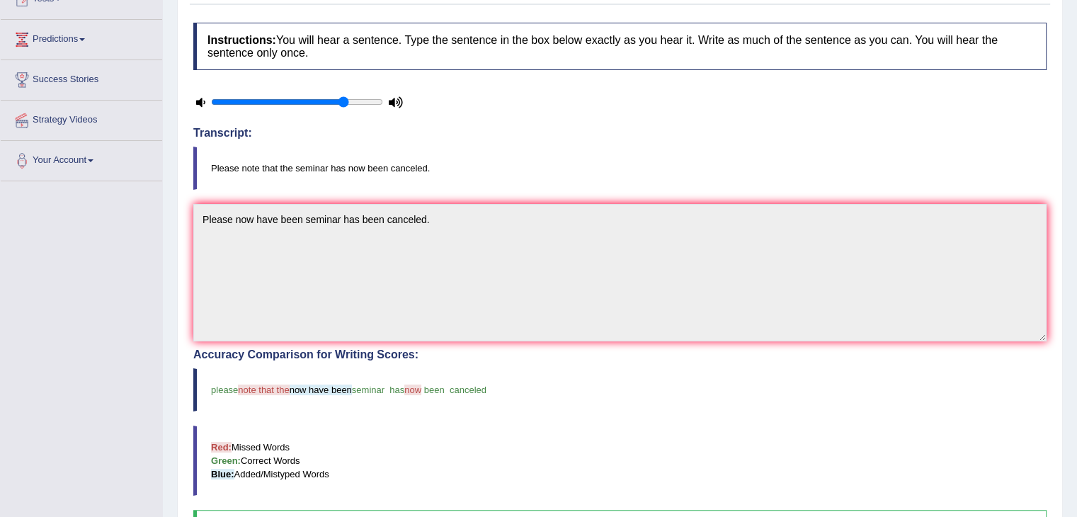
scroll to position [37, 0]
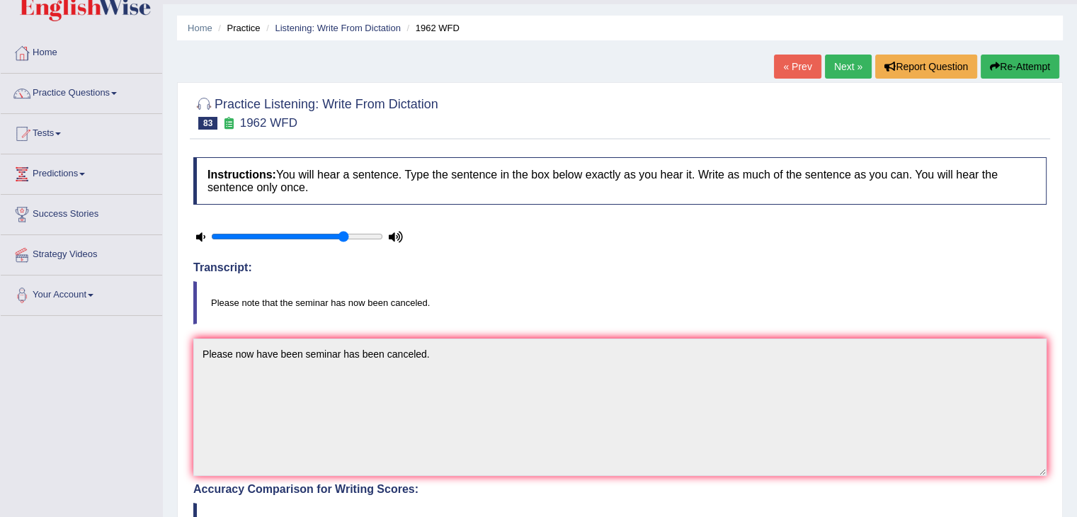
click at [853, 62] on link "Next »" at bounding box center [848, 67] width 47 height 24
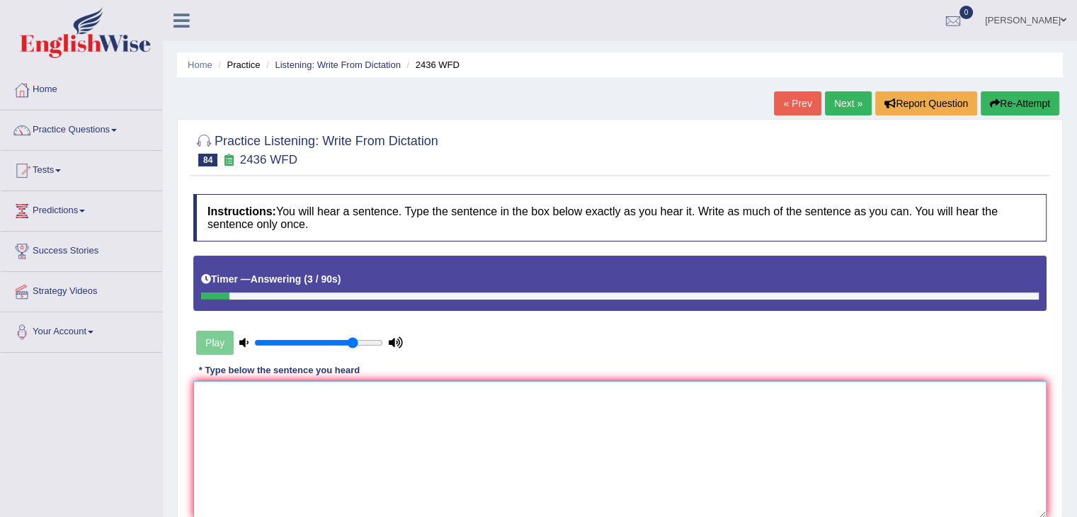
click at [248, 402] on textarea at bounding box center [619, 449] width 853 height 137
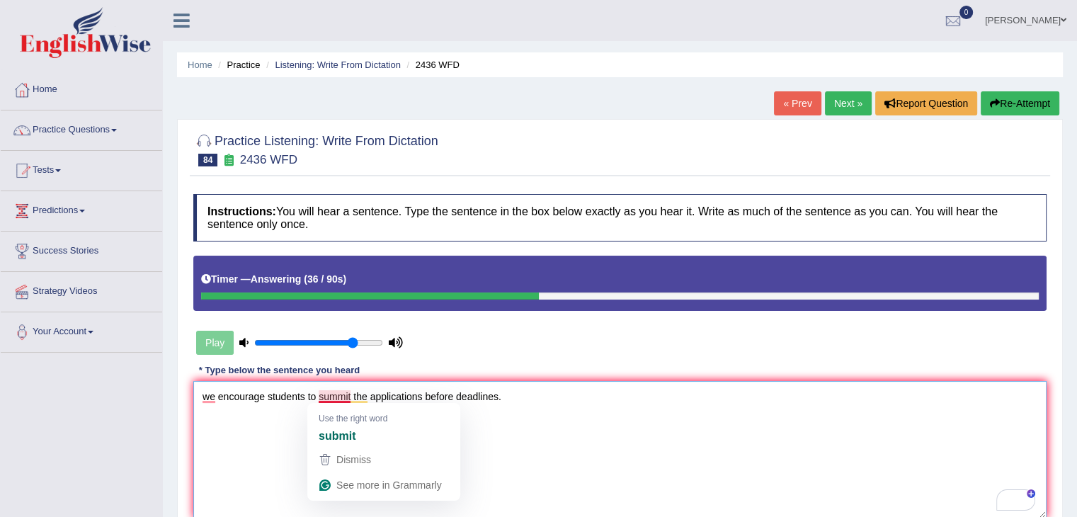
click at [350, 394] on textarea "we encourage students to summit the applications before deadlines." at bounding box center [619, 449] width 853 height 137
click at [339, 394] on textarea "we encourage students to summit the applications before deadlines." at bounding box center [619, 449] width 853 height 137
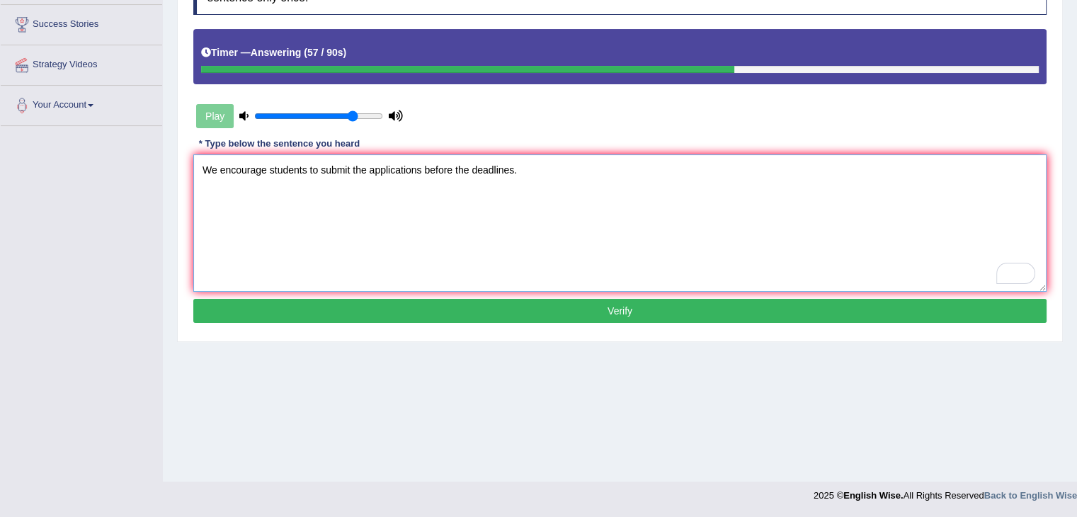
scroll to position [227, 0]
type textarea "We encourage students to submit the applications before the deadlines."
click at [547, 301] on button "Verify" at bounding box center [619, 311] width 853 height 24
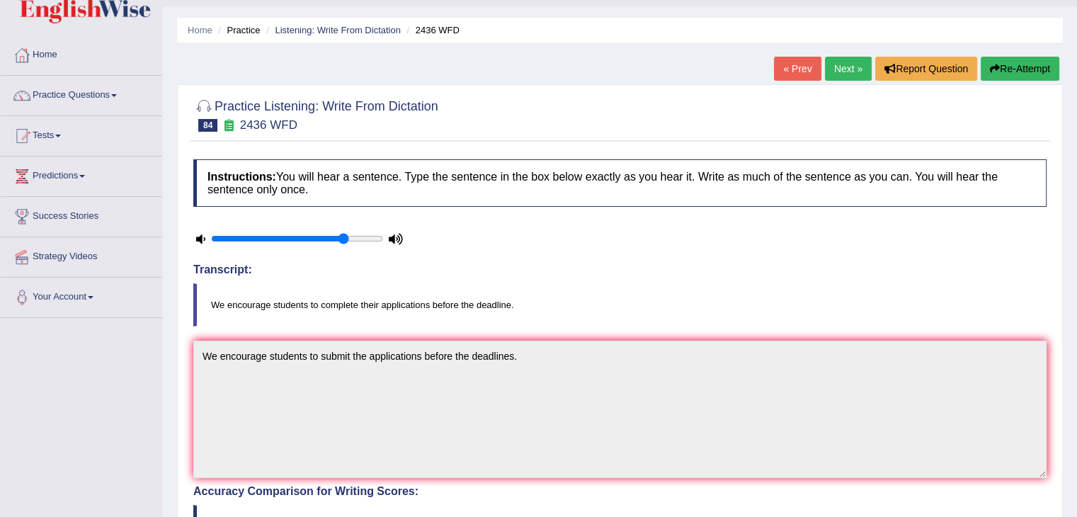
scroll to position [0, 0]
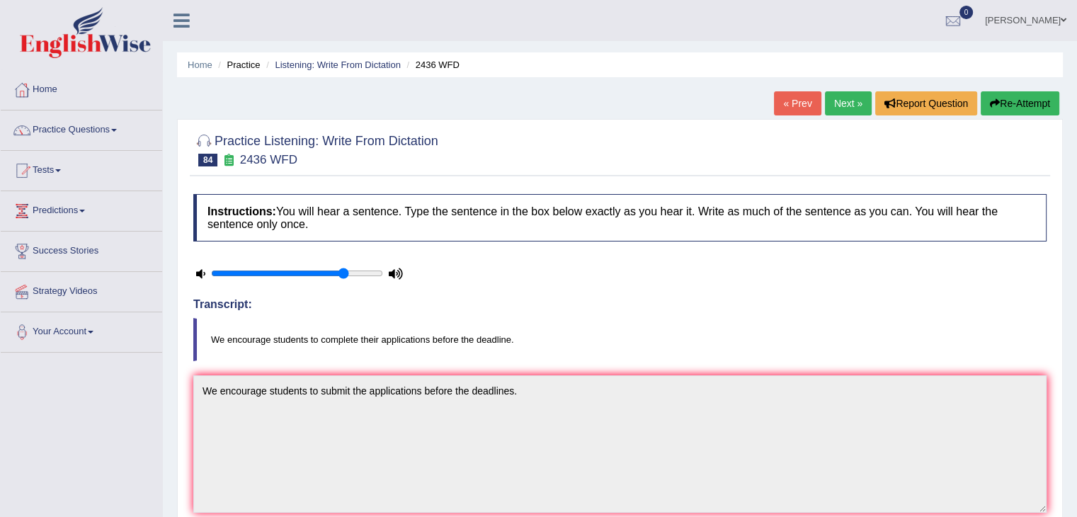
click at [834, 103] on link "Next »" at bounding box center [848, 103] width 47 height 24
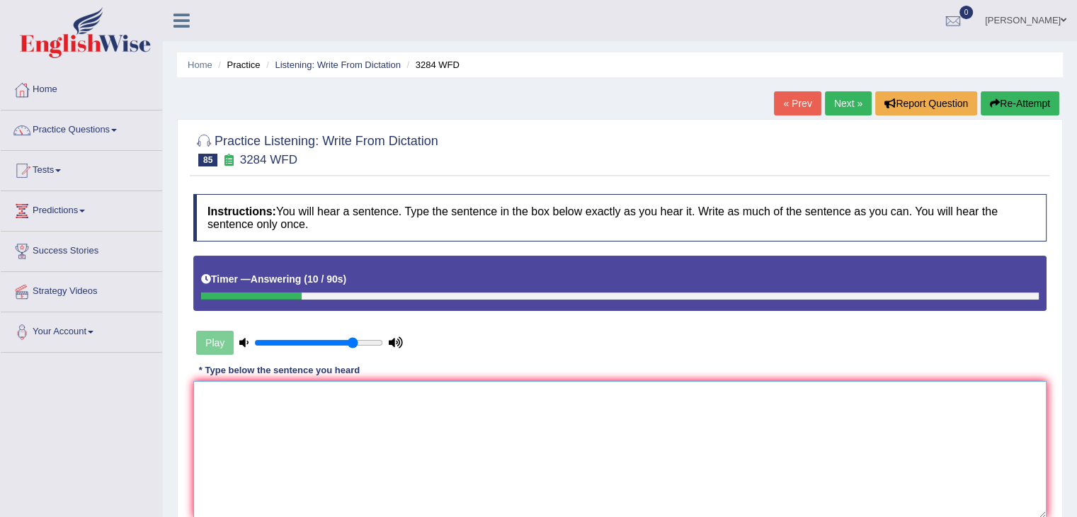
click at [244, 405] on textarea at bounding box center [619, 449] width 853 height 137
type textarea "f"
type textarea "a"
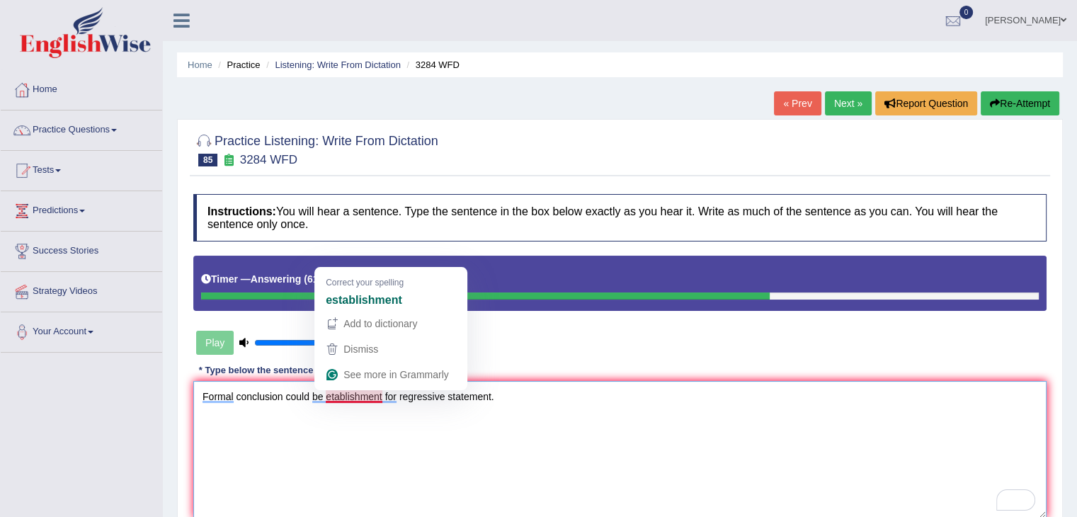
click at [330, 394] on textarea "Formal conclusion could be etablishment for regressive statement." at bounding box center [619, 449] width 853 height 137
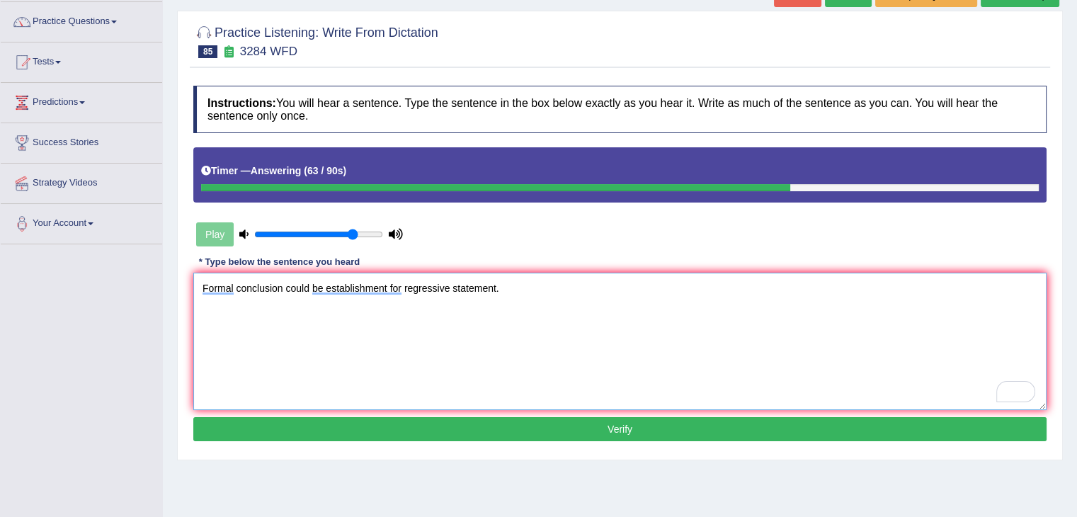
scroll to position [113, 0]
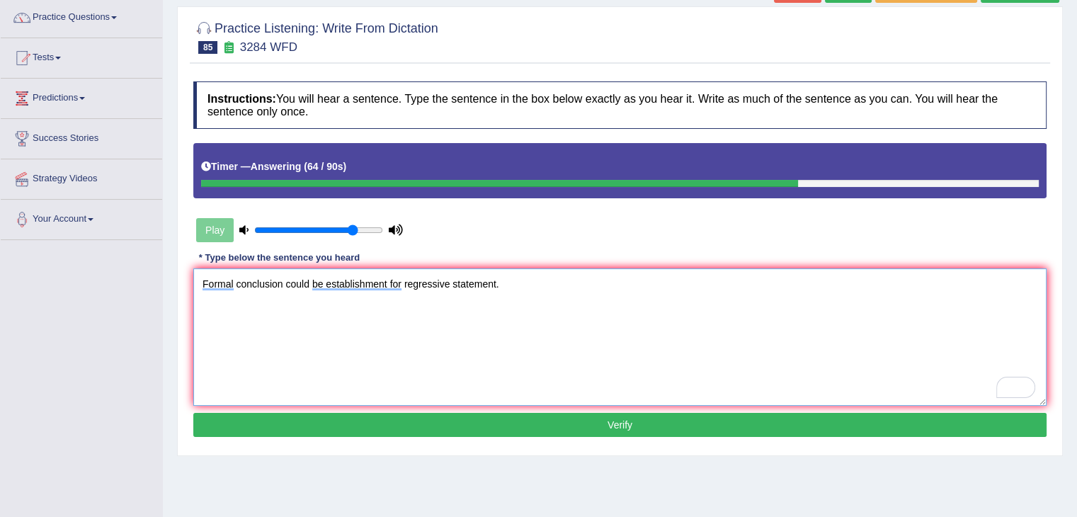
type textarea "Formal conclusion could be establishment for regressive statement."
click at [499, 424] on button "Verify" at bounding box center [619, 425] width 853 height 24
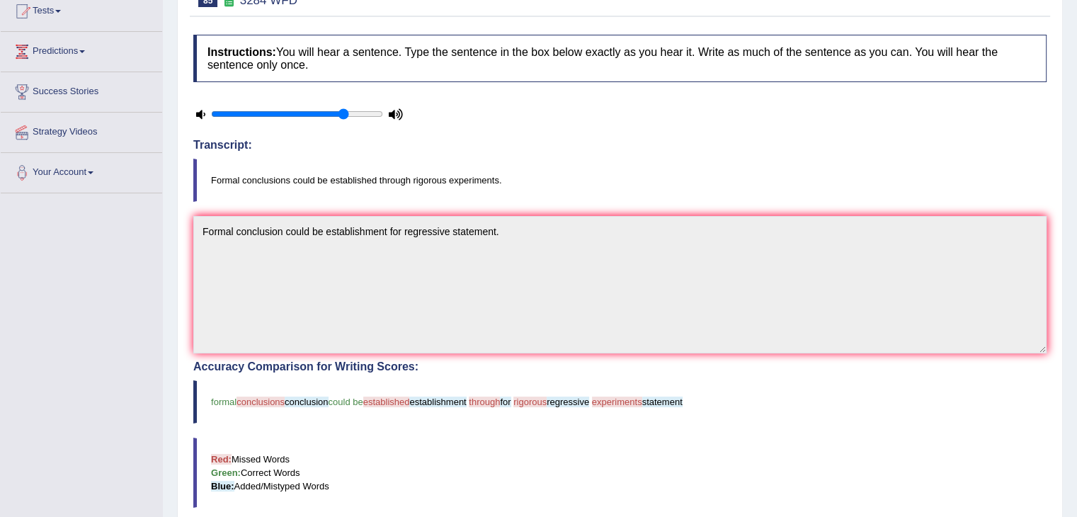
scroll to position [0, 0]
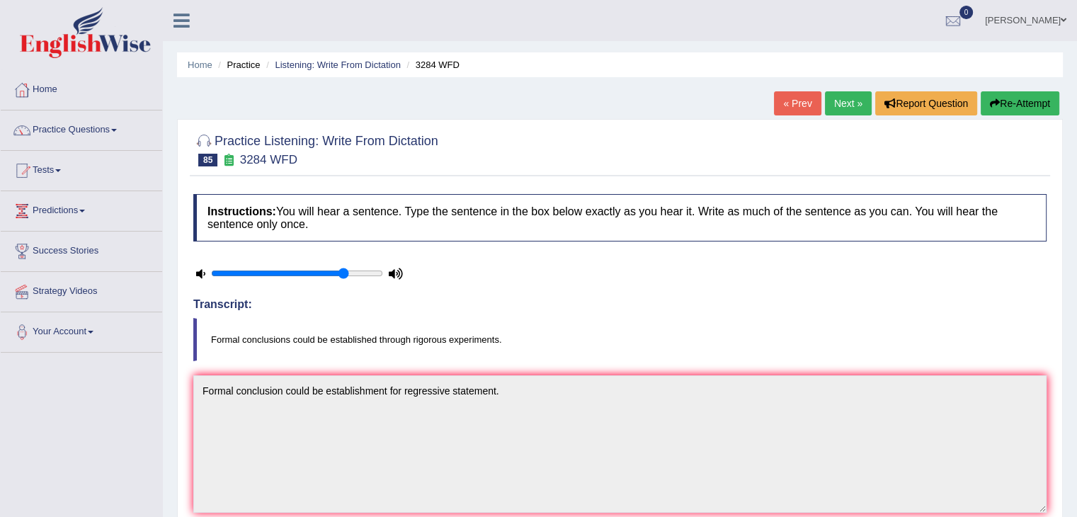
click at [847, 102] on link "Next »" at bounding box center [848, 103] width 47 height 24
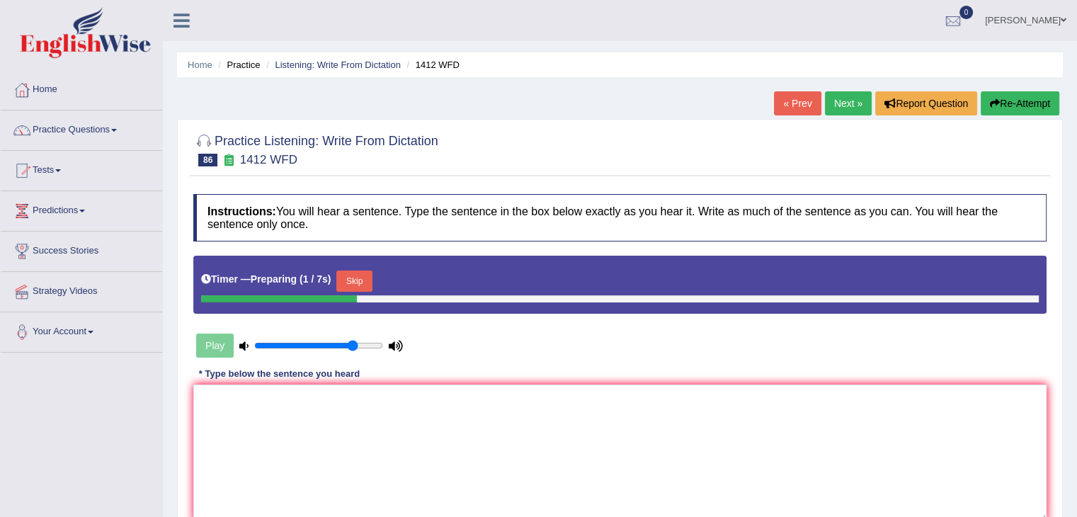
click at [364, 274] on button "Skip" at bounding box center [353, 281] width 35 height 21
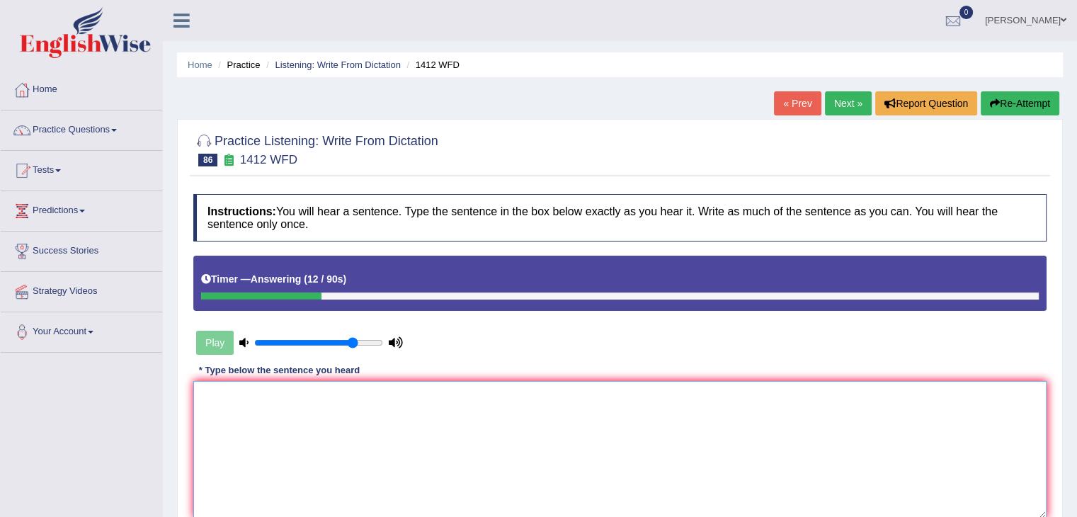
click at [250, 401] on textarea at bounding box center [619, 449] width 853 height 137
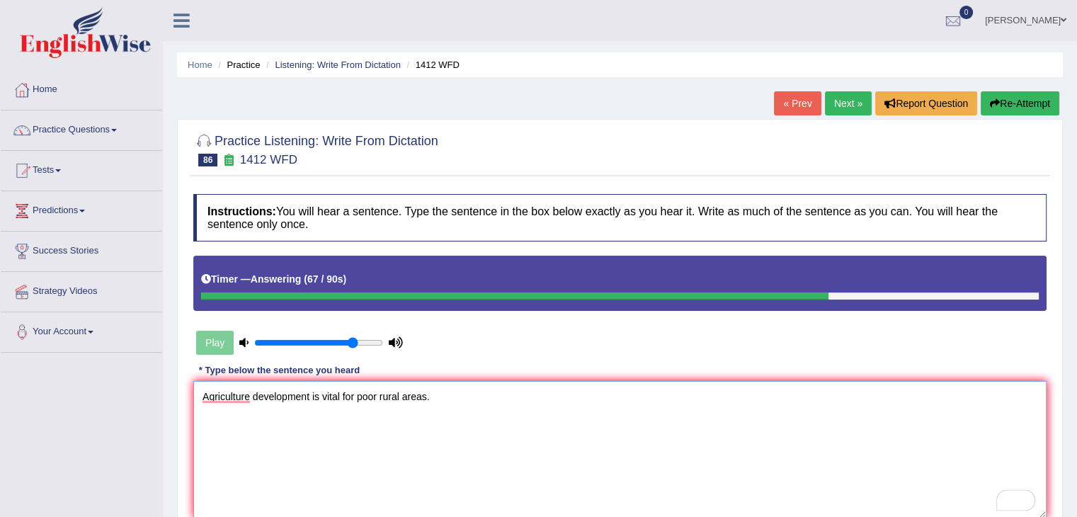
scroll to position [8, 0]
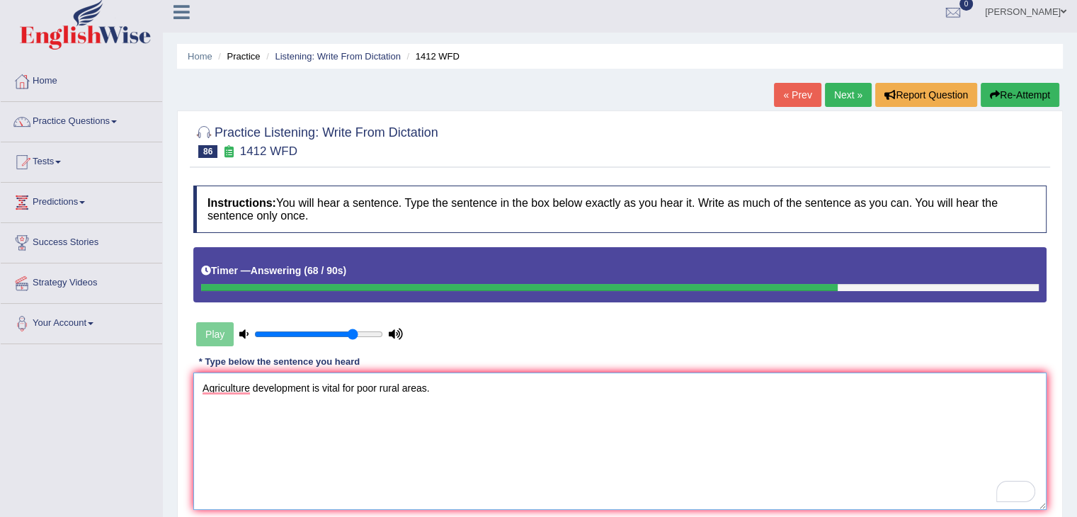
click at [219, 388] on textarea "Agriculture development is vital for poor rural areas." at bounding box center [619, 441] width 853 height 137
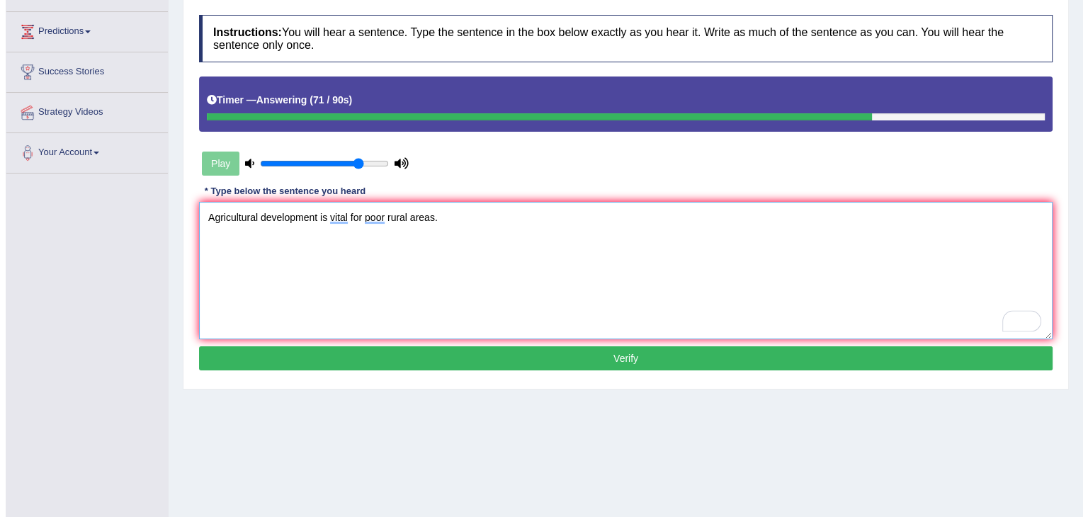
scroll to position [201, 0]
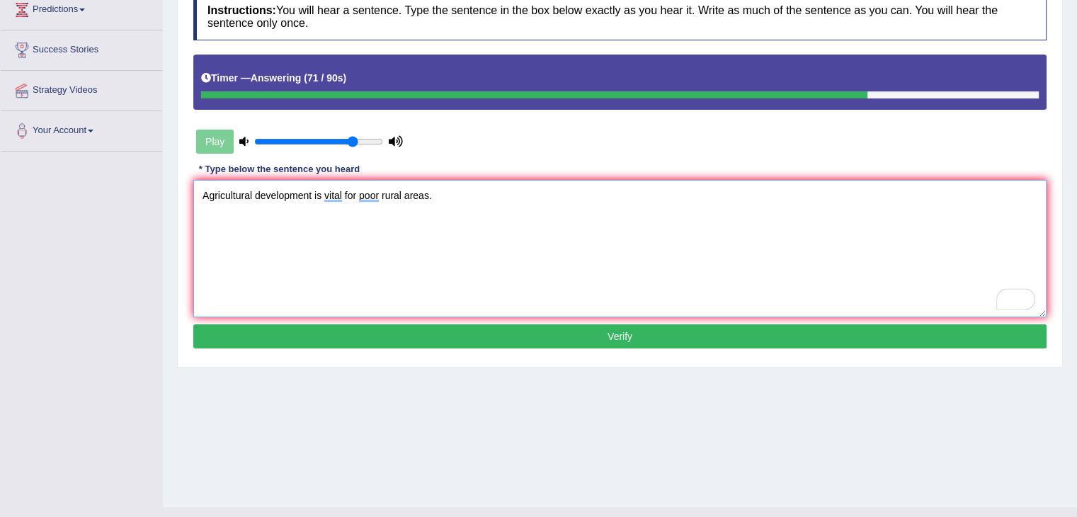
type textarea "Agricultural development is vital for poor rural areas."
click at [506, 332] on button "Verify" at bounding box center [619, 336] width 853 height 24
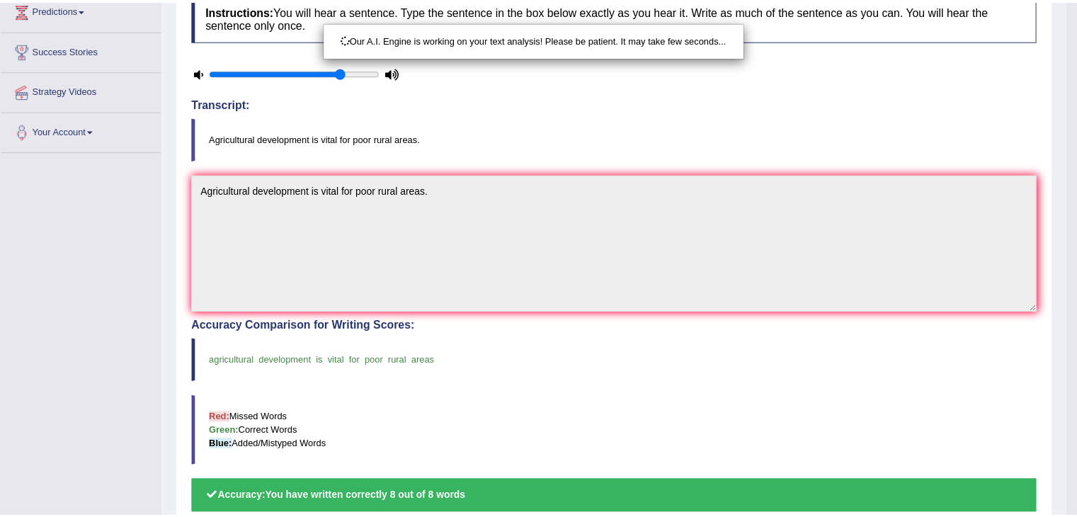
scroll to position [284, 0]
